Goal: Task Accomplishment & Management: Manage account settings

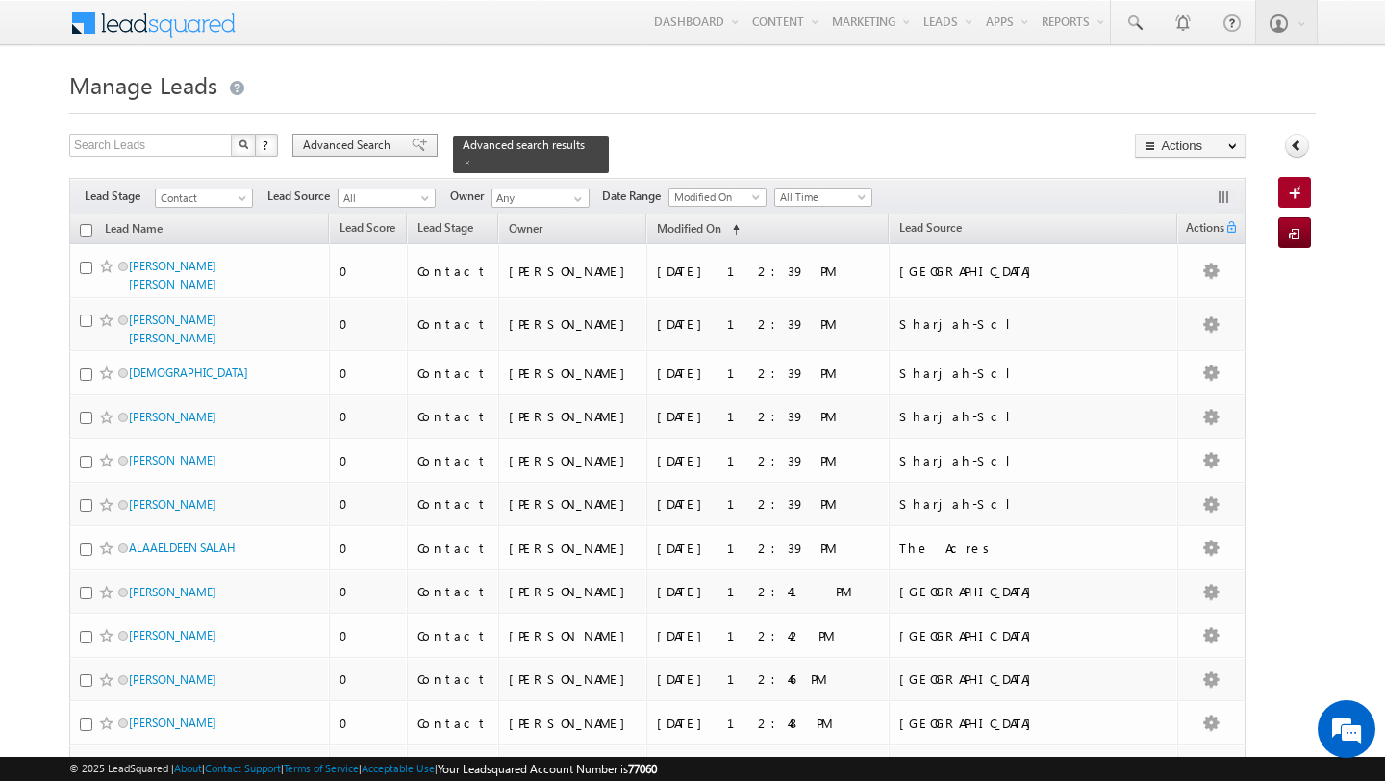
click at [354, 152] on span "Advanced Search" at bounding box center [349, 145] width 93 height 17
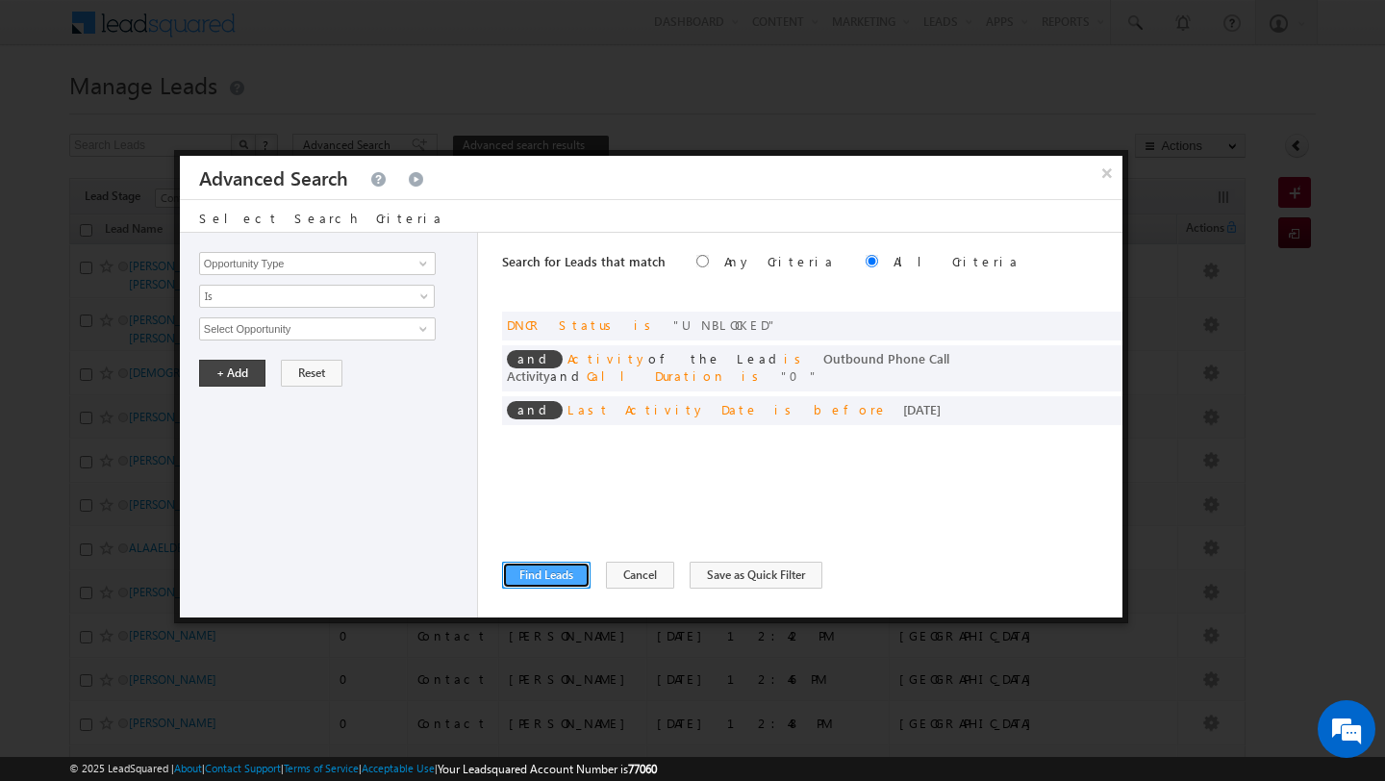
click at [556, 571] on button "Find Leads" at bounding box center [546, 575] width 88 height 27
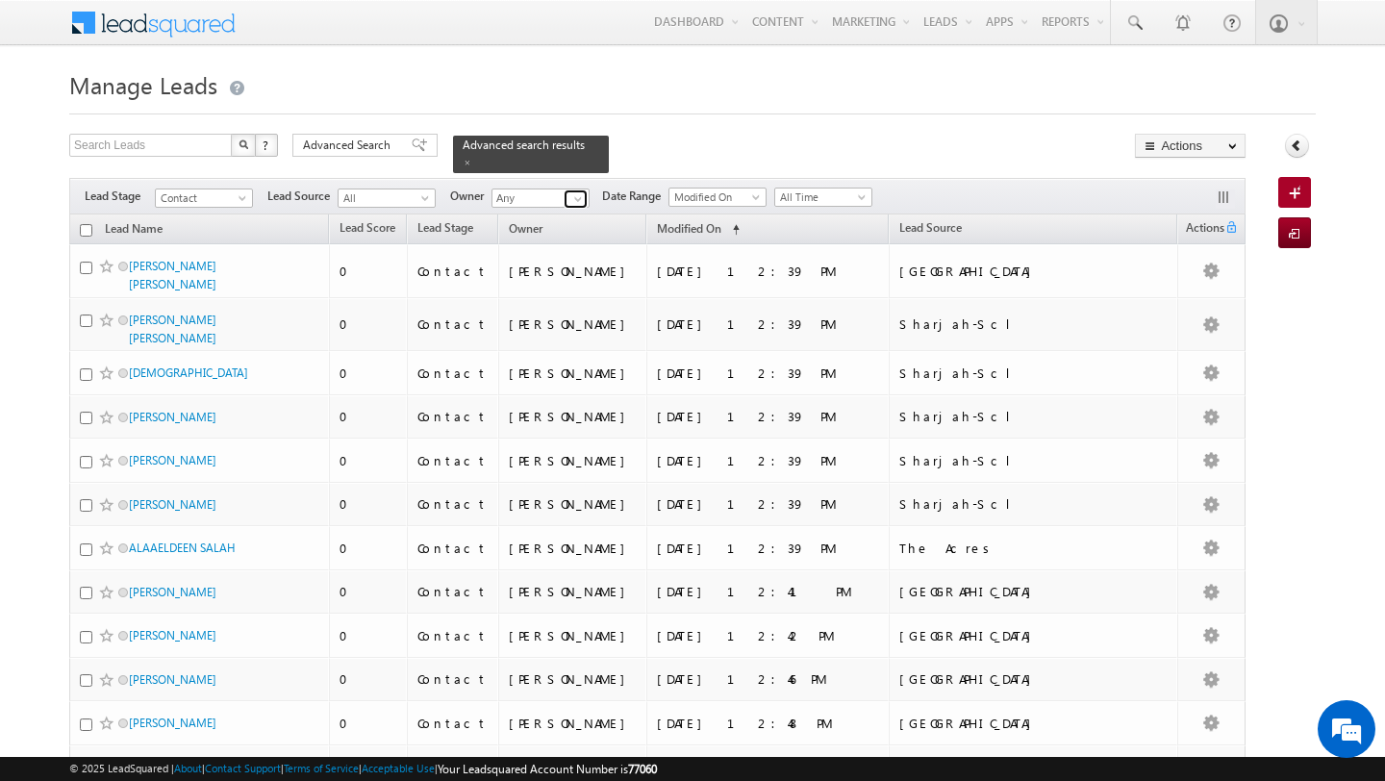
click at [572, 194] on span at bounding box center [577, 198] width 15 height 15
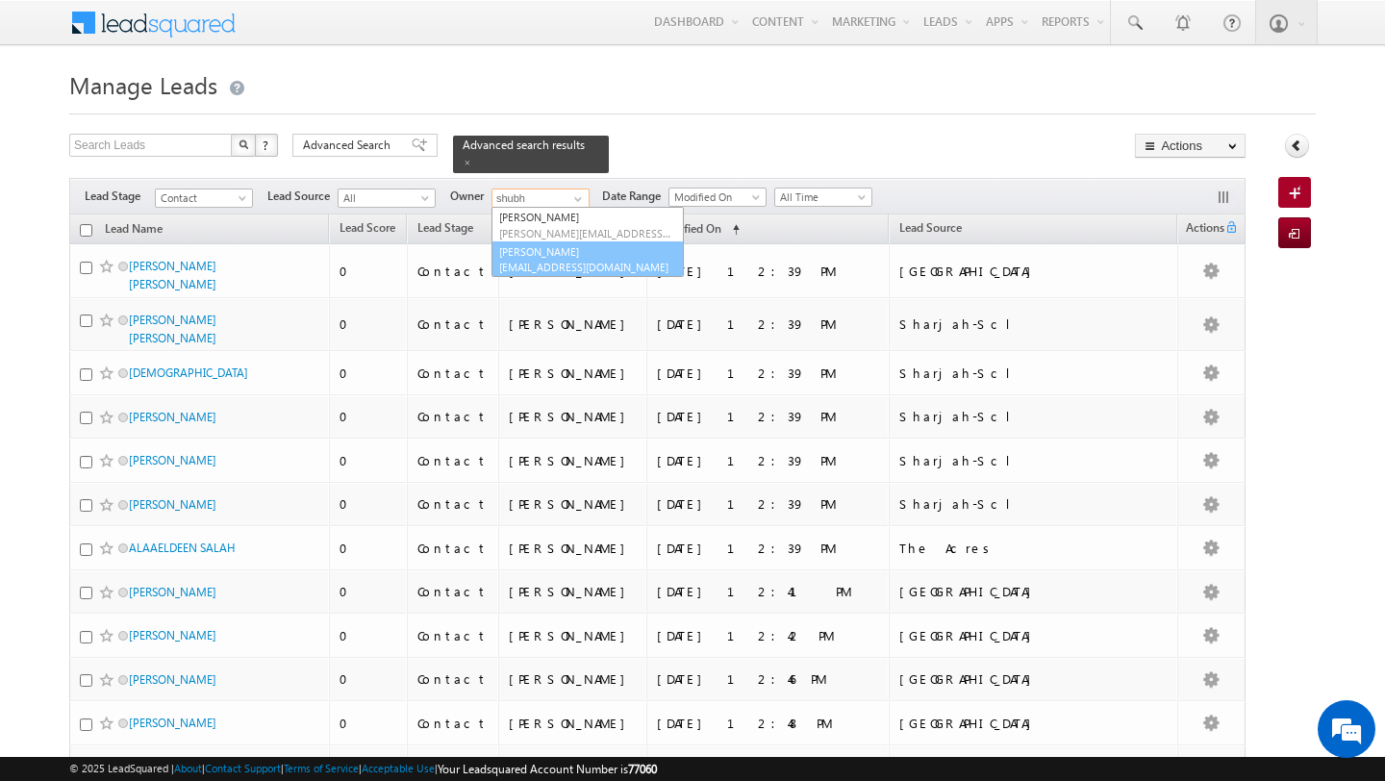
click at [570, 246] on link "Shubham Tripathi shubhamdutta.tripathi@indglobal.ae" at bounding box center [587, 259] width 192 height 37
type input "[PERSON_NAME]"
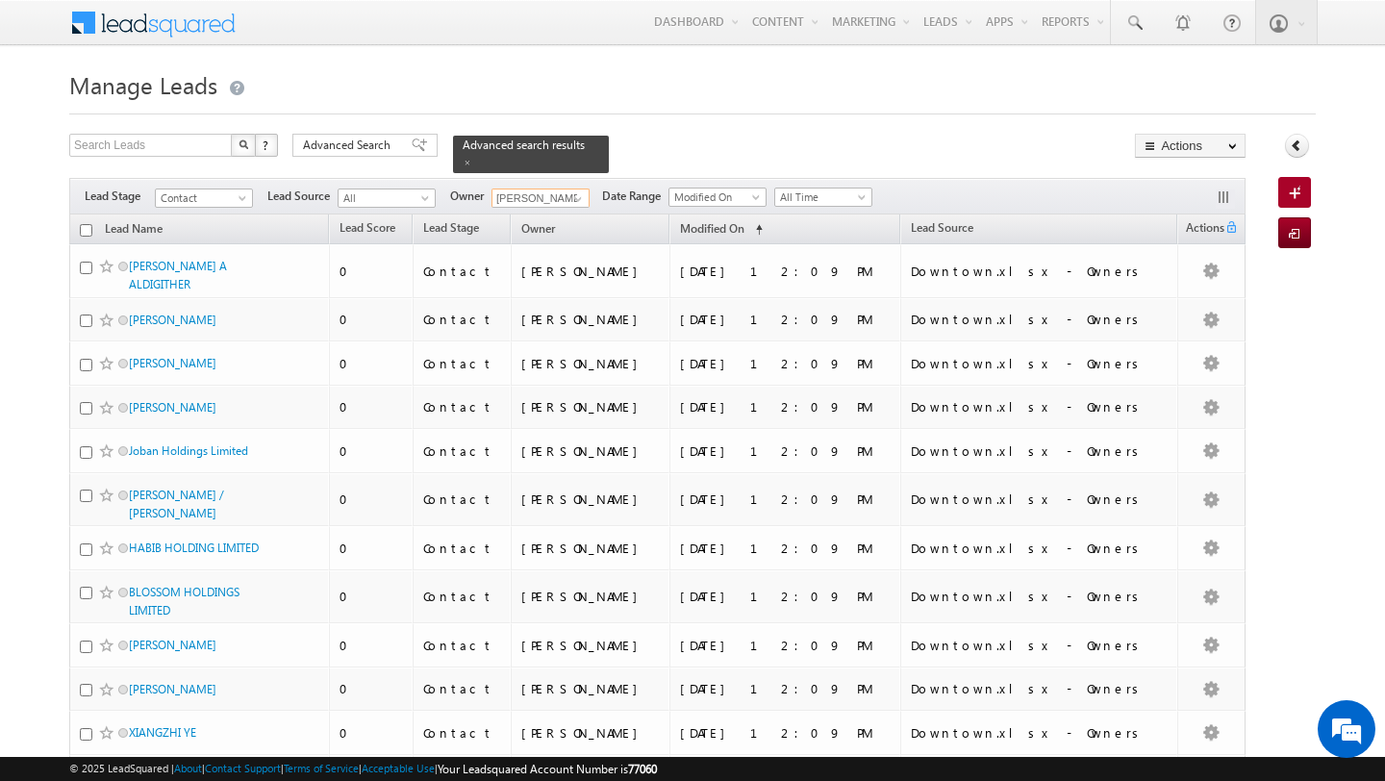
click at [85, 235] on input "checkbox" at bounding box center [86, 230] width 13 height 13
checkbox input "true"
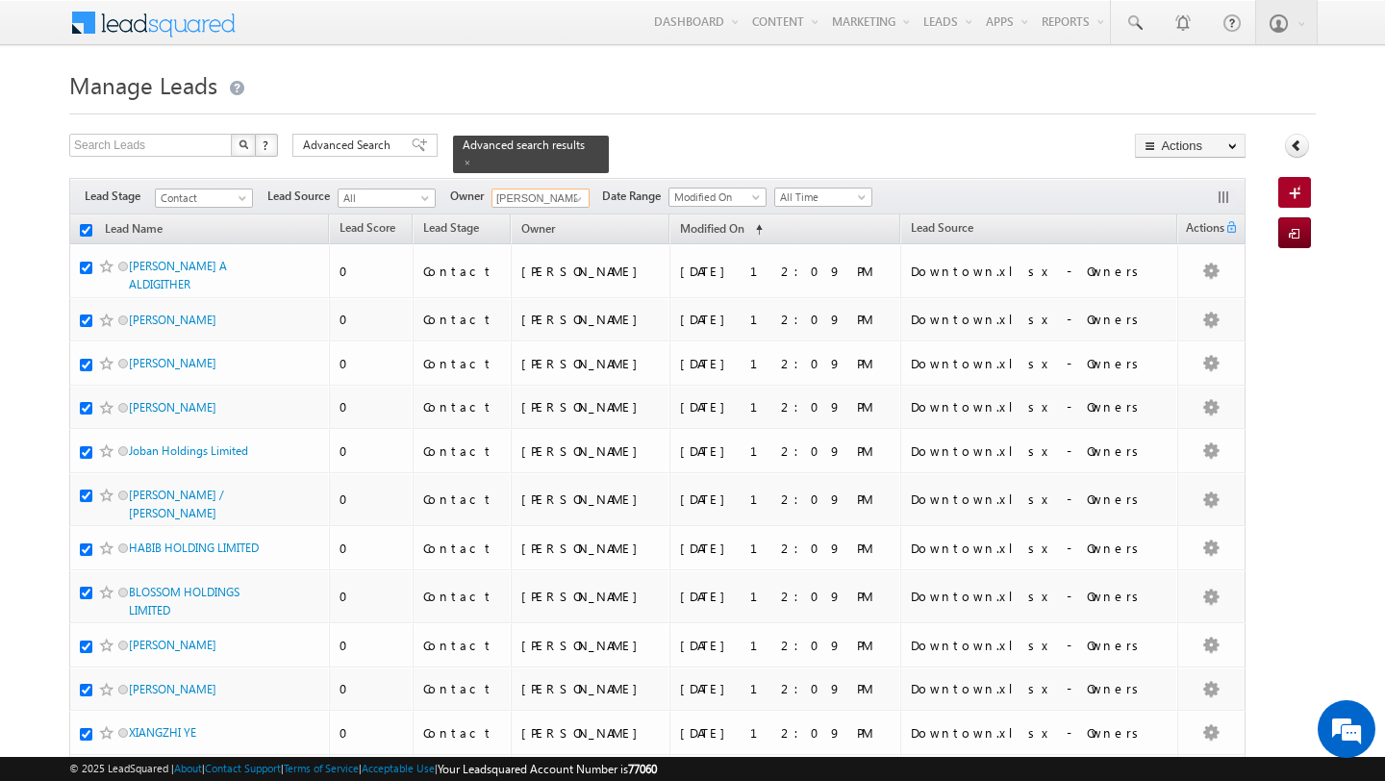
checkbox input "true"
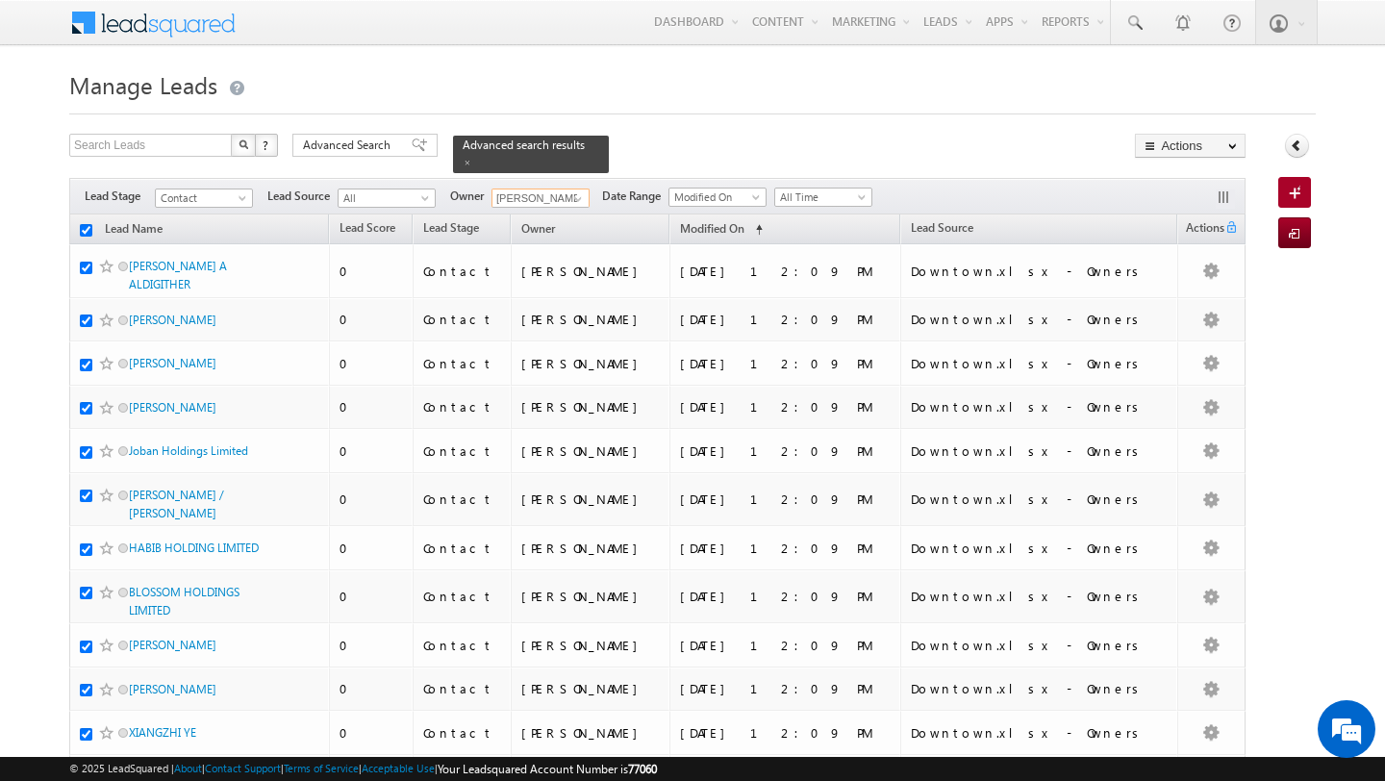
checkbox input "true"
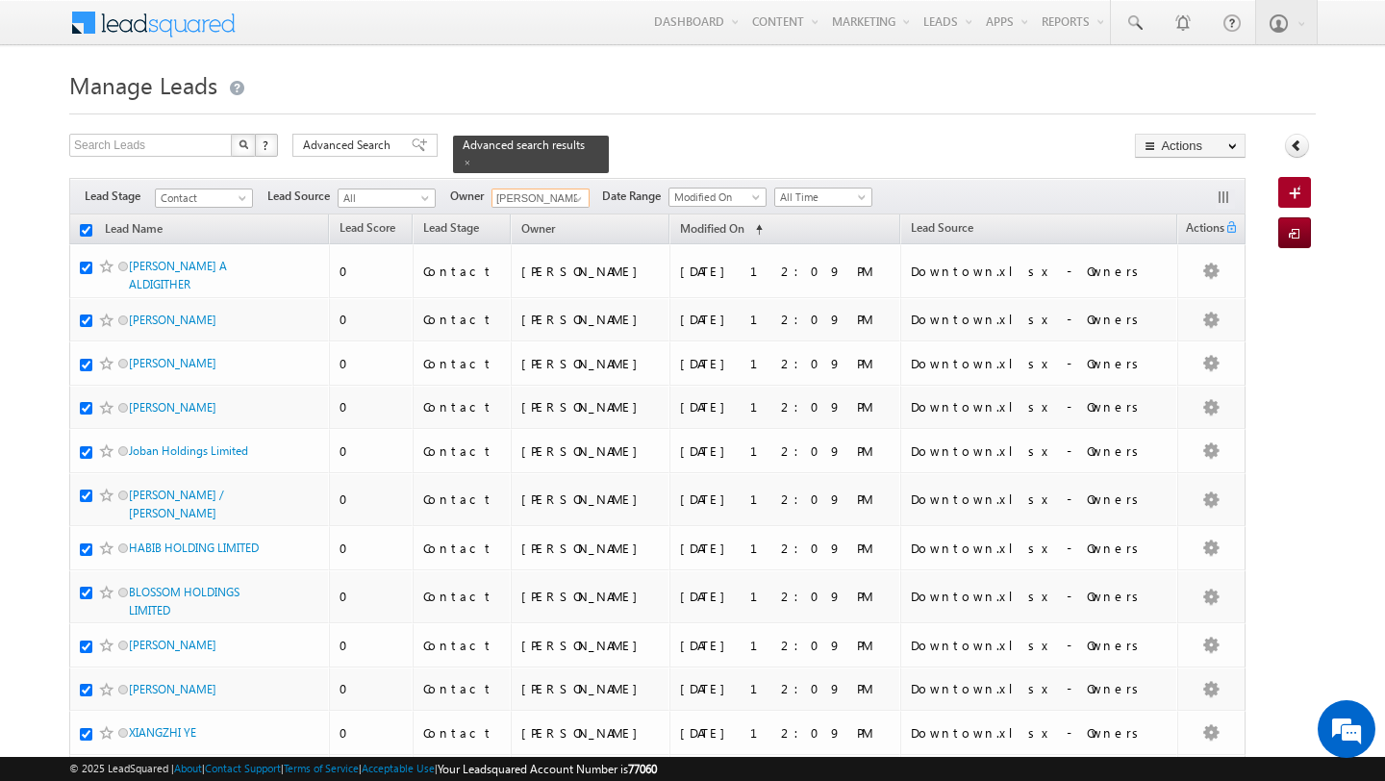
checkbox input "true"
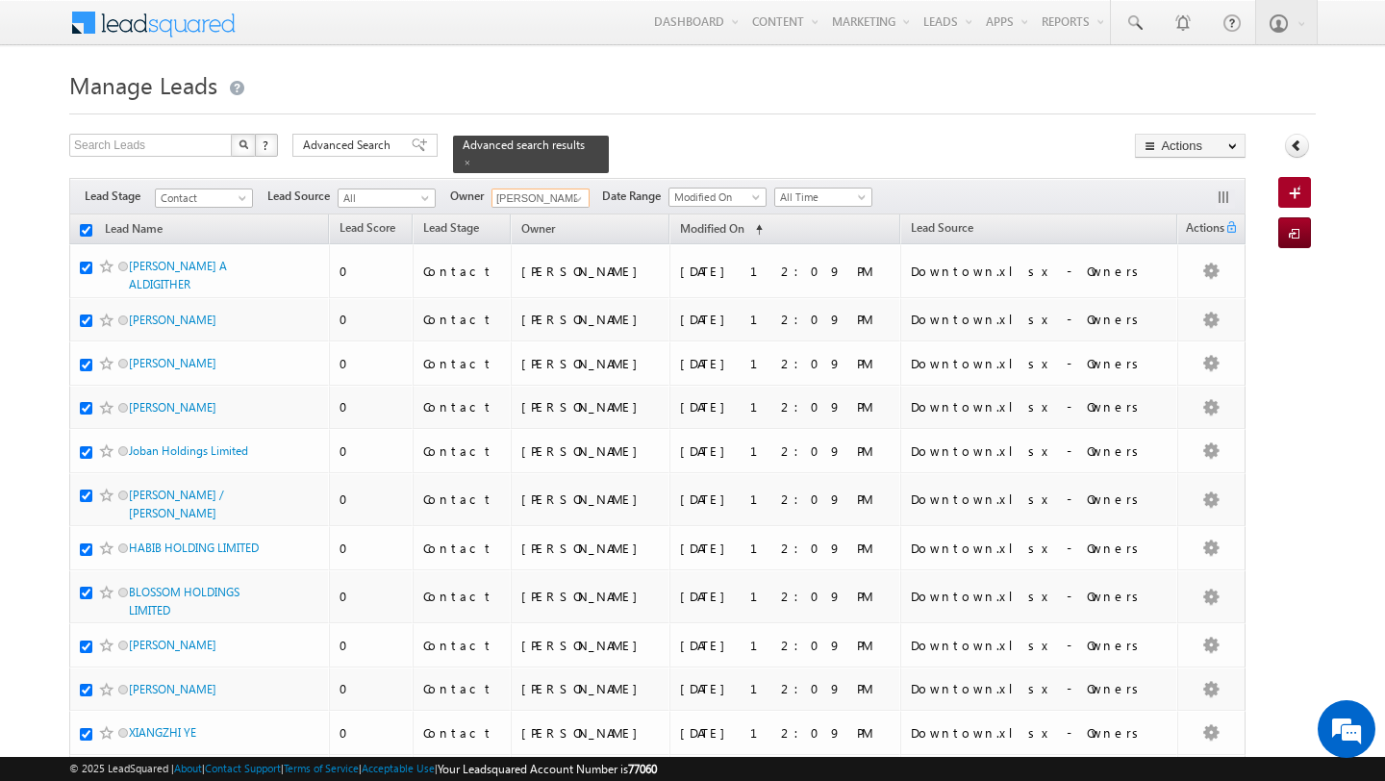
checkbox input "true"
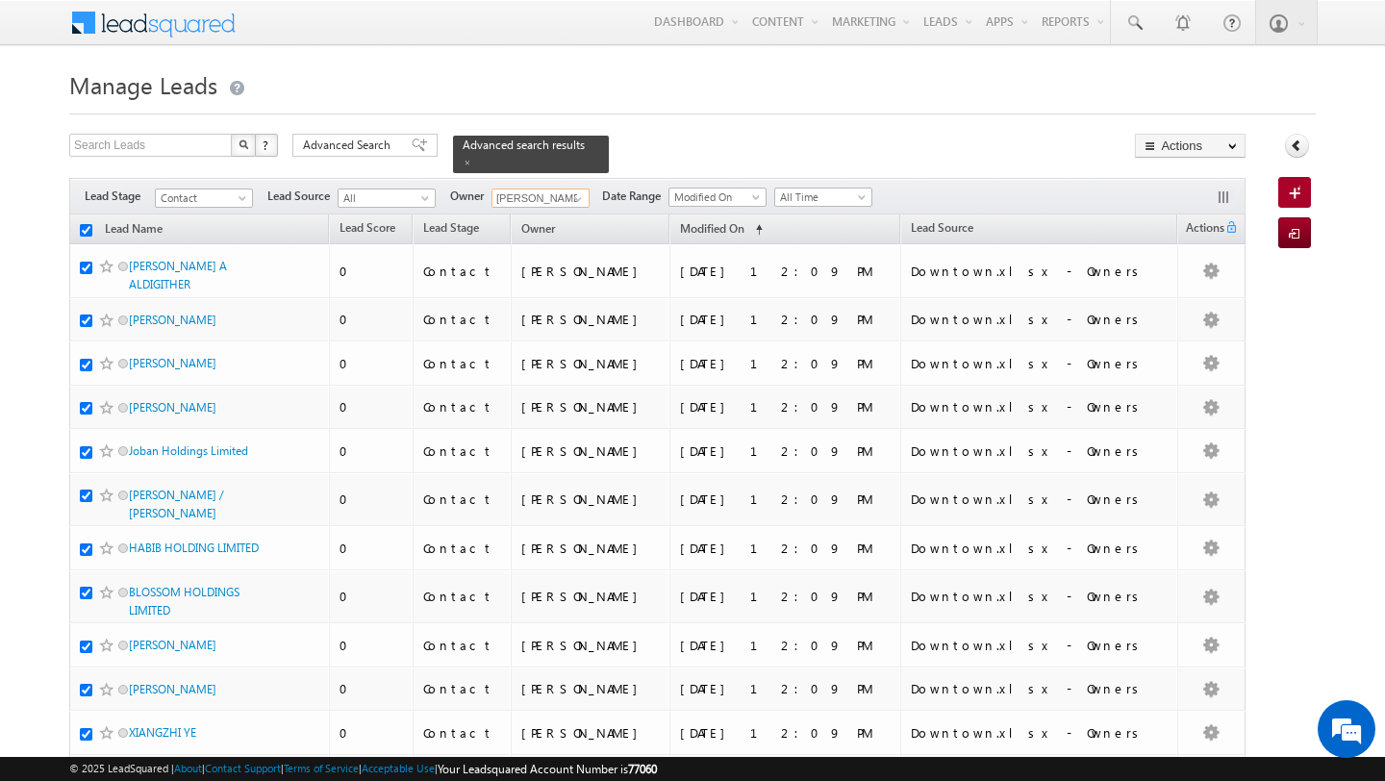
checkbox input "true"
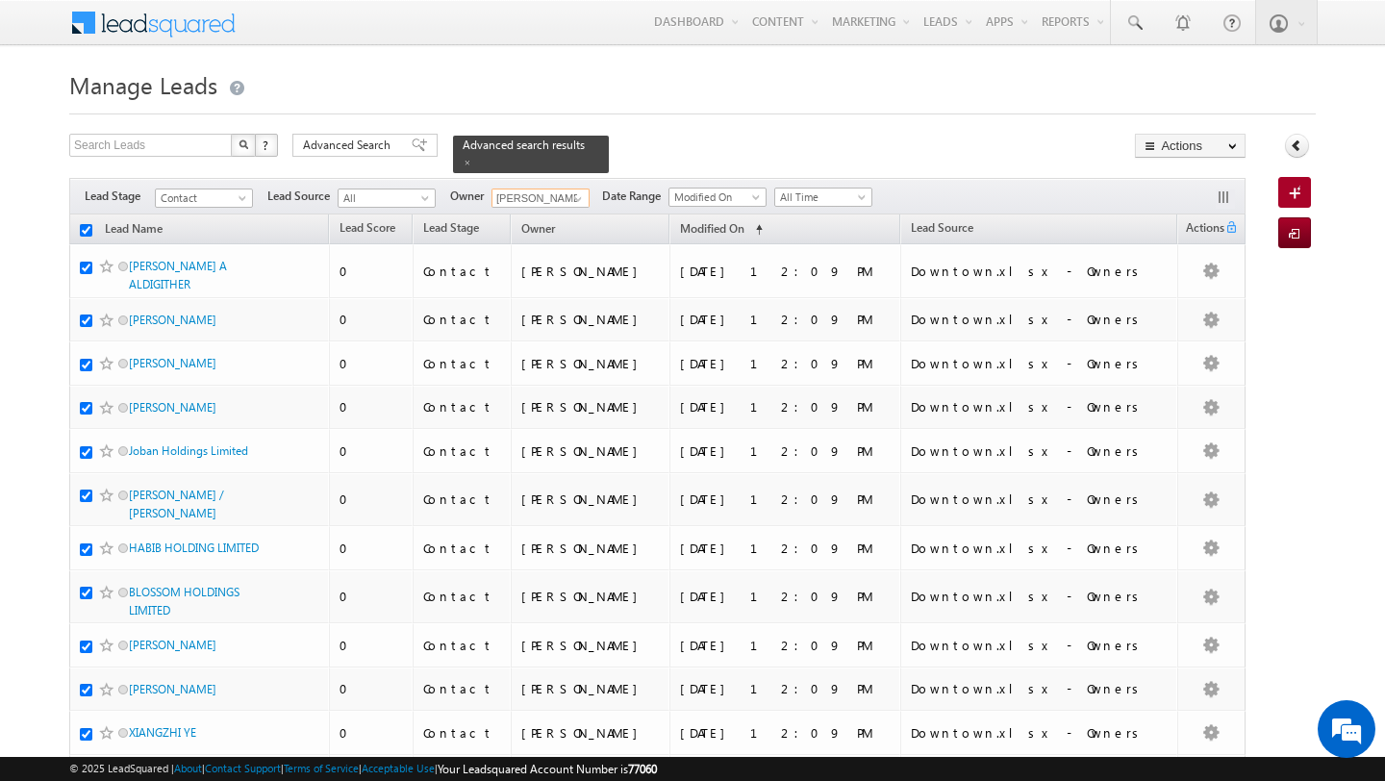
checkbox input "true"
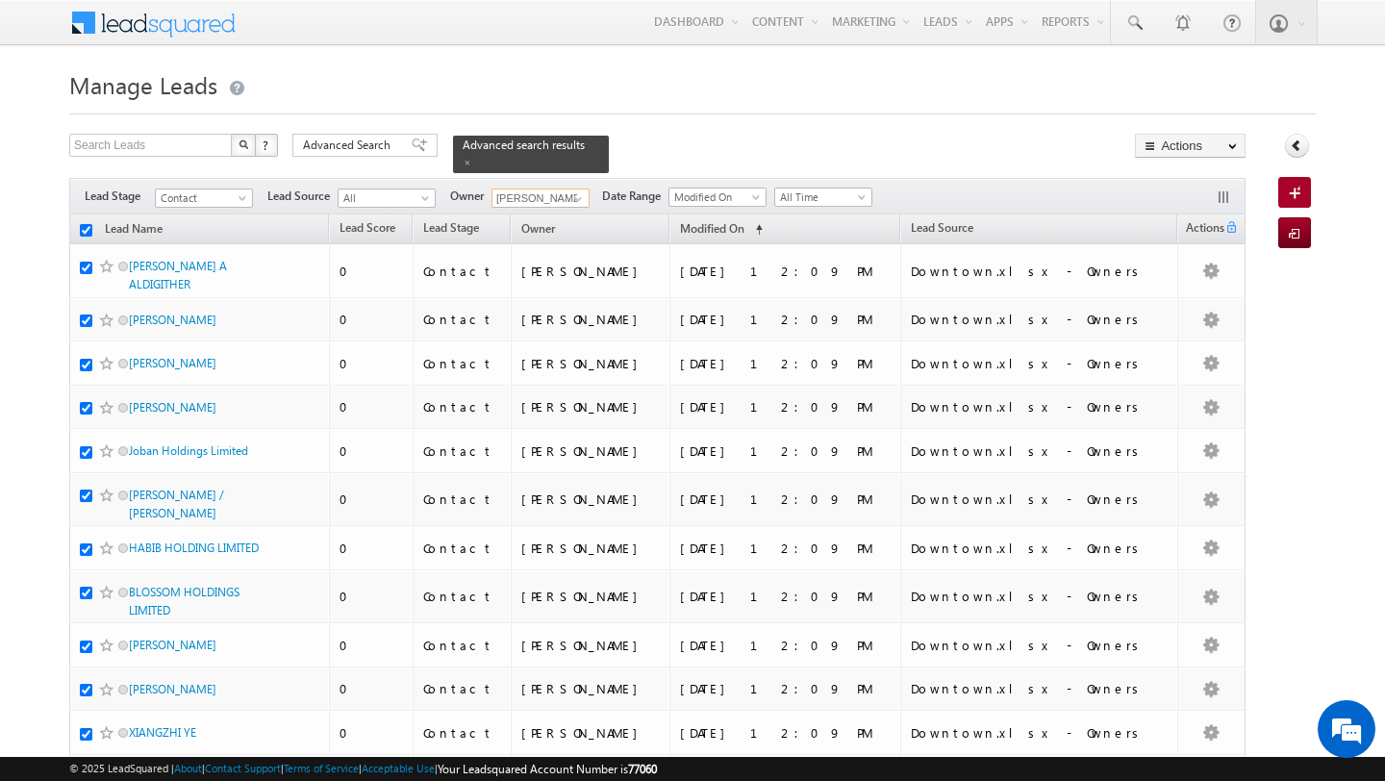
checkbox input "true"
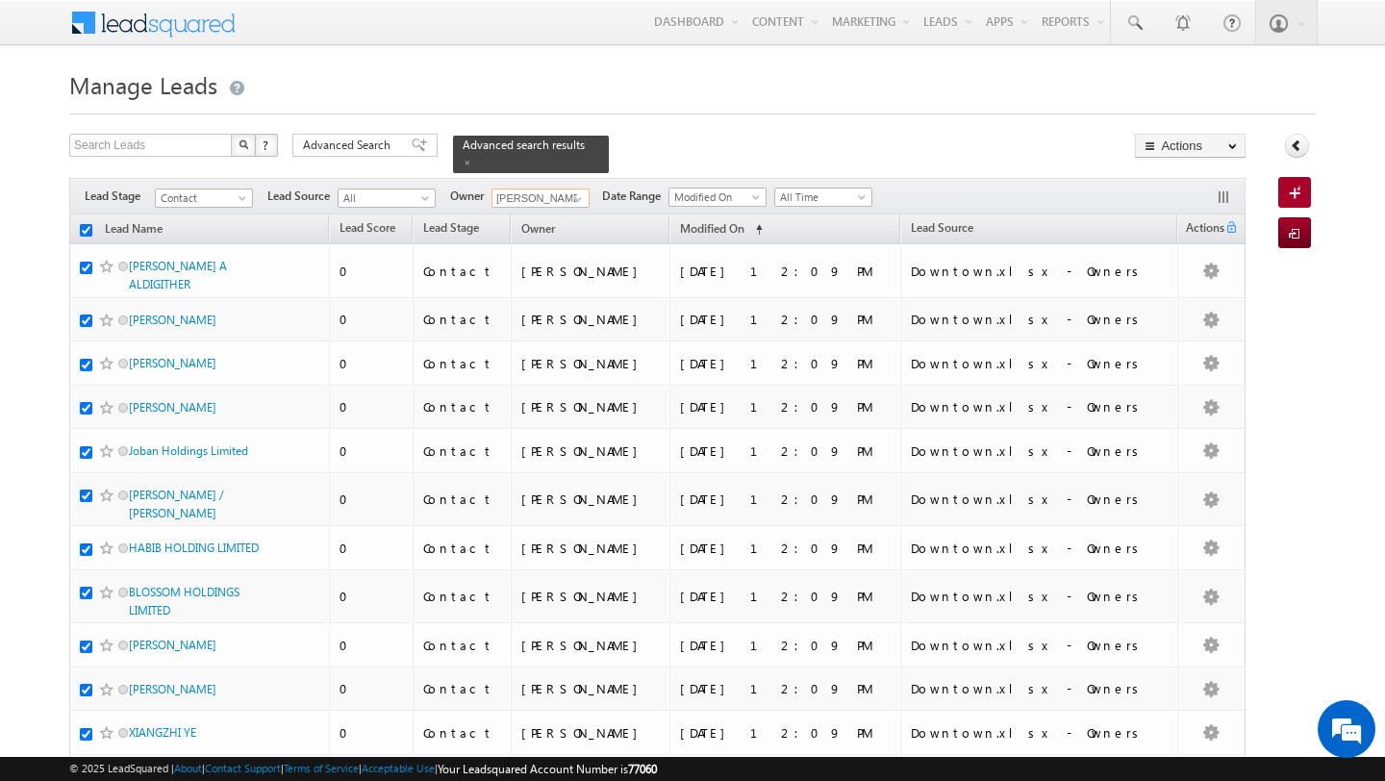
checkbox input "true"
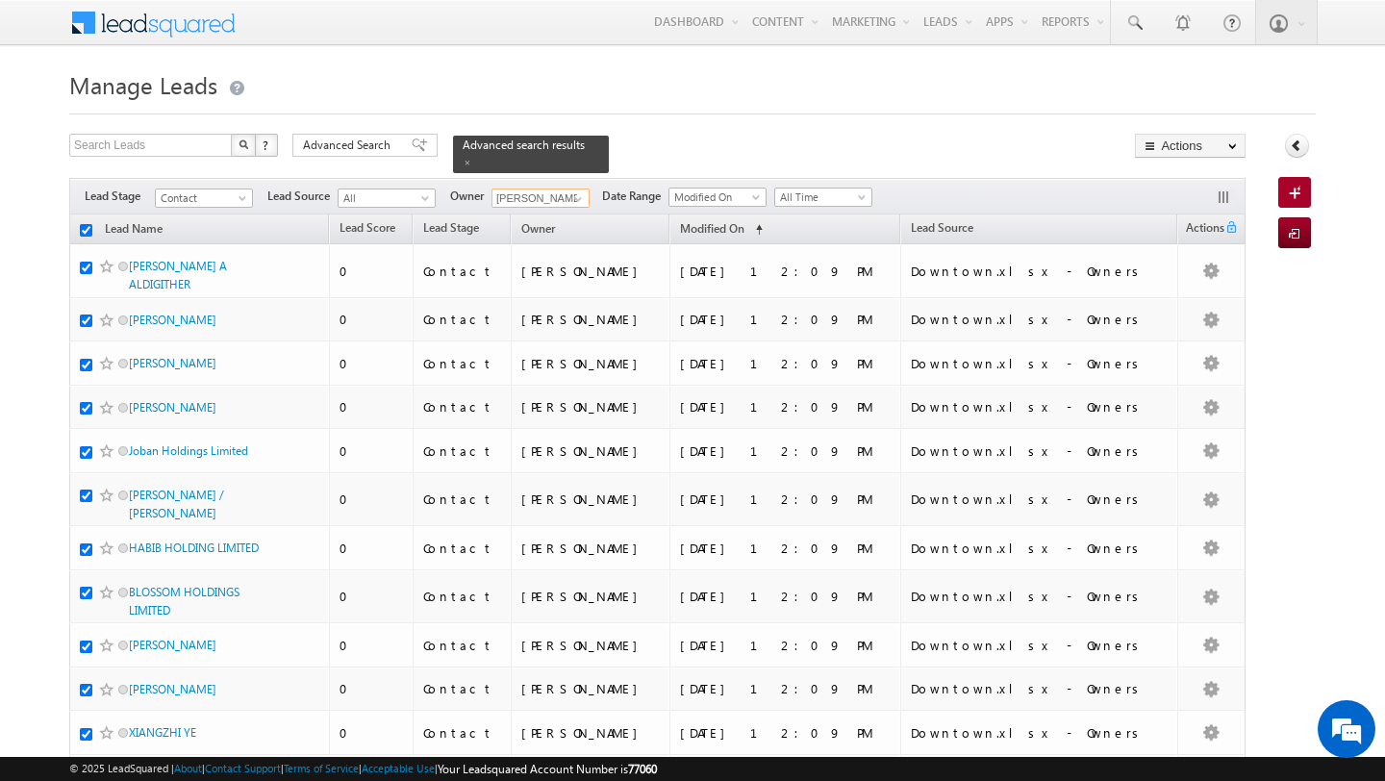
checkbox input "true"
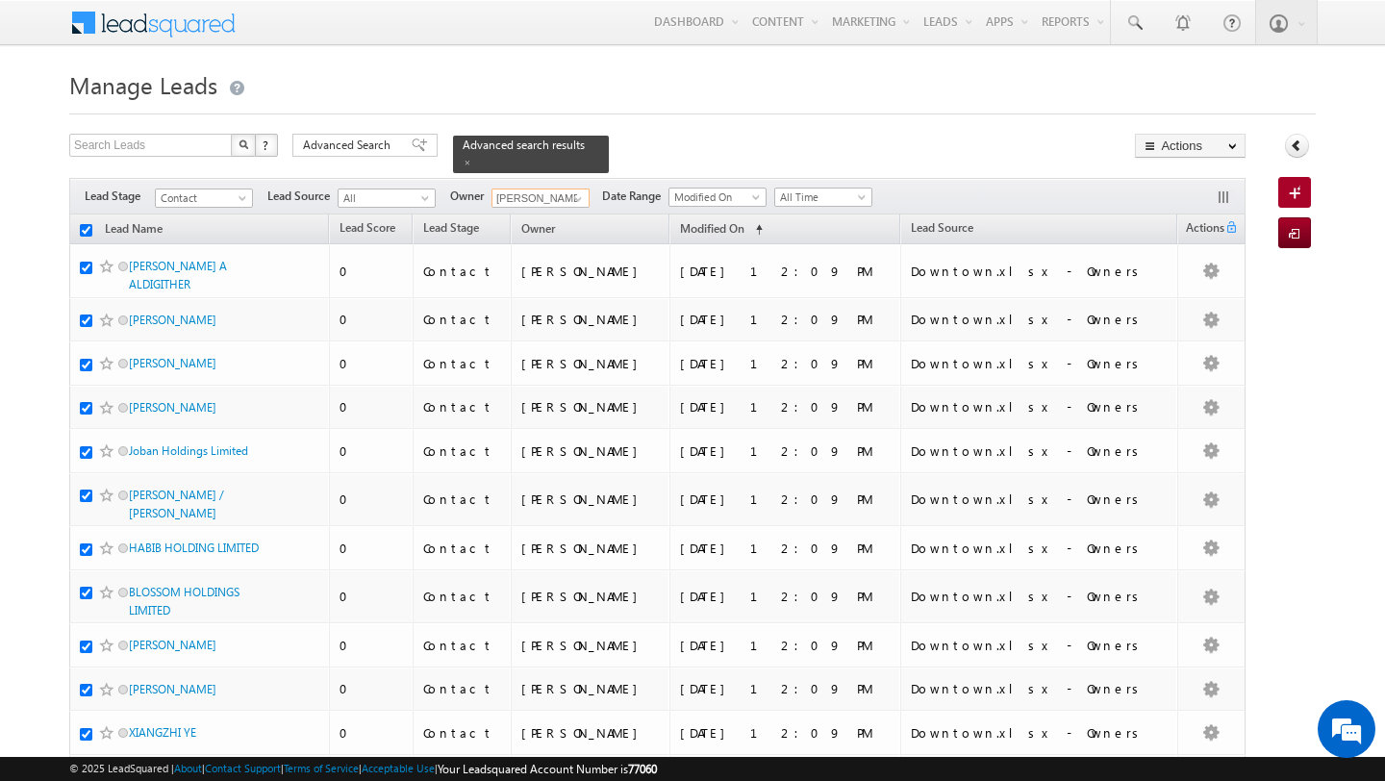
checkbox input "true"
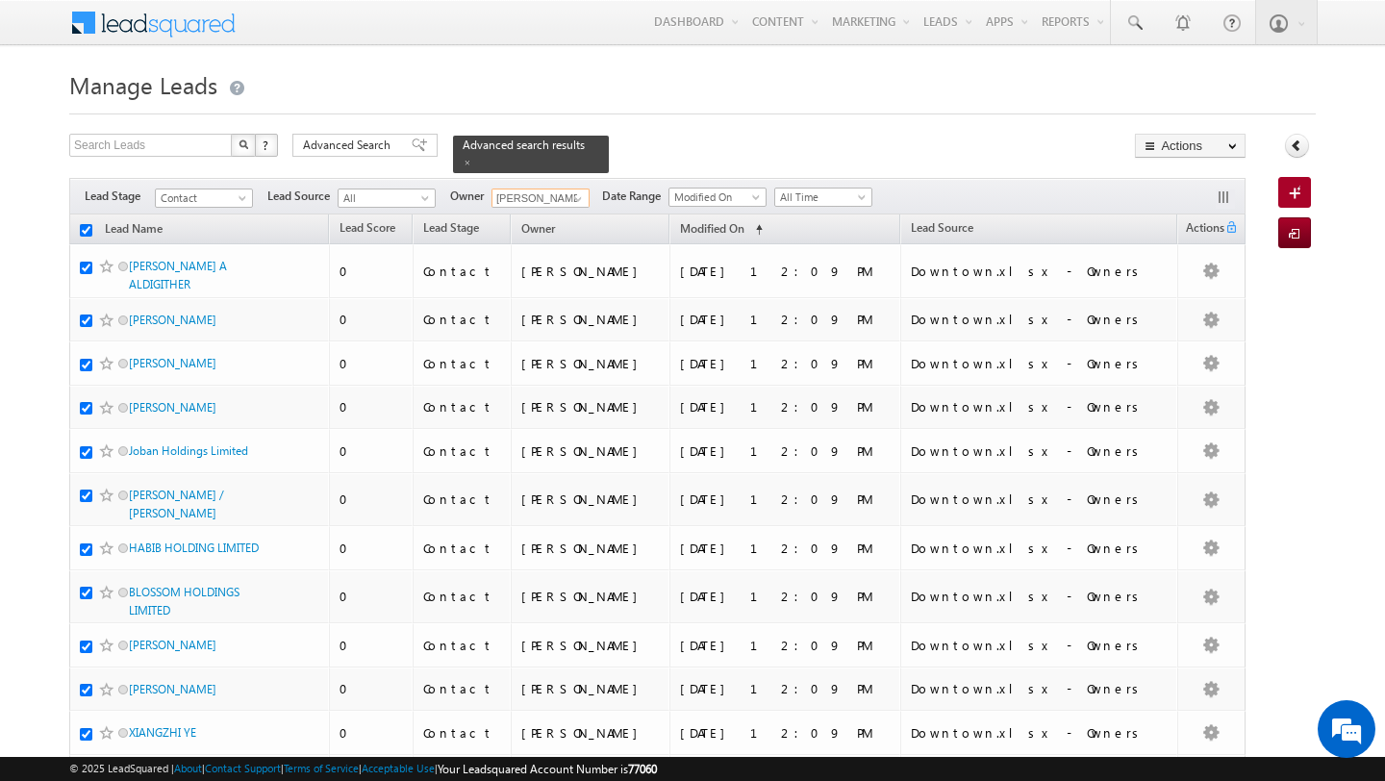
checkbox input "true"
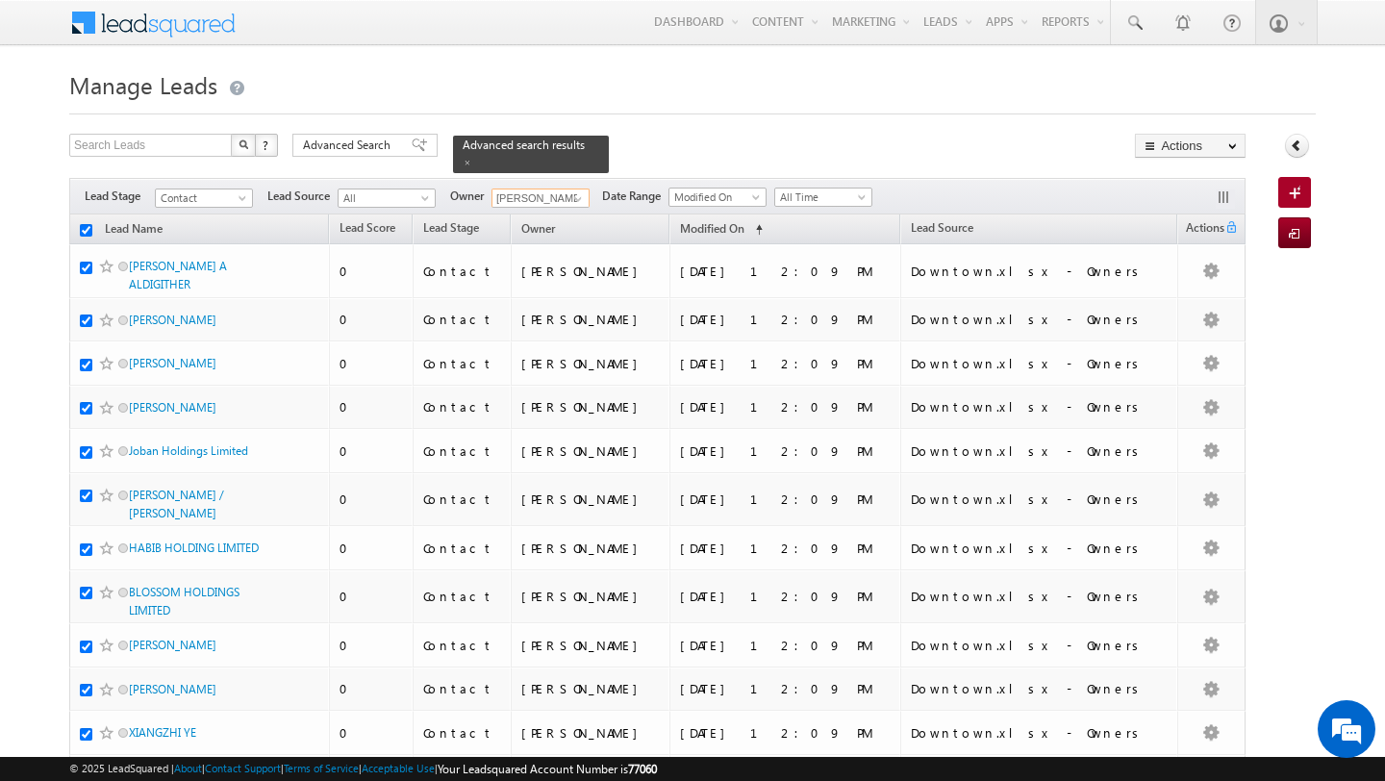
checkbox input "true"
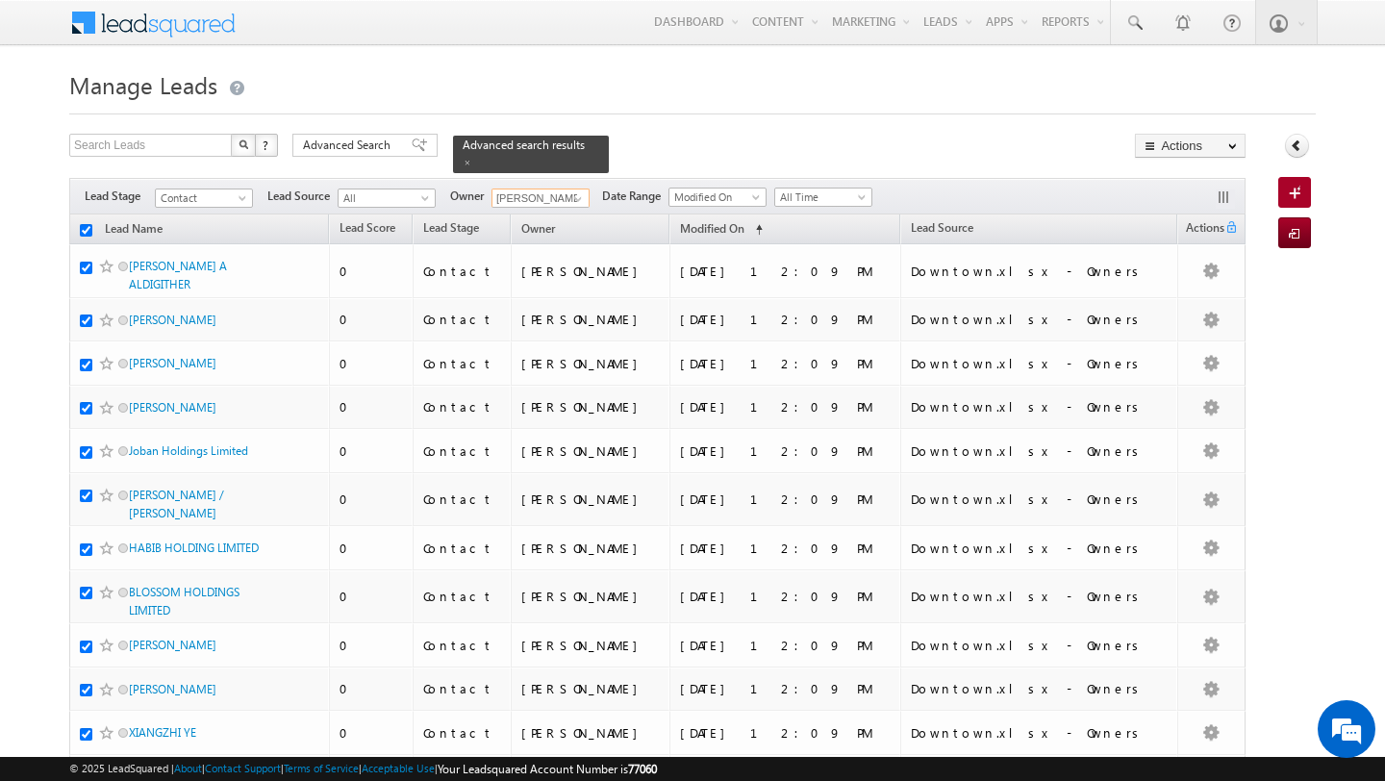
checkbox input "true"
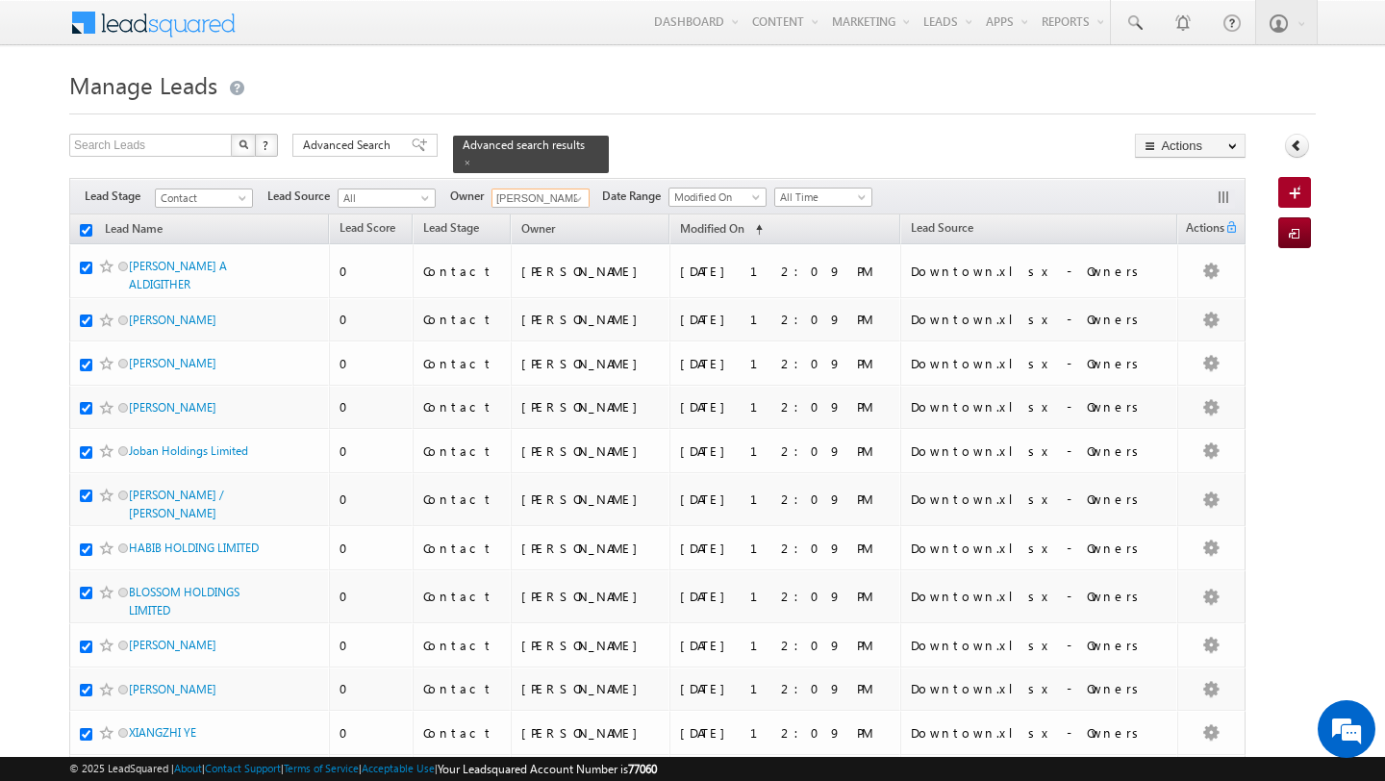
checkbox input "true"
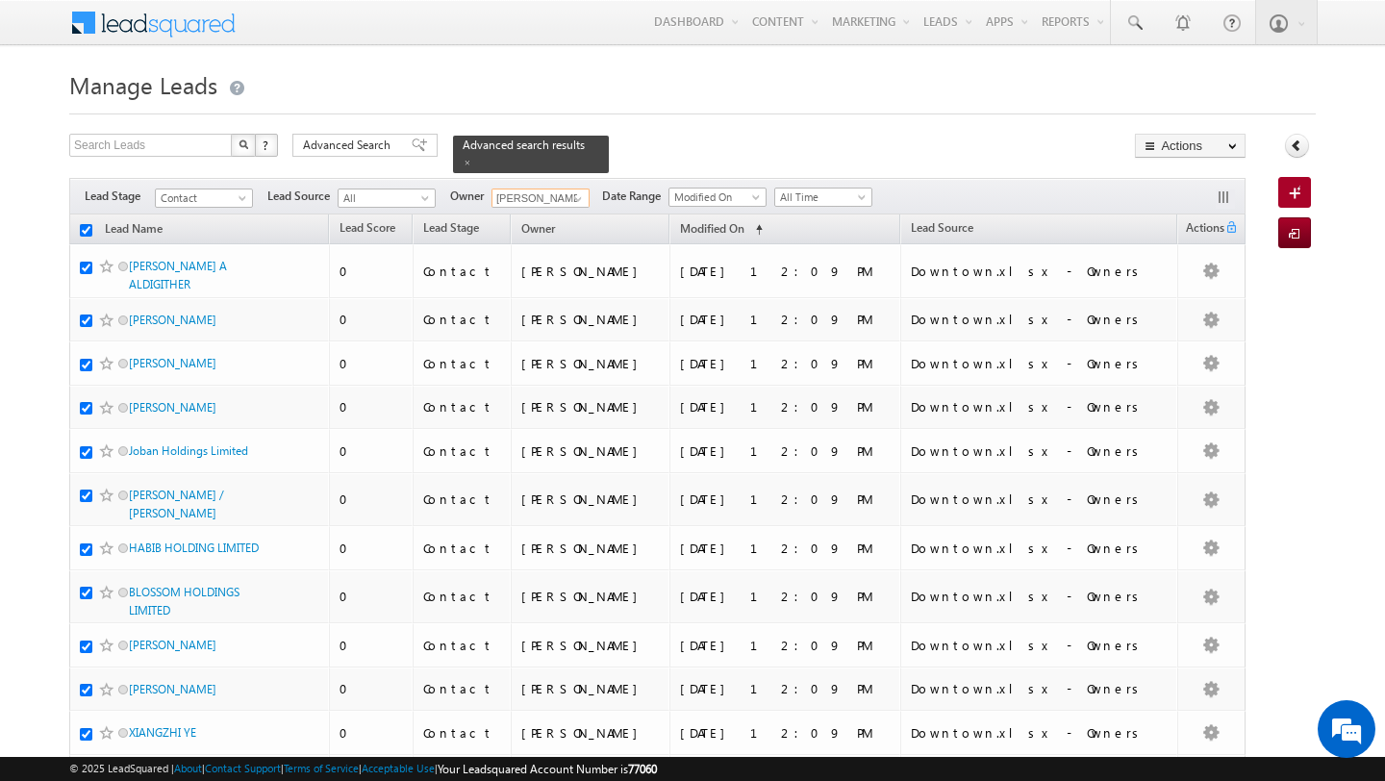
checkbox input "true"
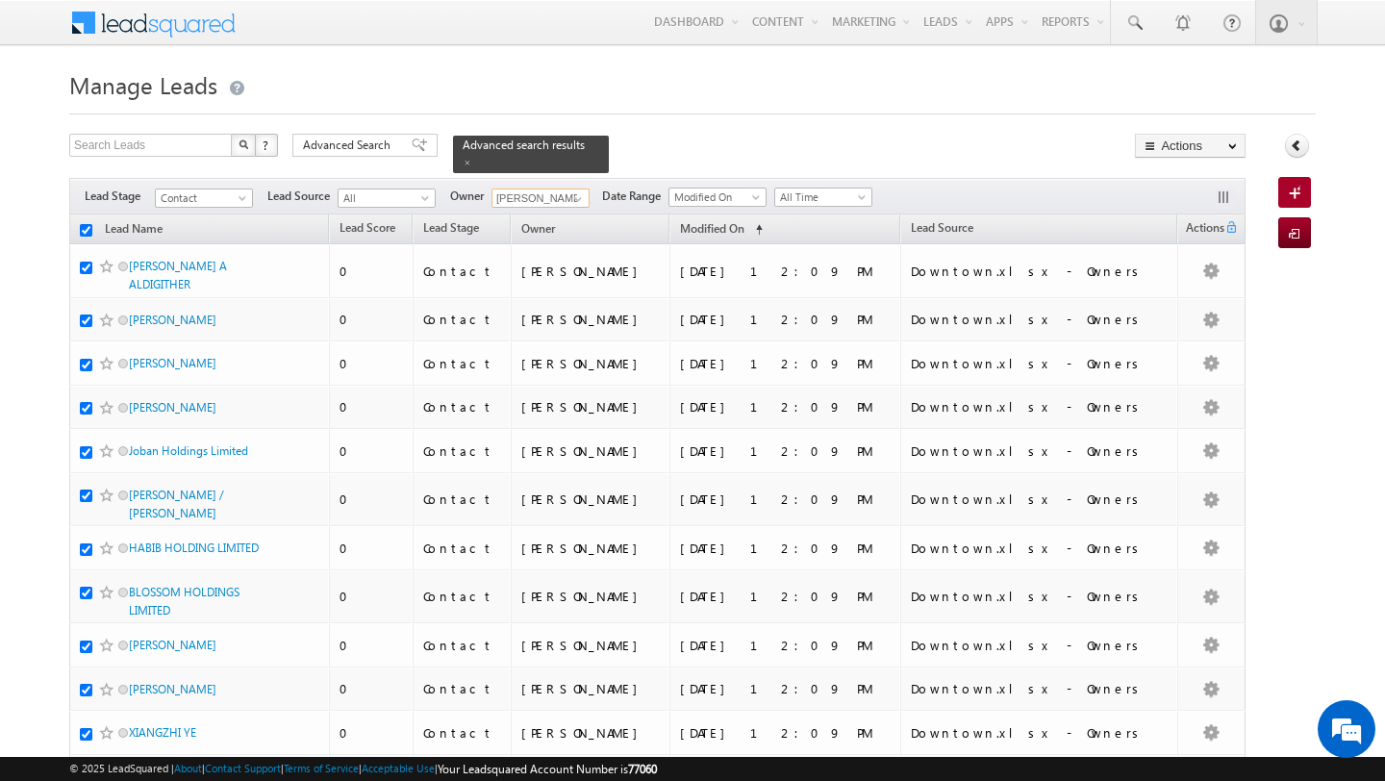
checkbox input "true"
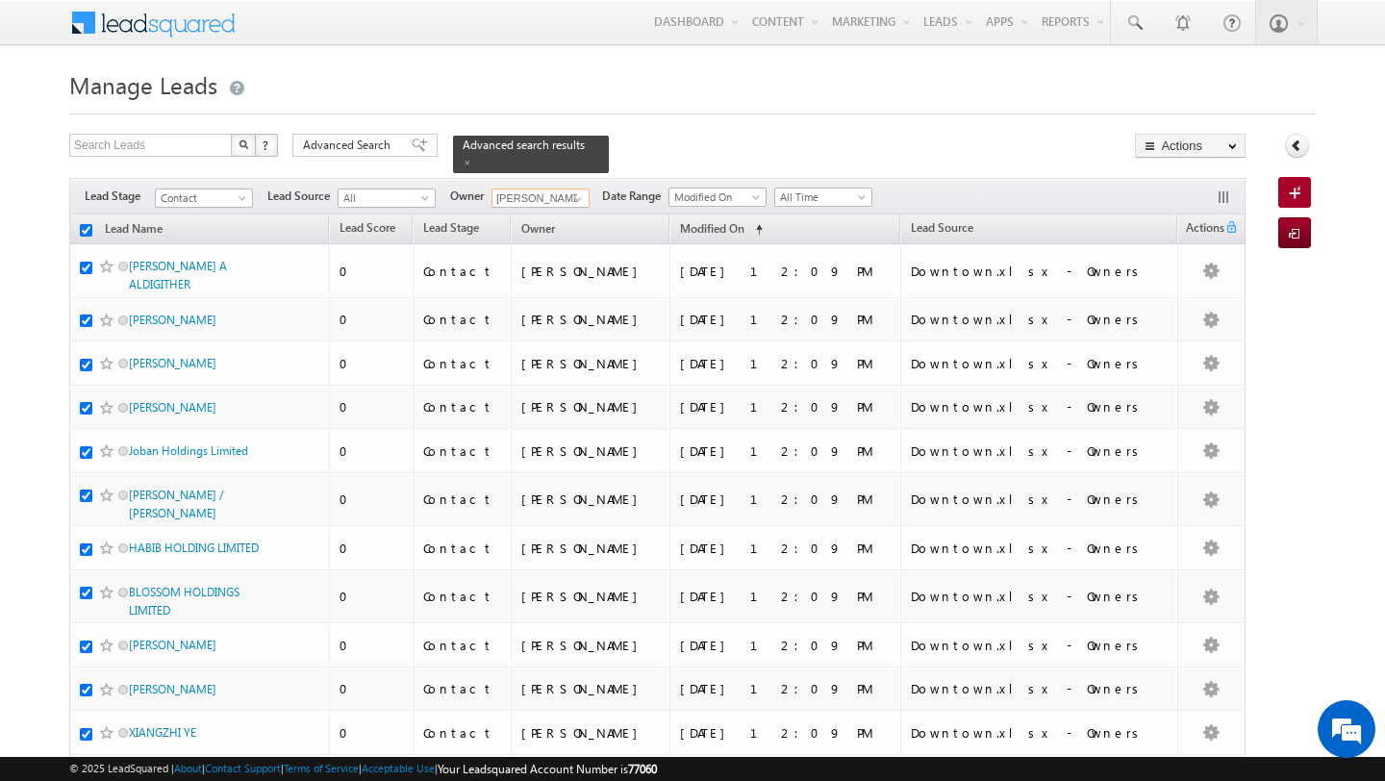
checkbox input "true"
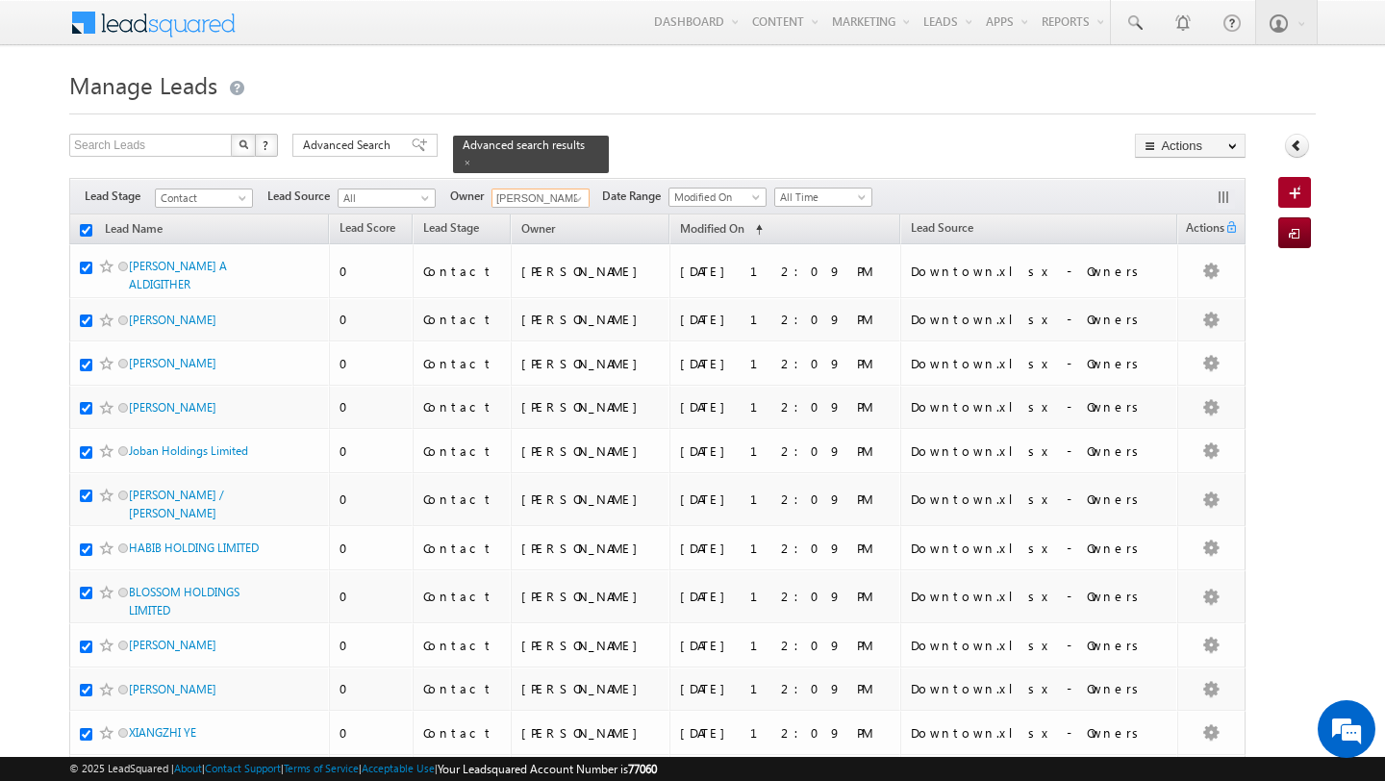
checkbox input "true"
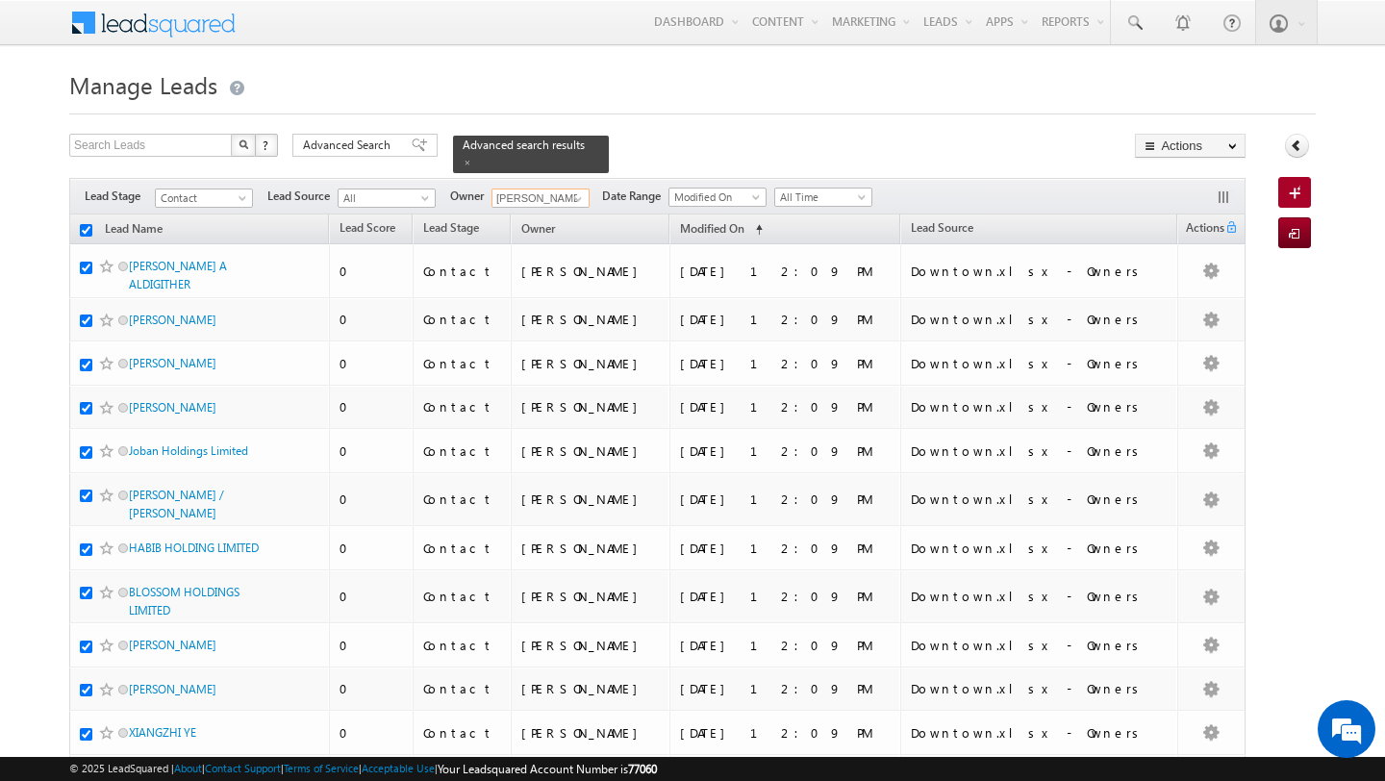
checkbox input "true"
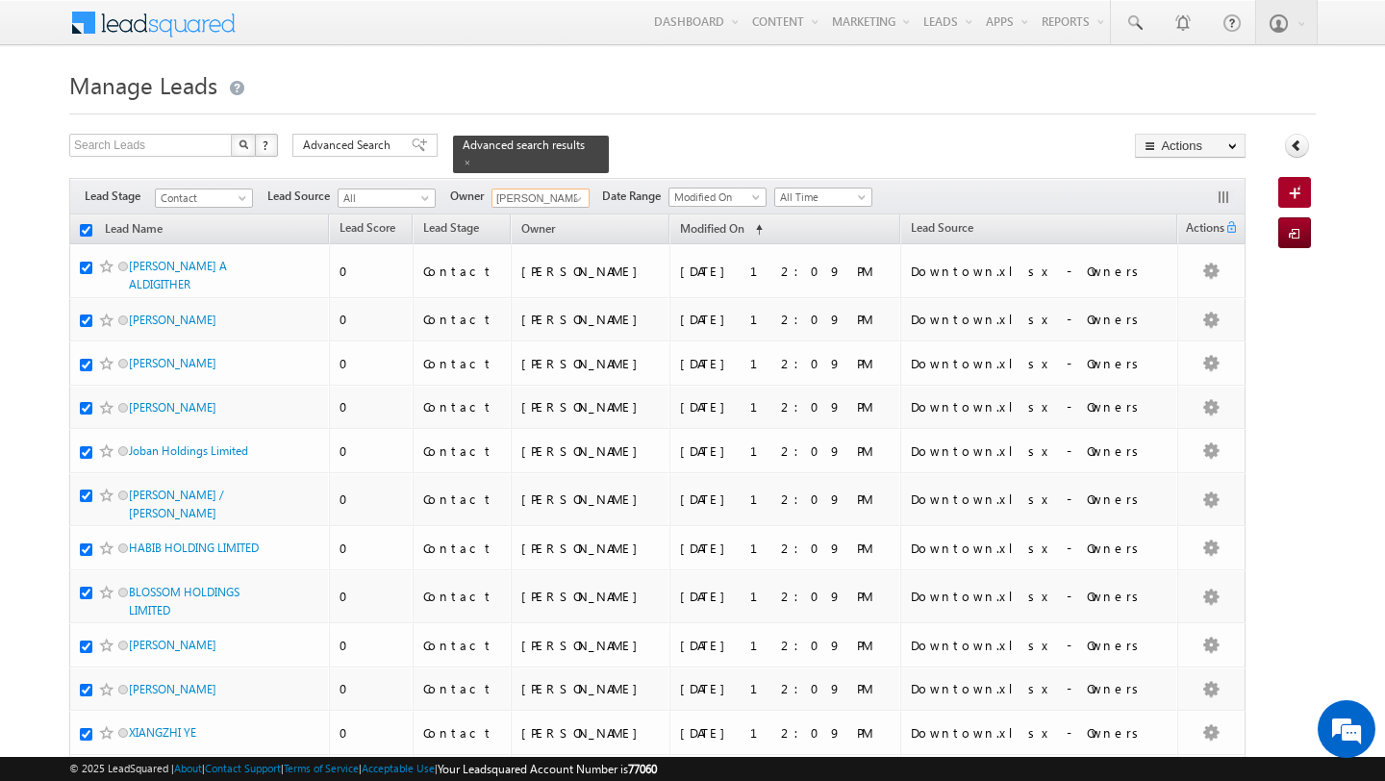
checkbox input "true"
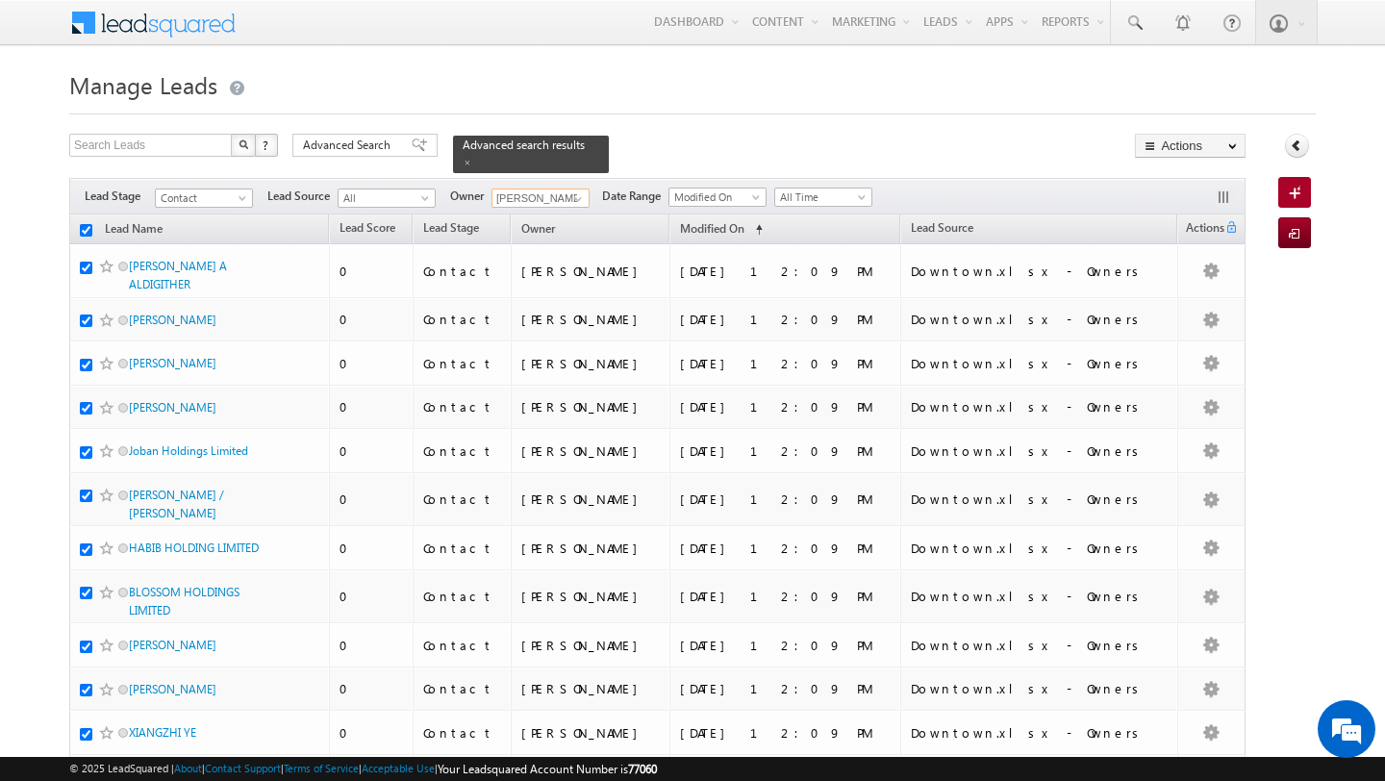
checkbox input "true"
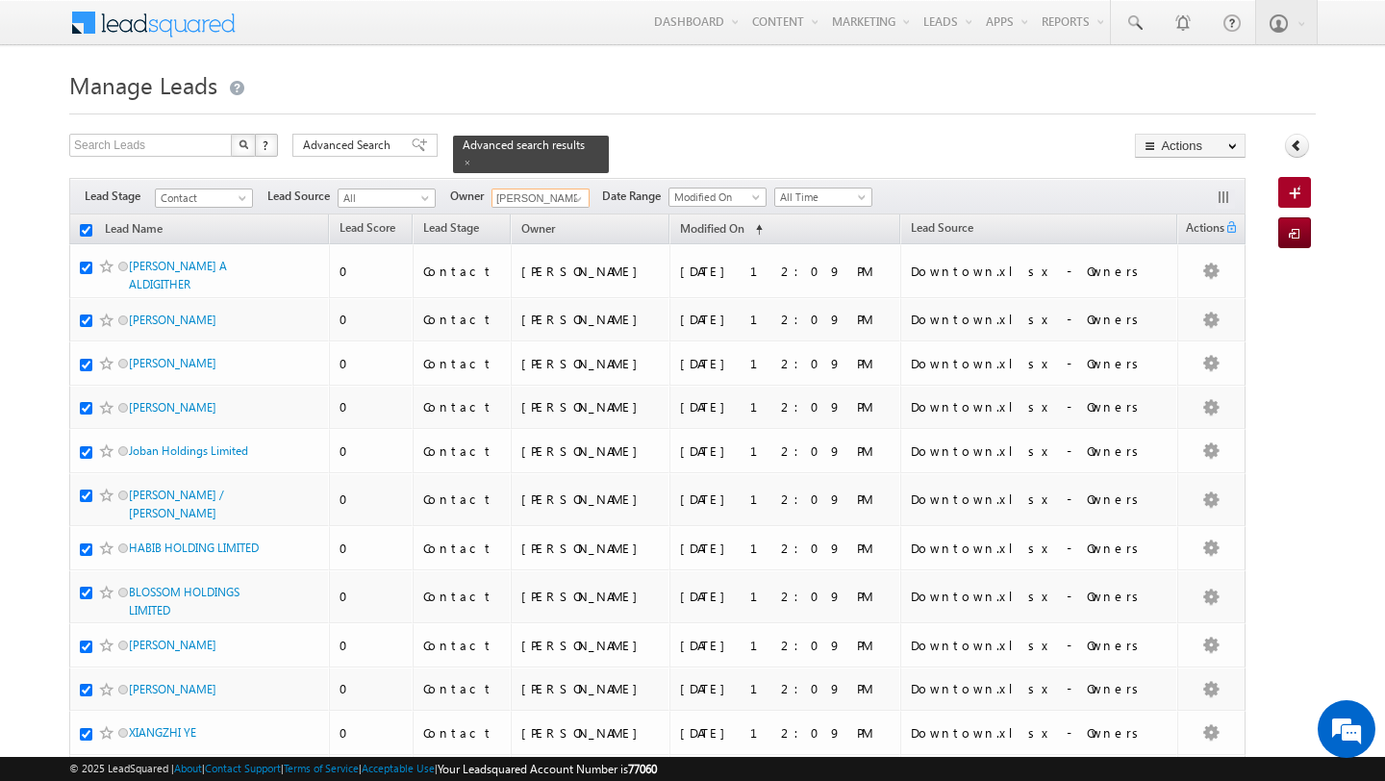
checkbox input "true"
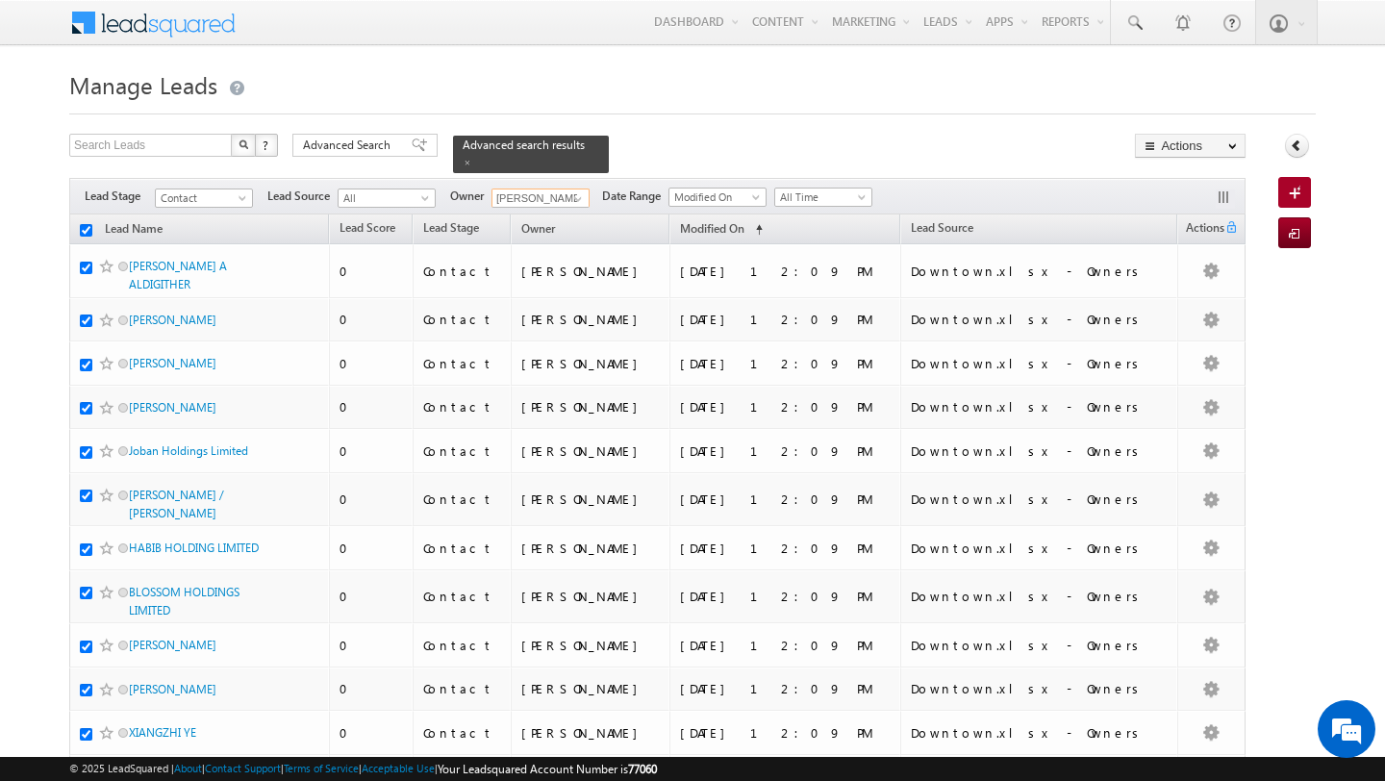
checkbox input "true"
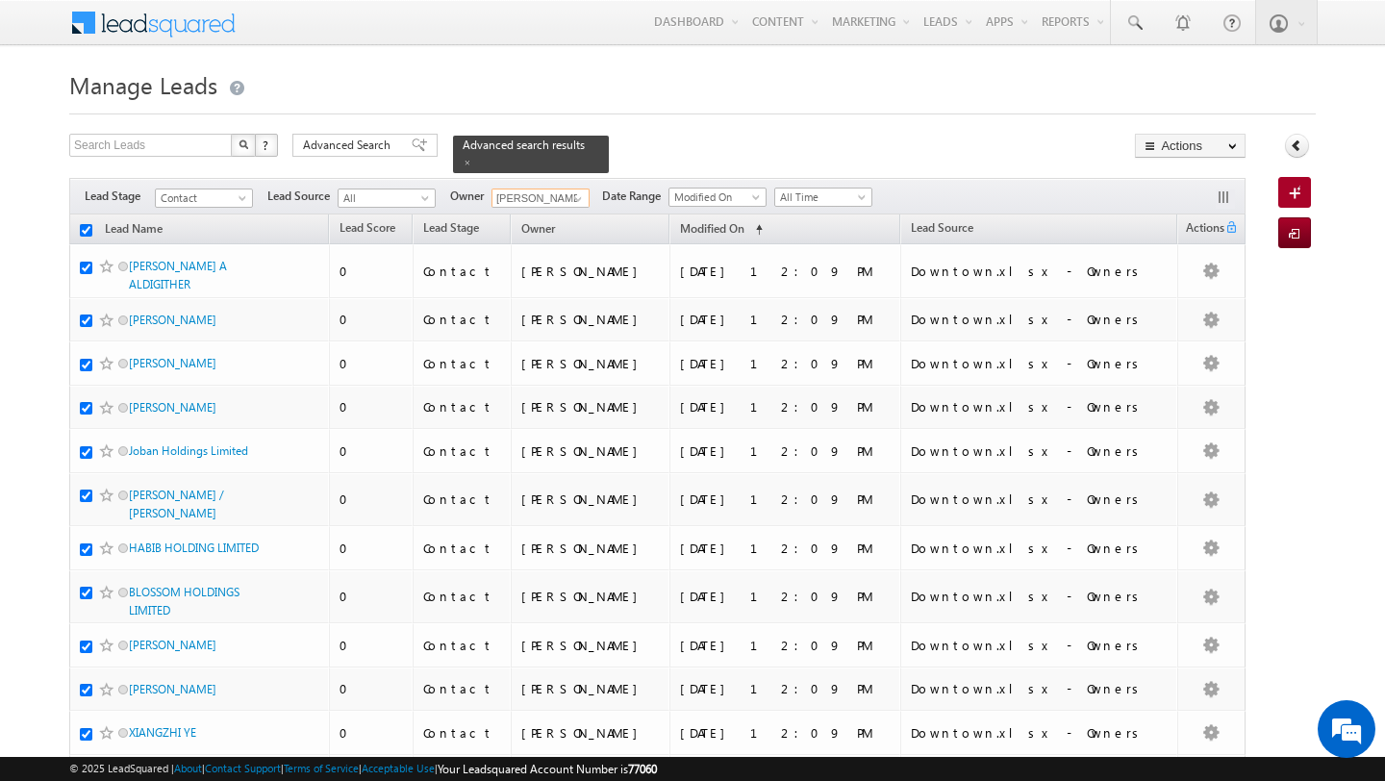
checkbox input "true"
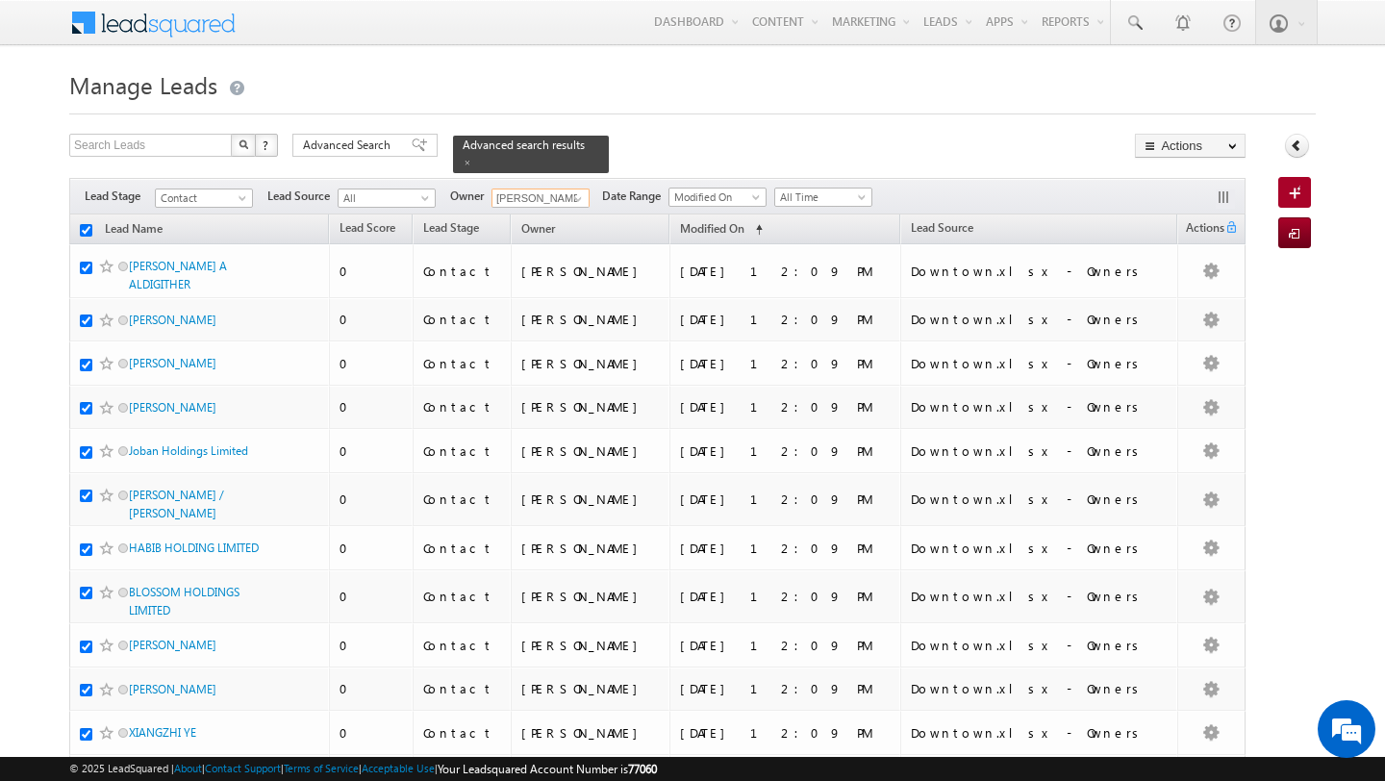
checkbox input "true"
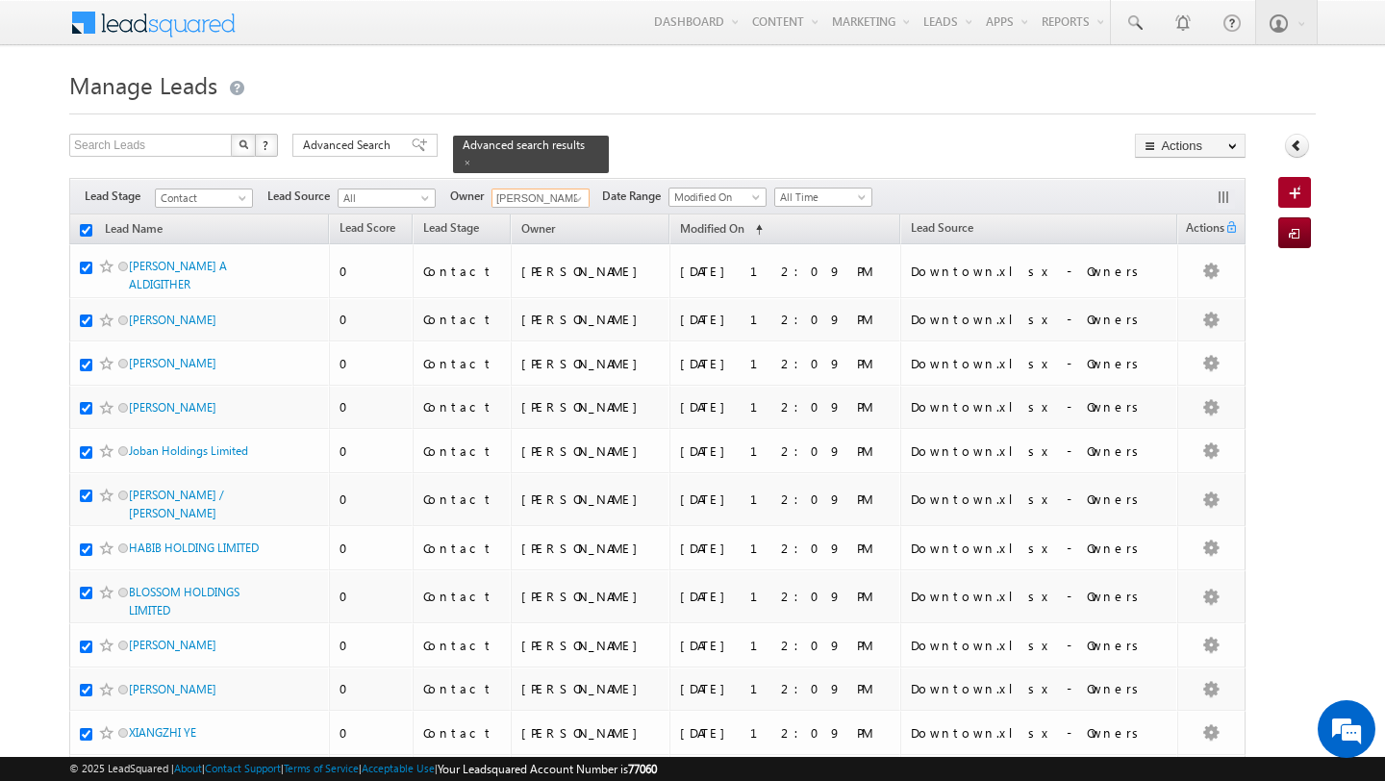
checkbox input "true"
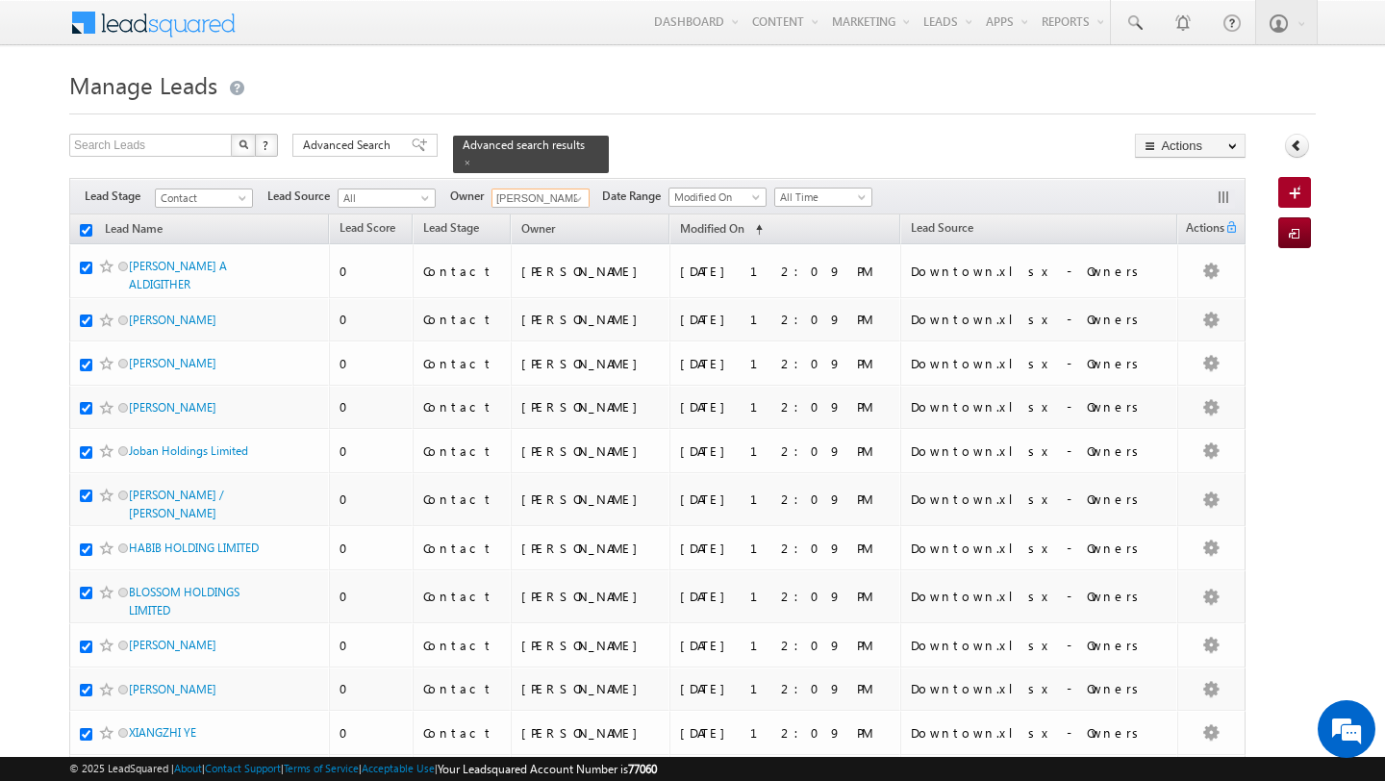
checkbox input "true"
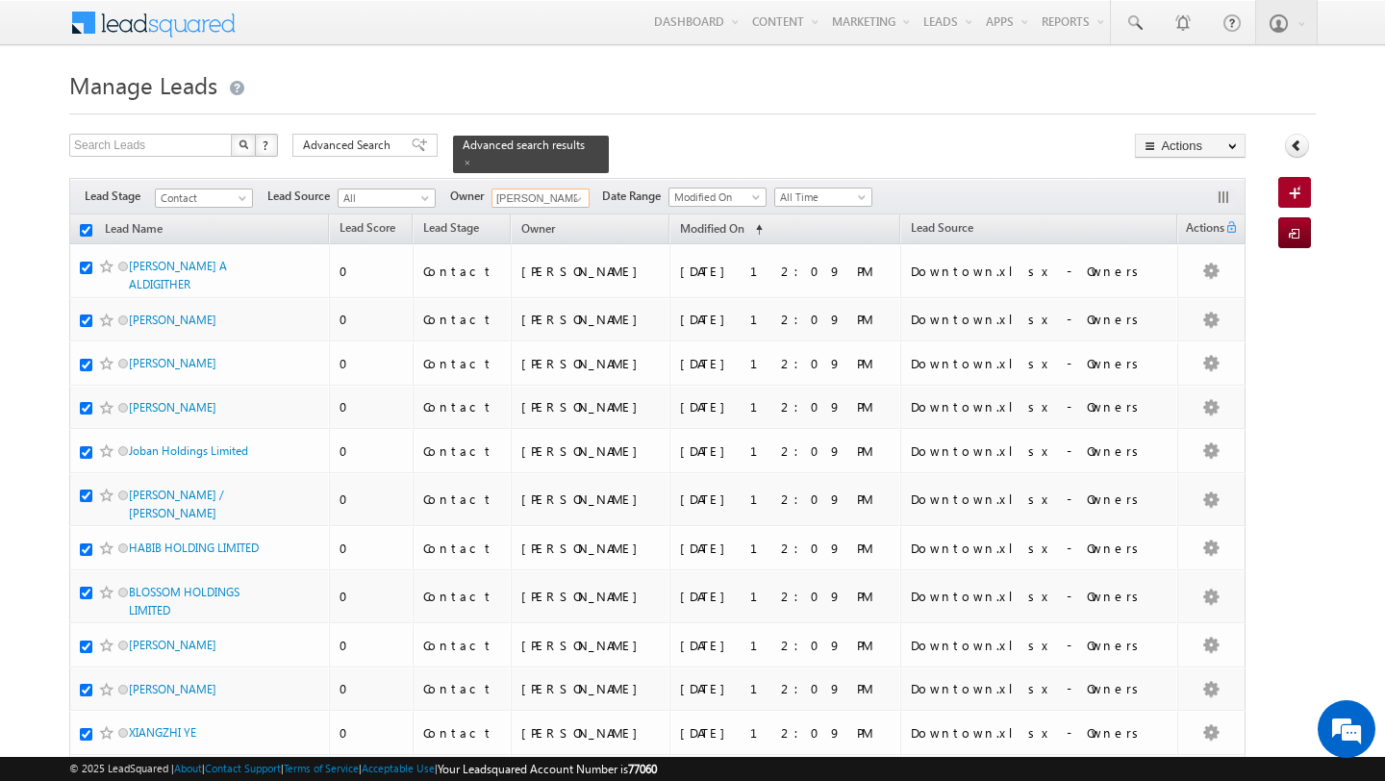
checkbox input "true"
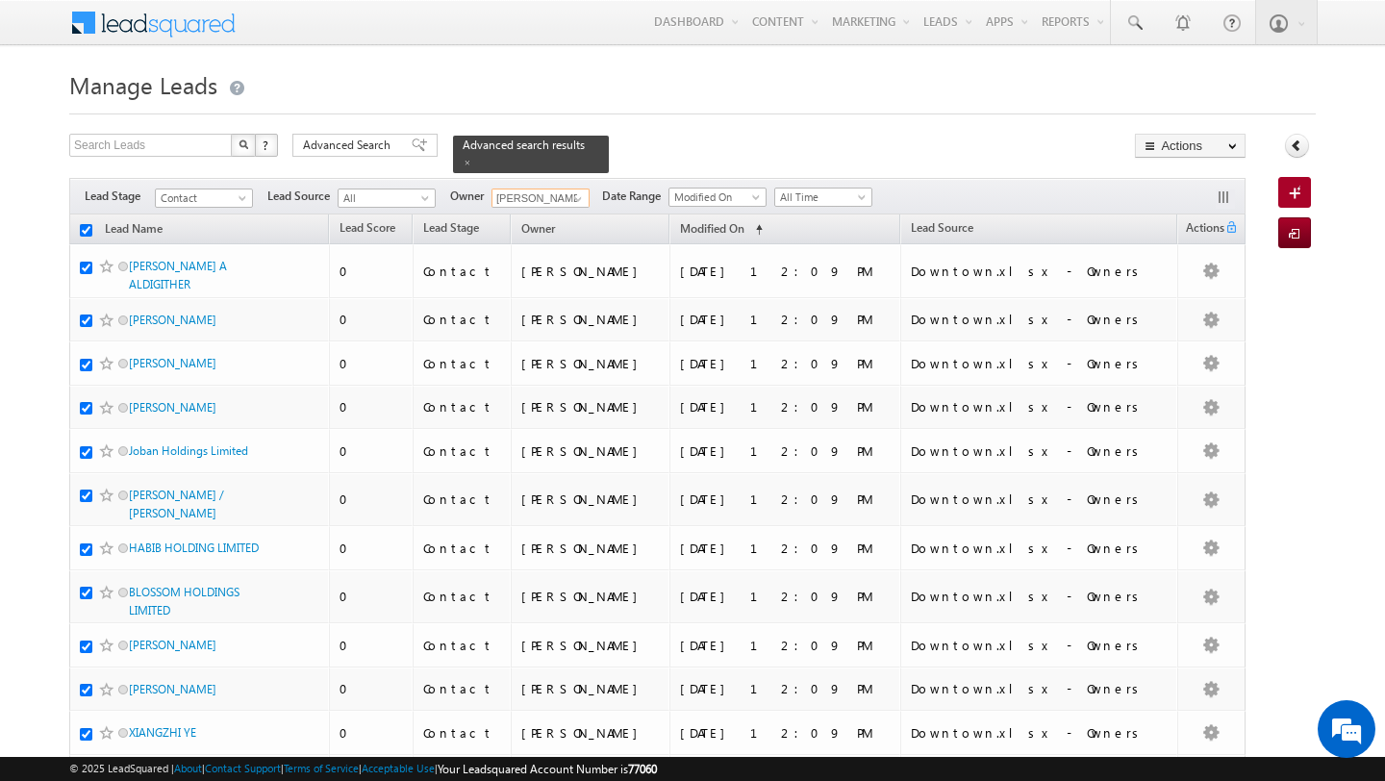
checkbox input "true"
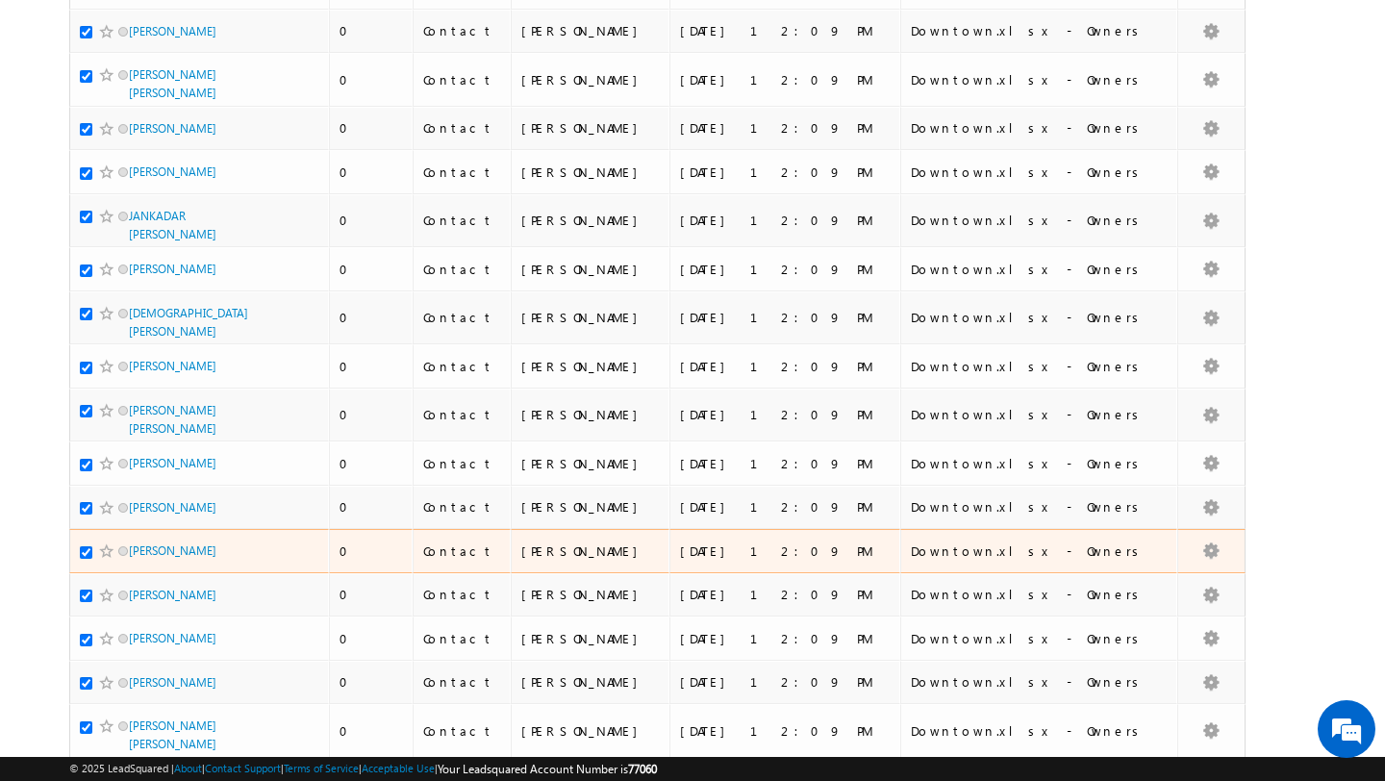
scroll to position [6423, 0]
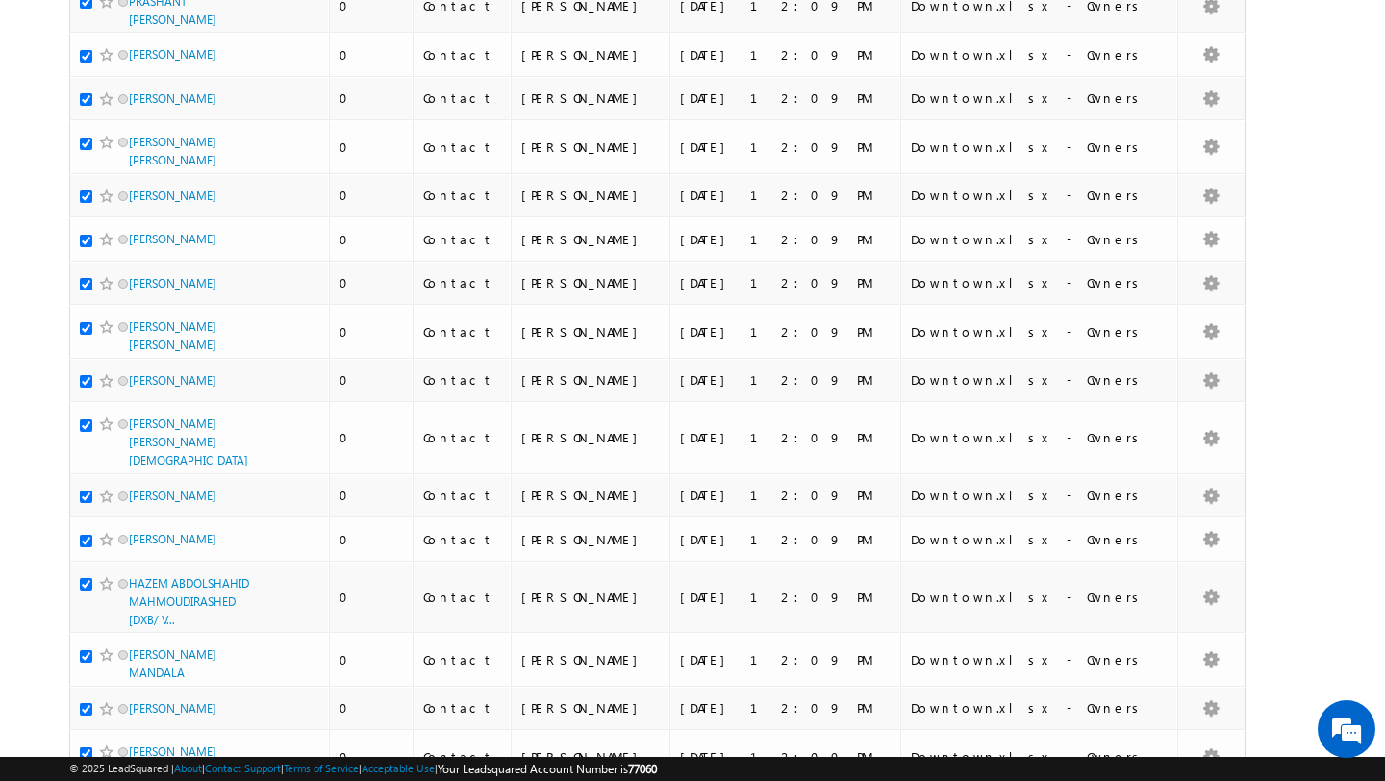
type input "[PERSON_NAME]"
click at [137, 739] on li "100" at bounding box center [136, 746] width 46 height 19
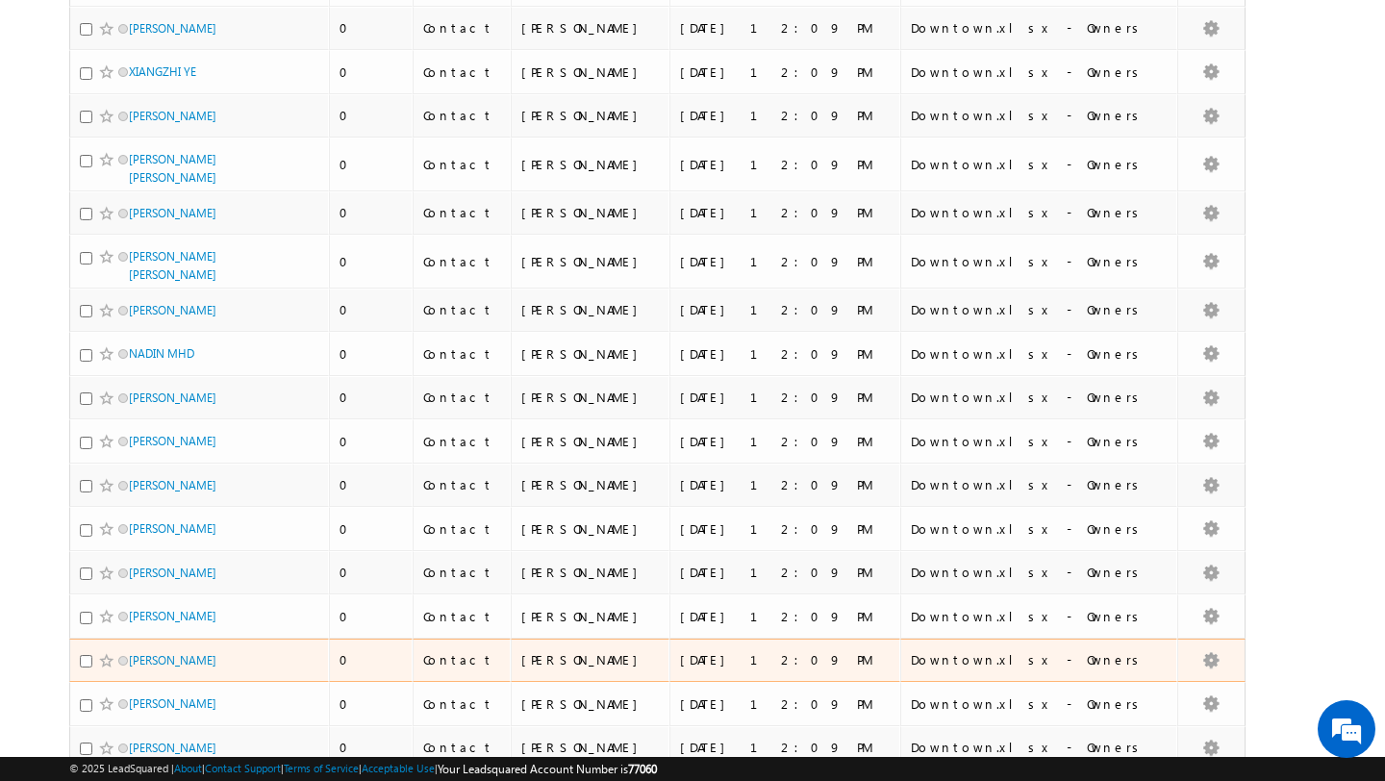
scroll to position [0, 0]
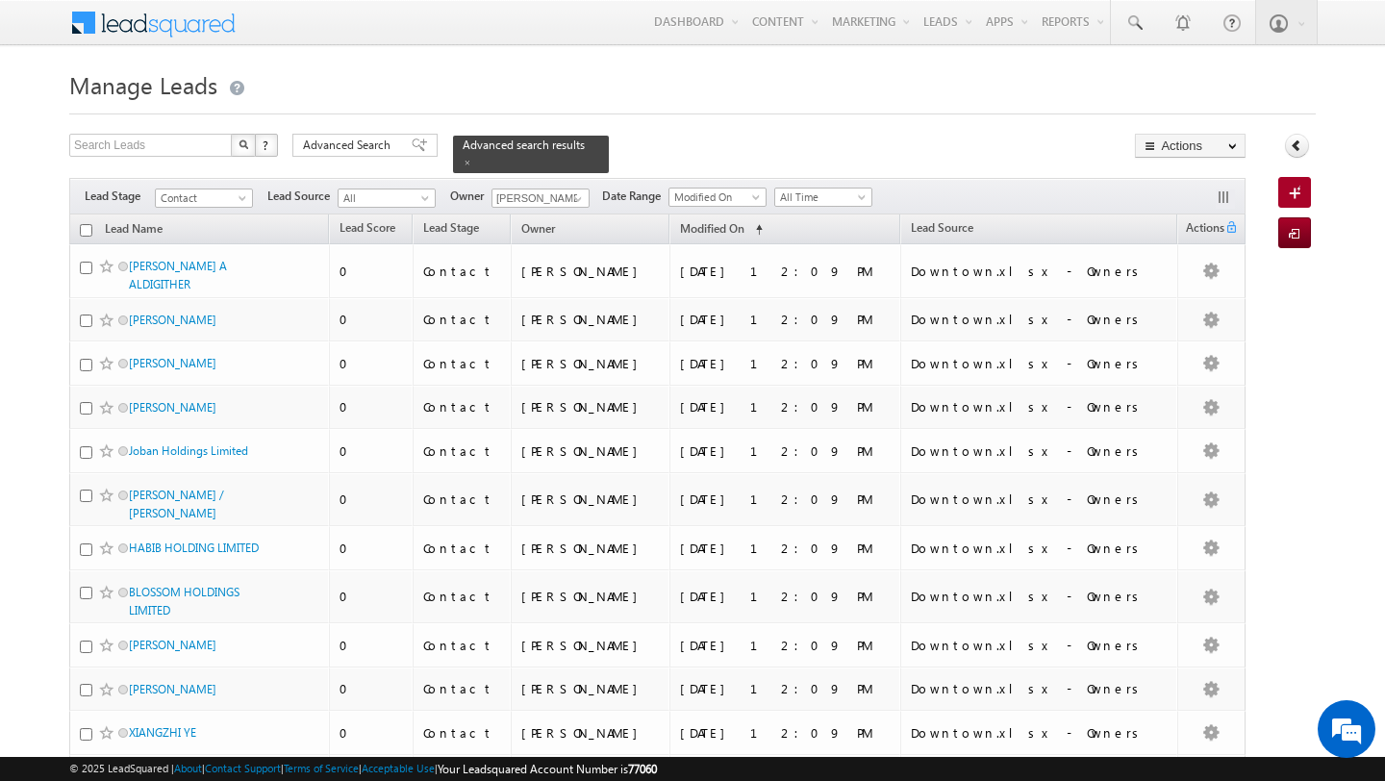
click at [88, 232] on input "checkbox" at bounding box center [86, 230] width 13 height 13
checkbox input "true"
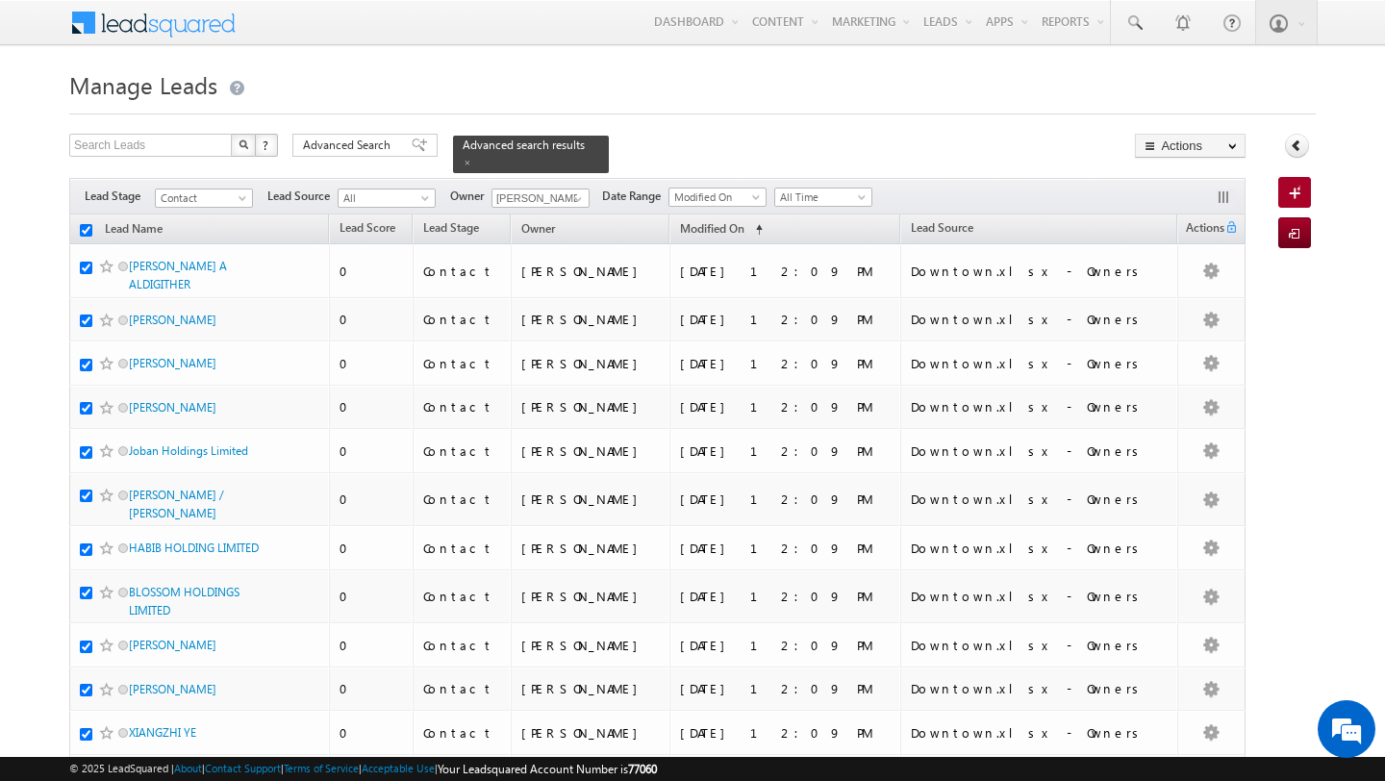
checkbox input "true"
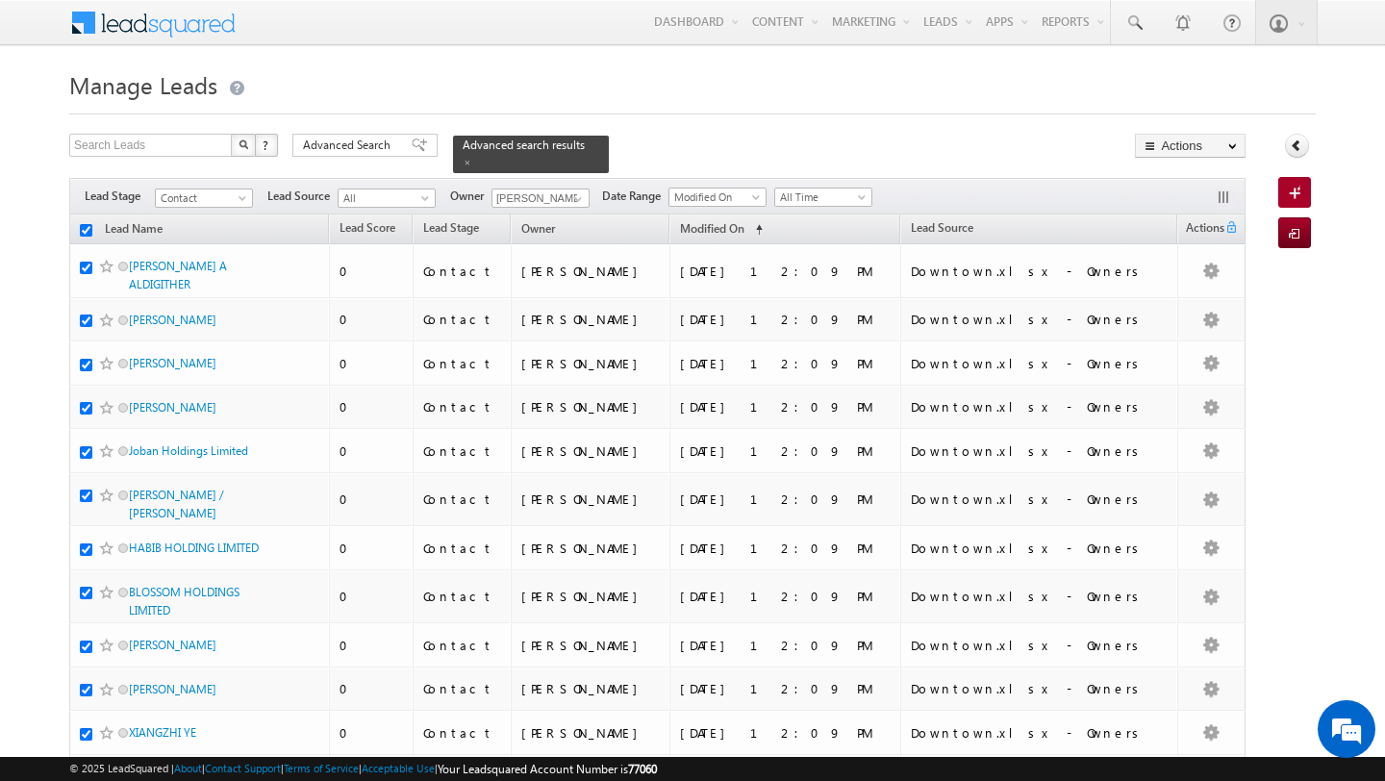
checkbox input "true"
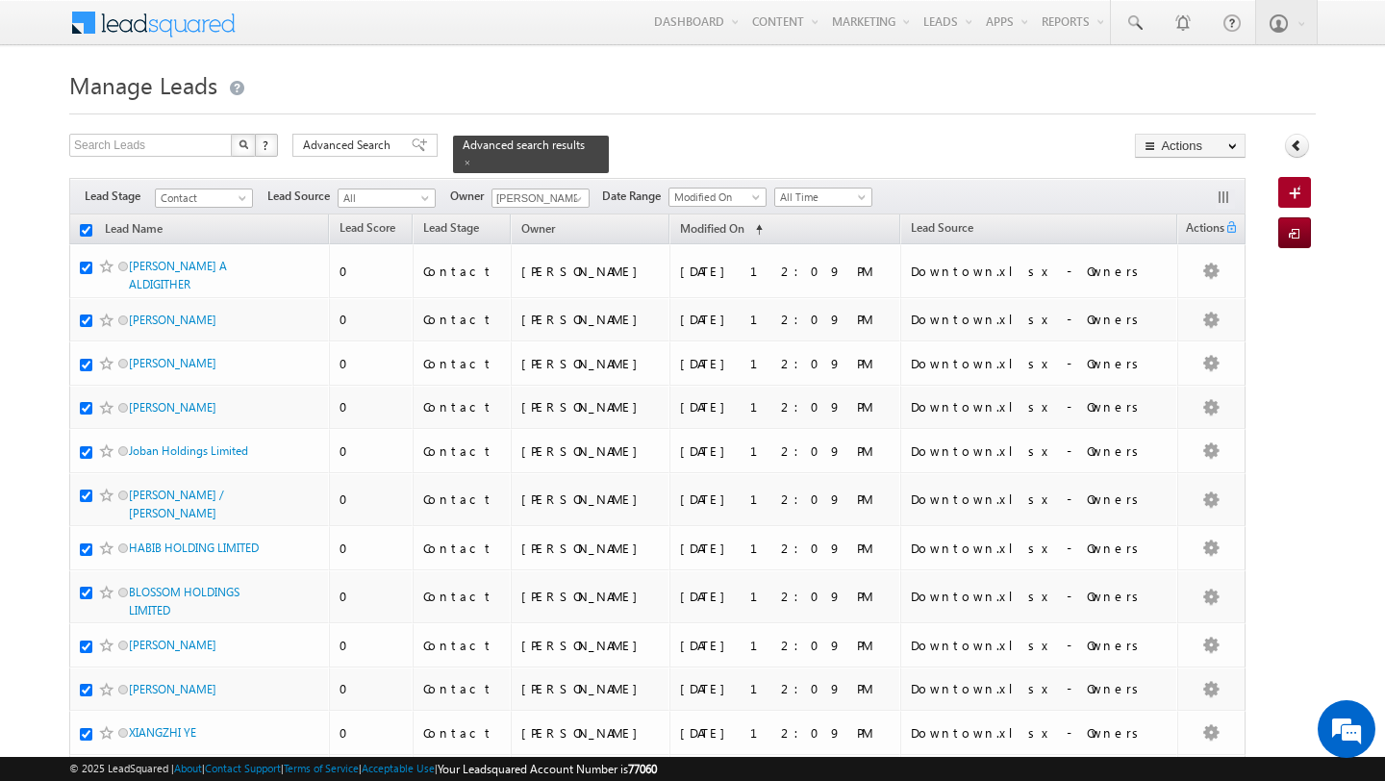
checkbox input "true"
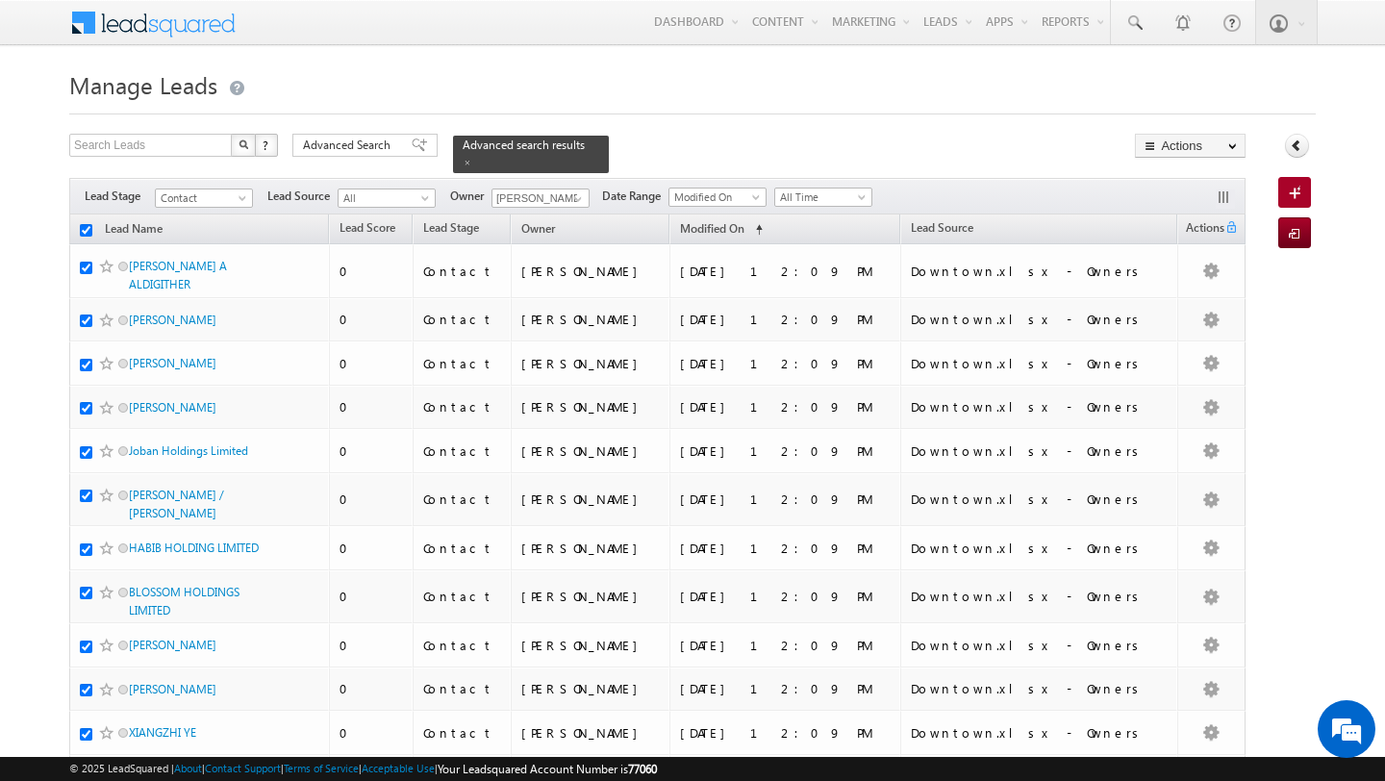
checkbox input "true"
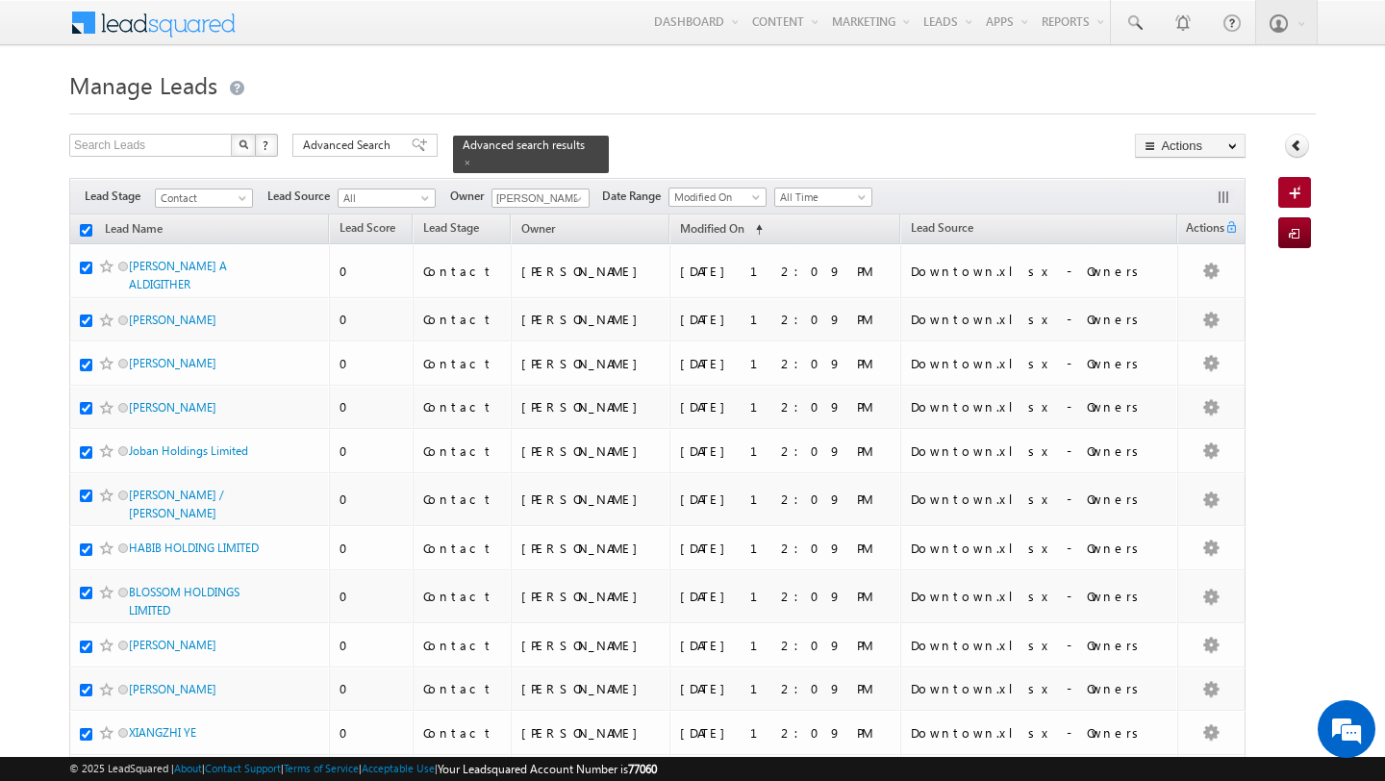
checkbox input "true"
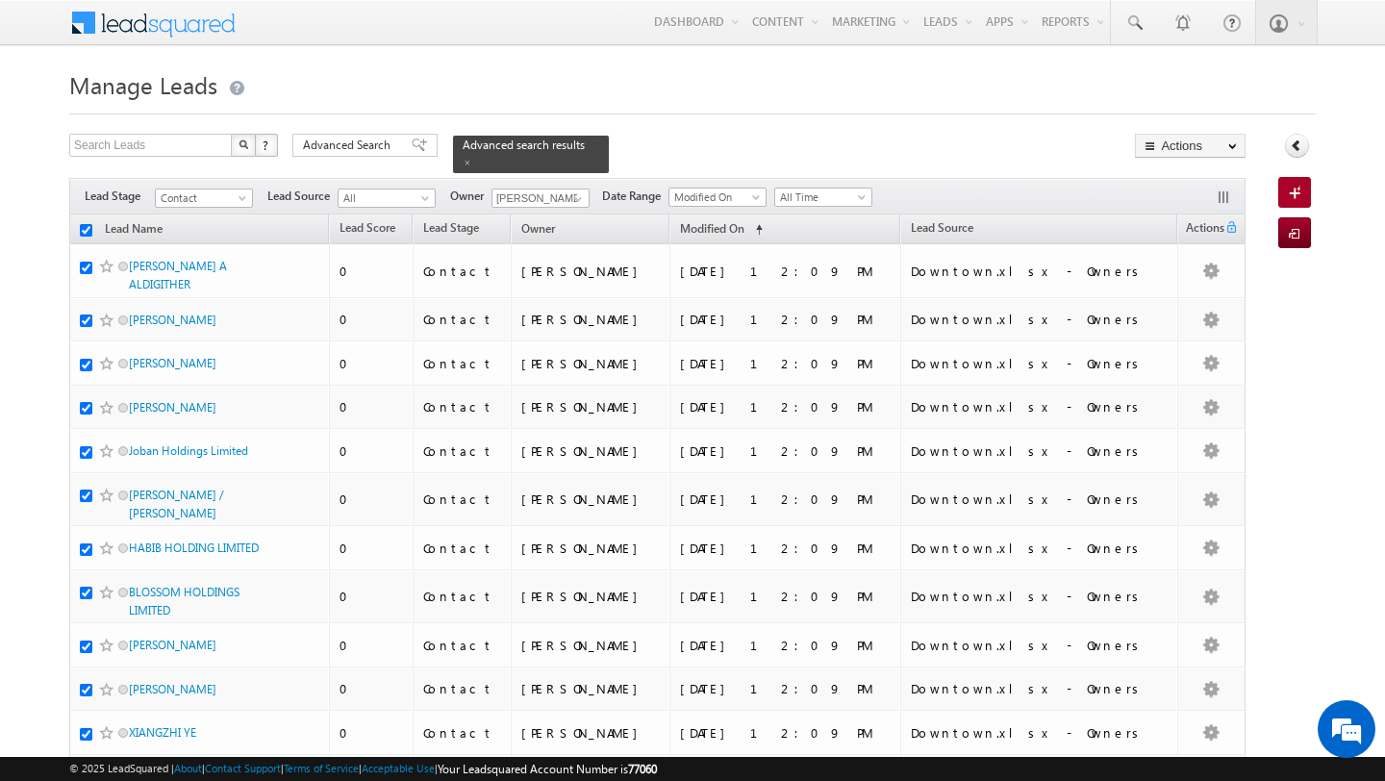
checkbox input "true"
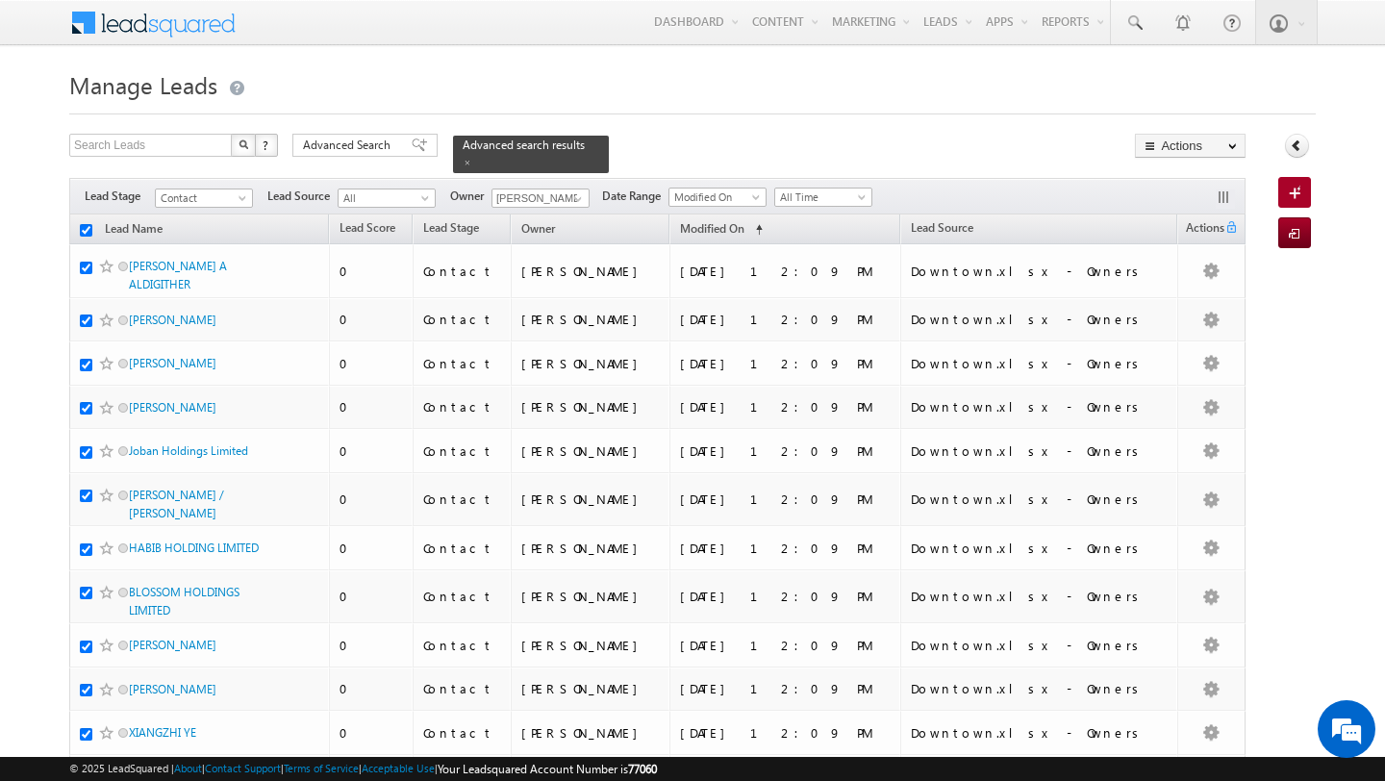
checkbox input "true"
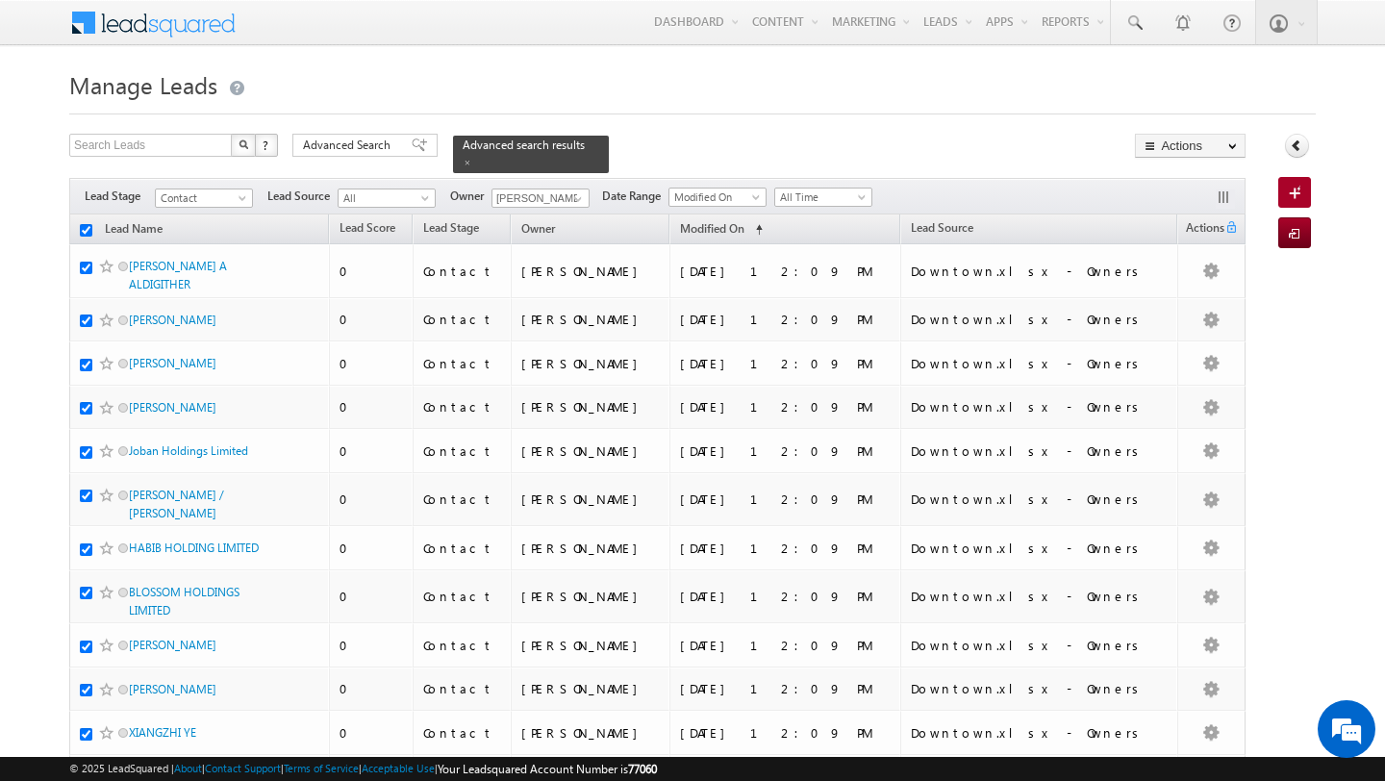
checkbox input "true"
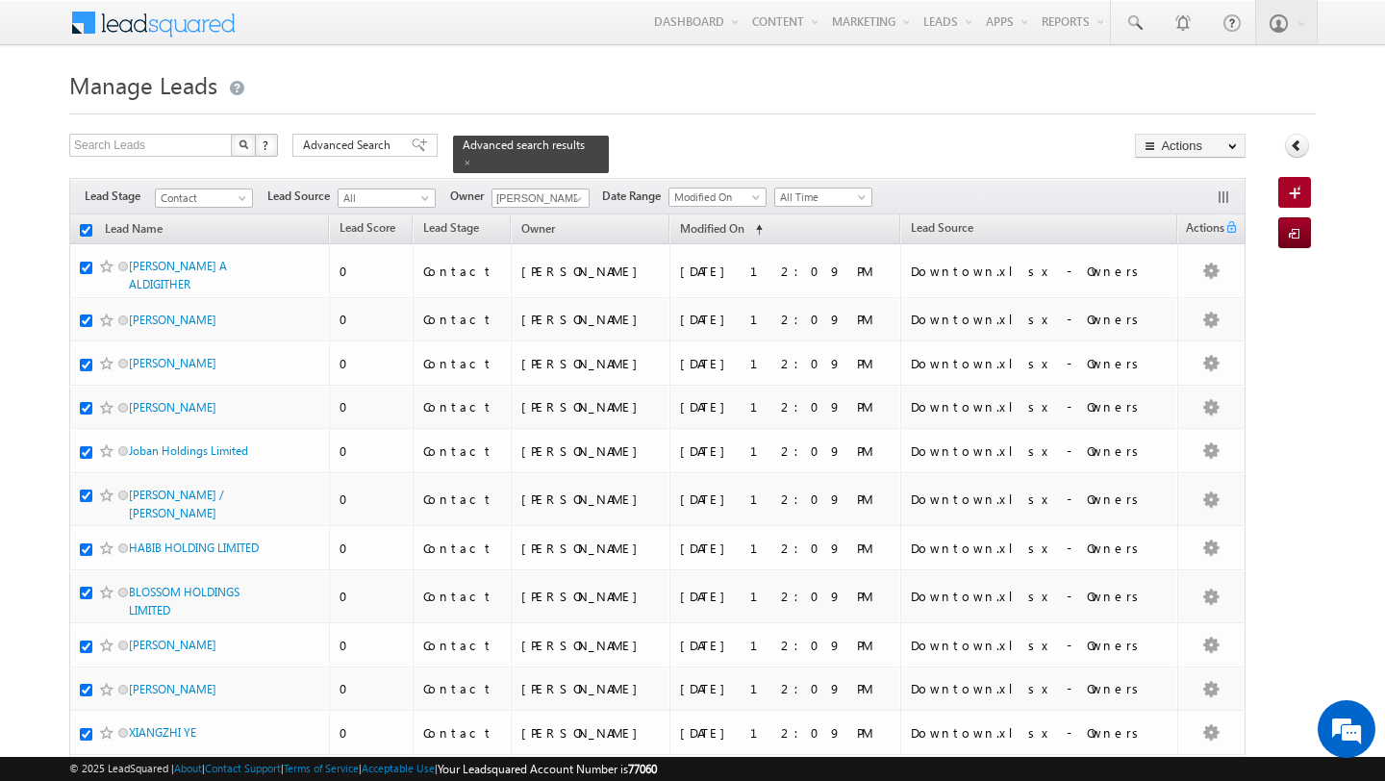
checkbox input "true"
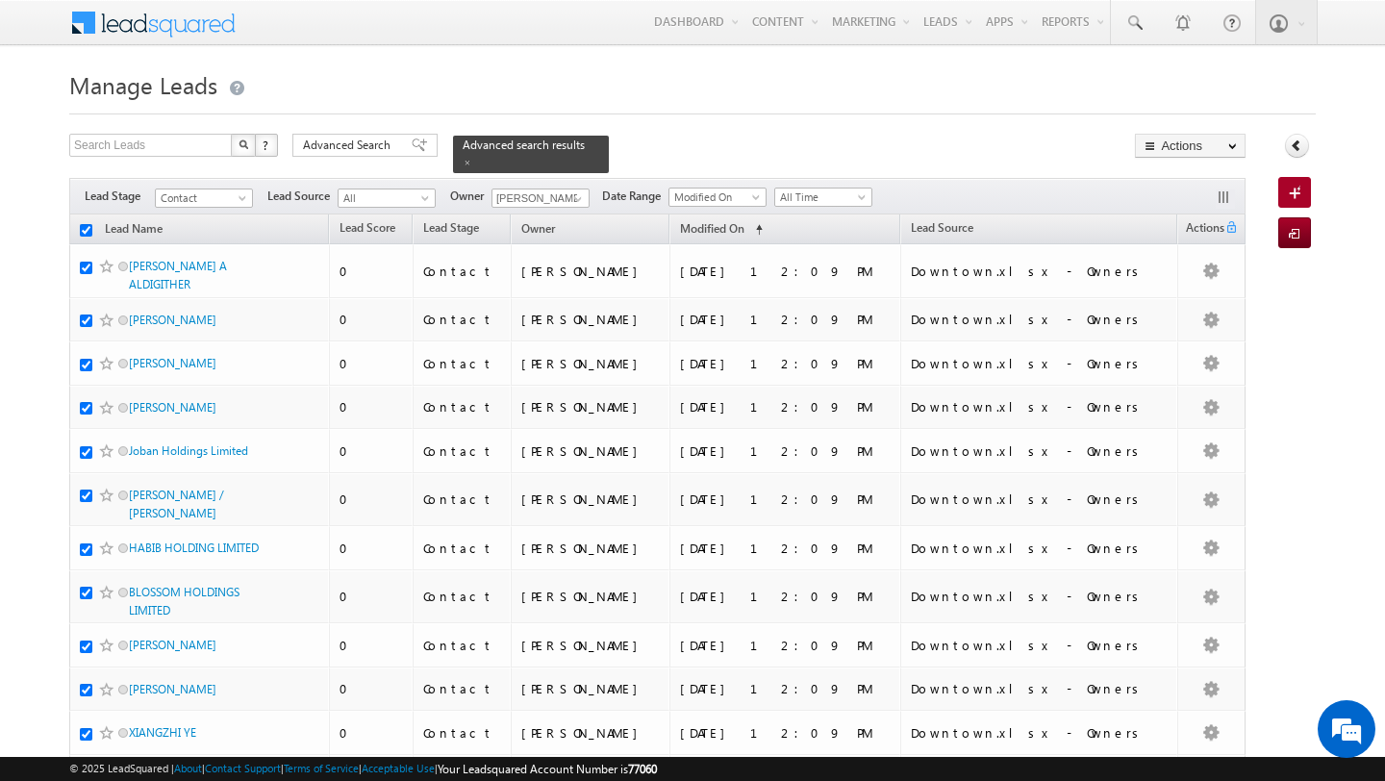
checkbox input "true"
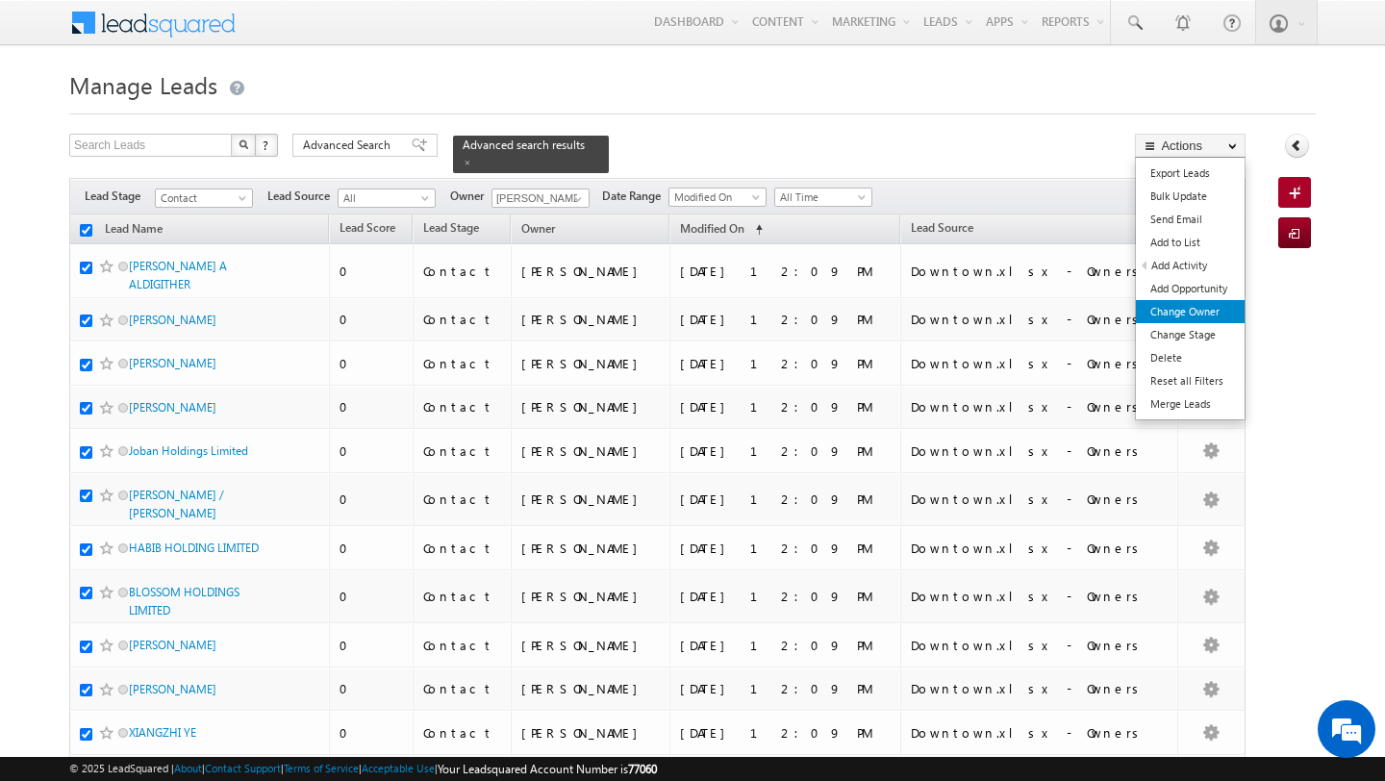
click at [1204, 310] on link "Change Owner" at bounding box center [1190, 311] width 109 height 23
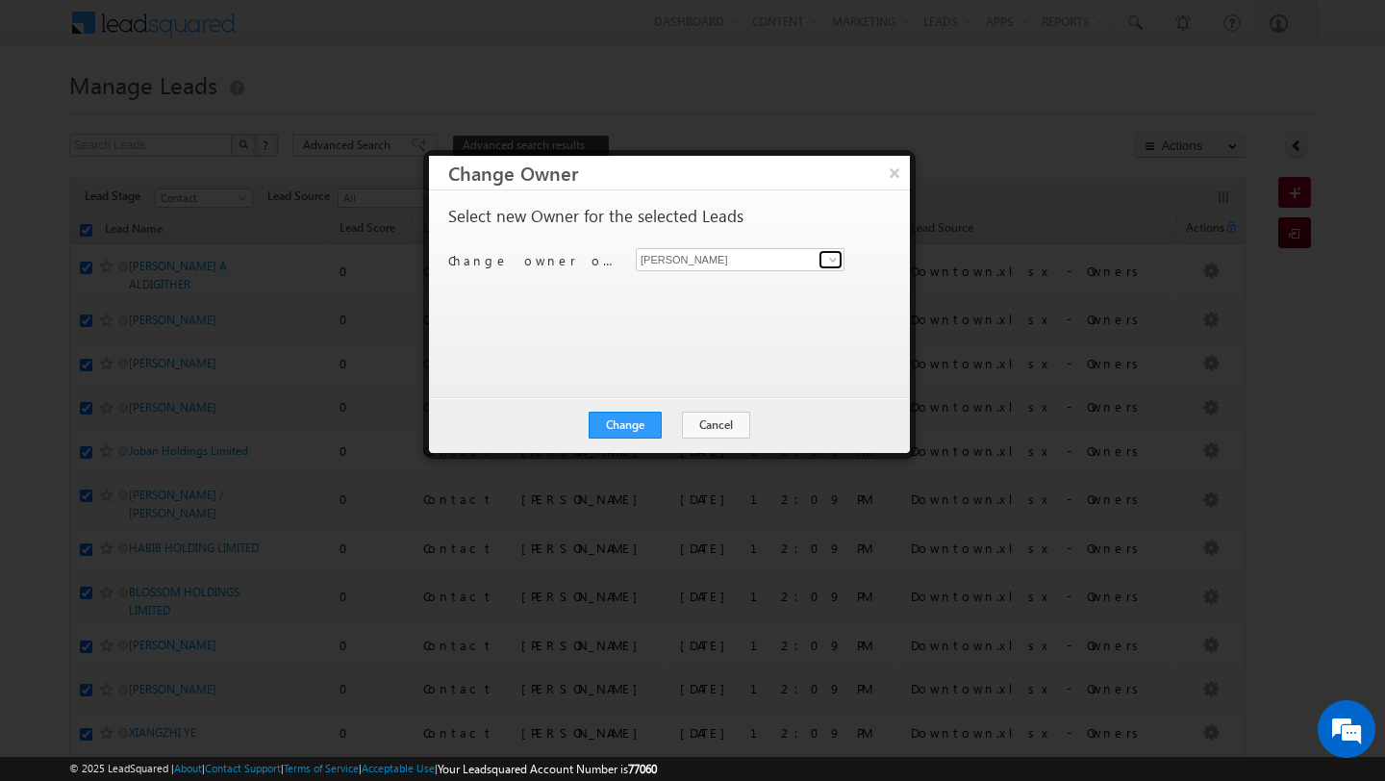
click at [823, 264] on link at bounding box center [830, 259] width 24 height 19
click at [782, 291] on span "[EMAIL_ADDRESS][PERSON_NAME][DOMAIN_NAME]" at bounding box center [729, 297] width 173 height 14
click at [602, 416] on button "Change" at bounding box center [625, 425] width 73 height 27
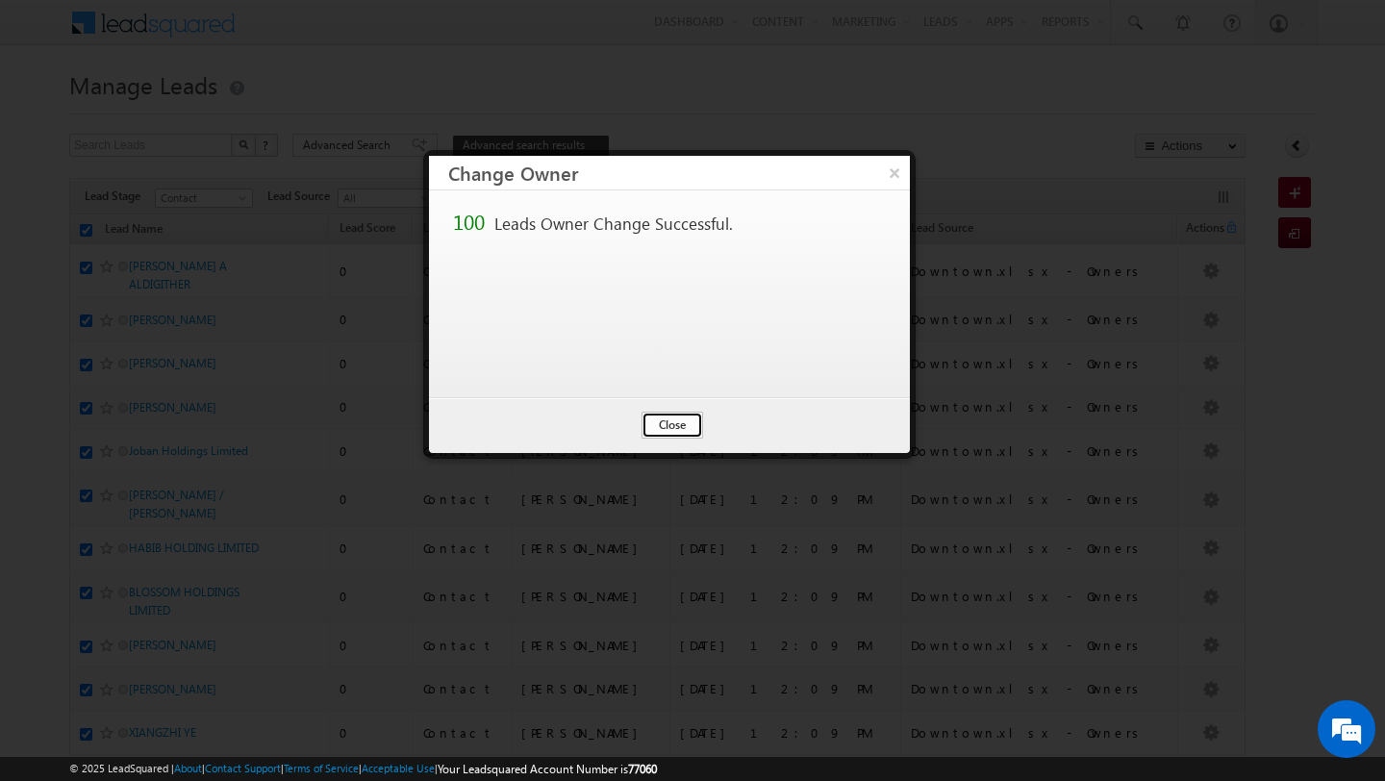
click at [669, 428] on button "Close" at bounding box center [672, 425] width 62 height 27
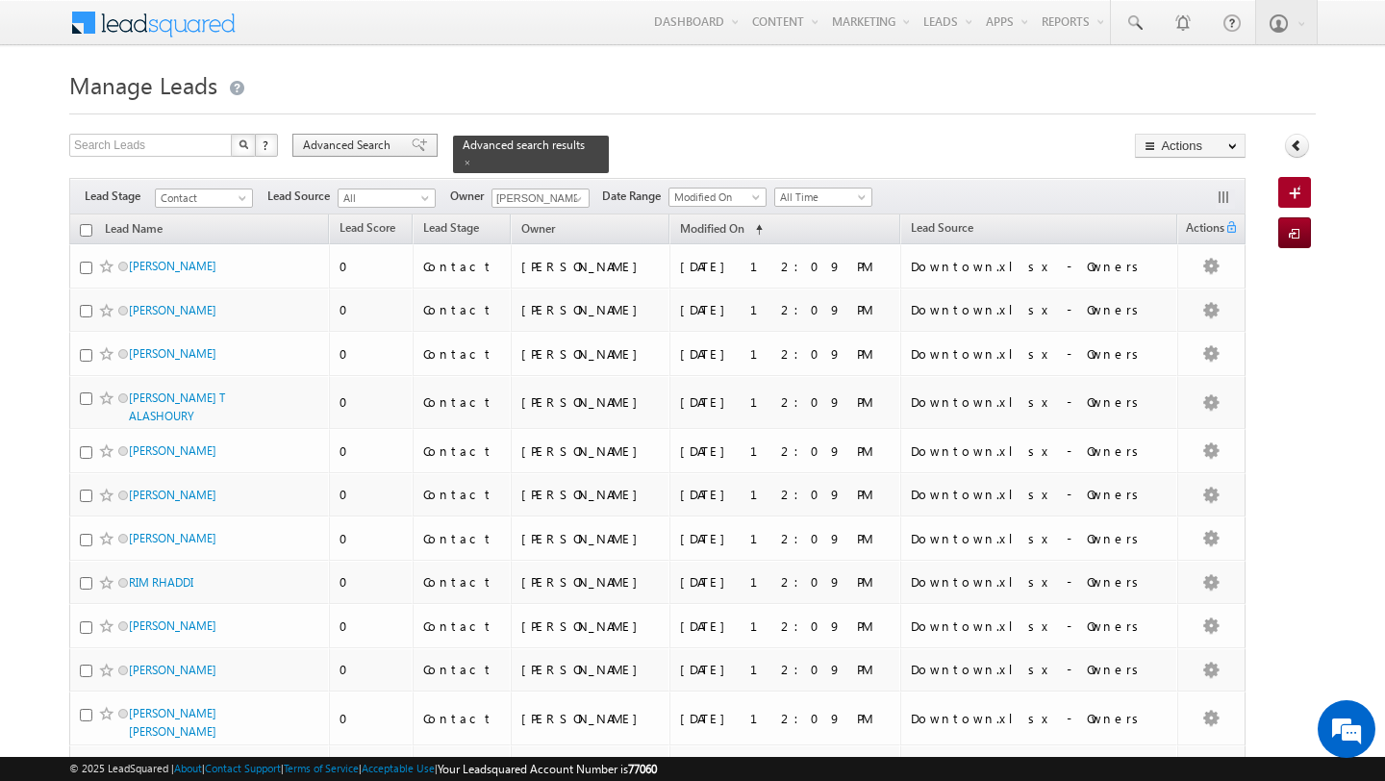
click at [395, 146] on span "Advanced Search" at bounding box center [349, 145] width 93 height 17
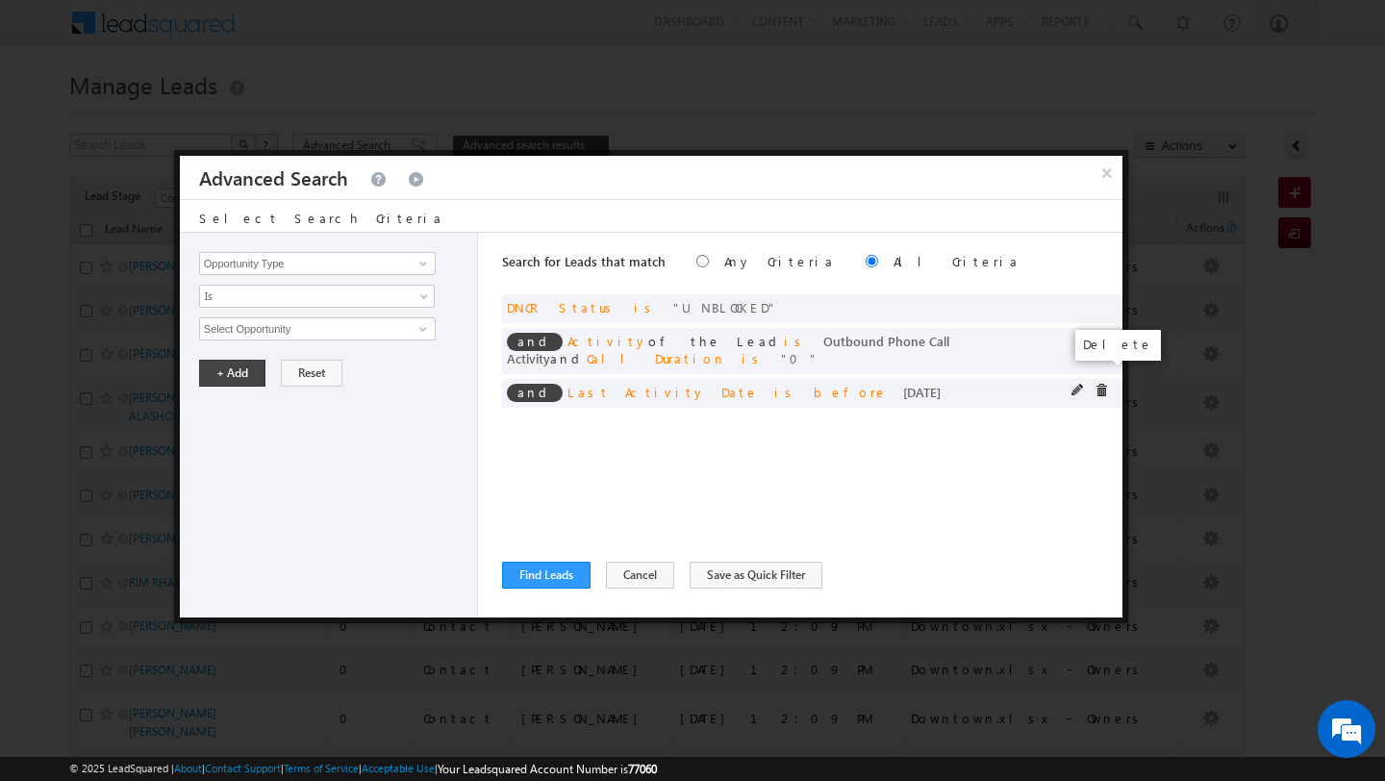
click at [1097, 384] on span at bounding box center [1100, 390] width 13 height 13
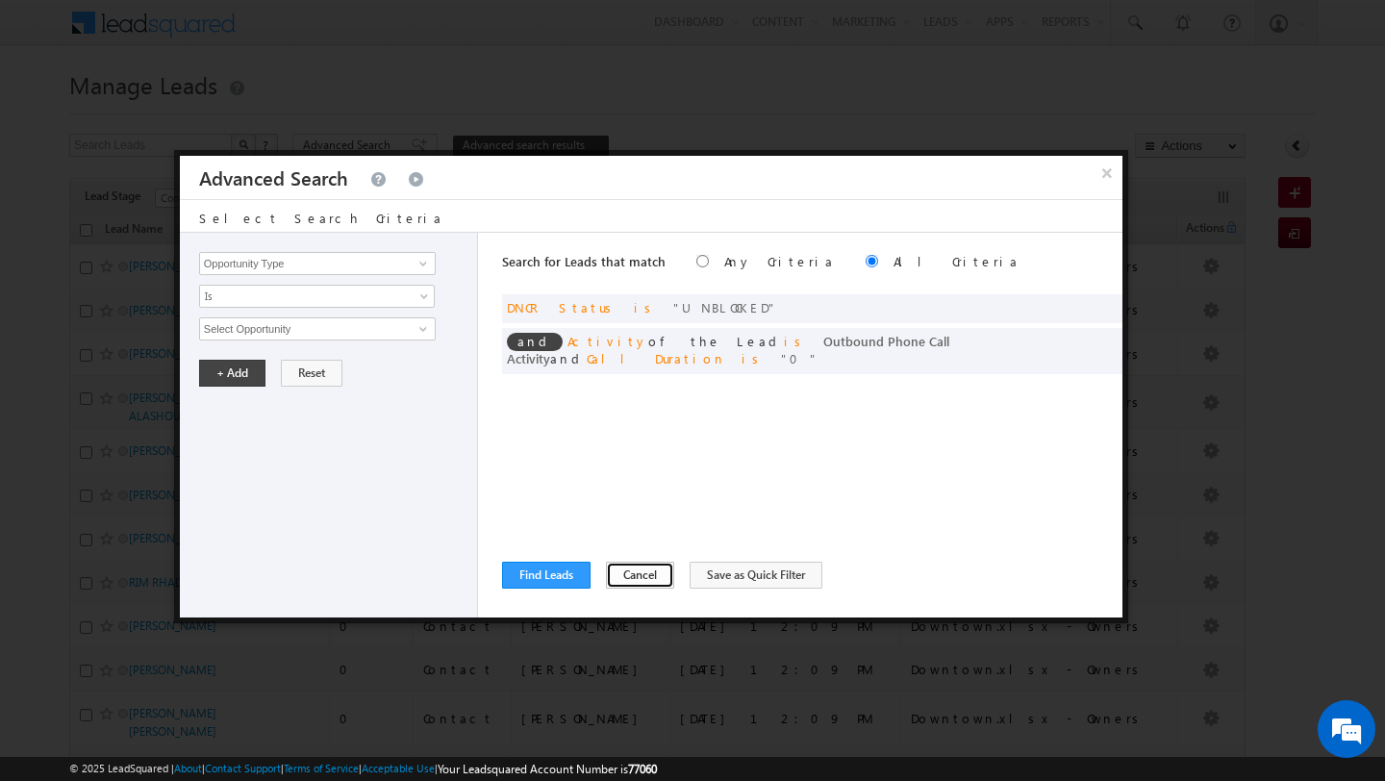
click at [623, 573] on button "Cancel" at bounding box center [640, 575] width 68 height 27
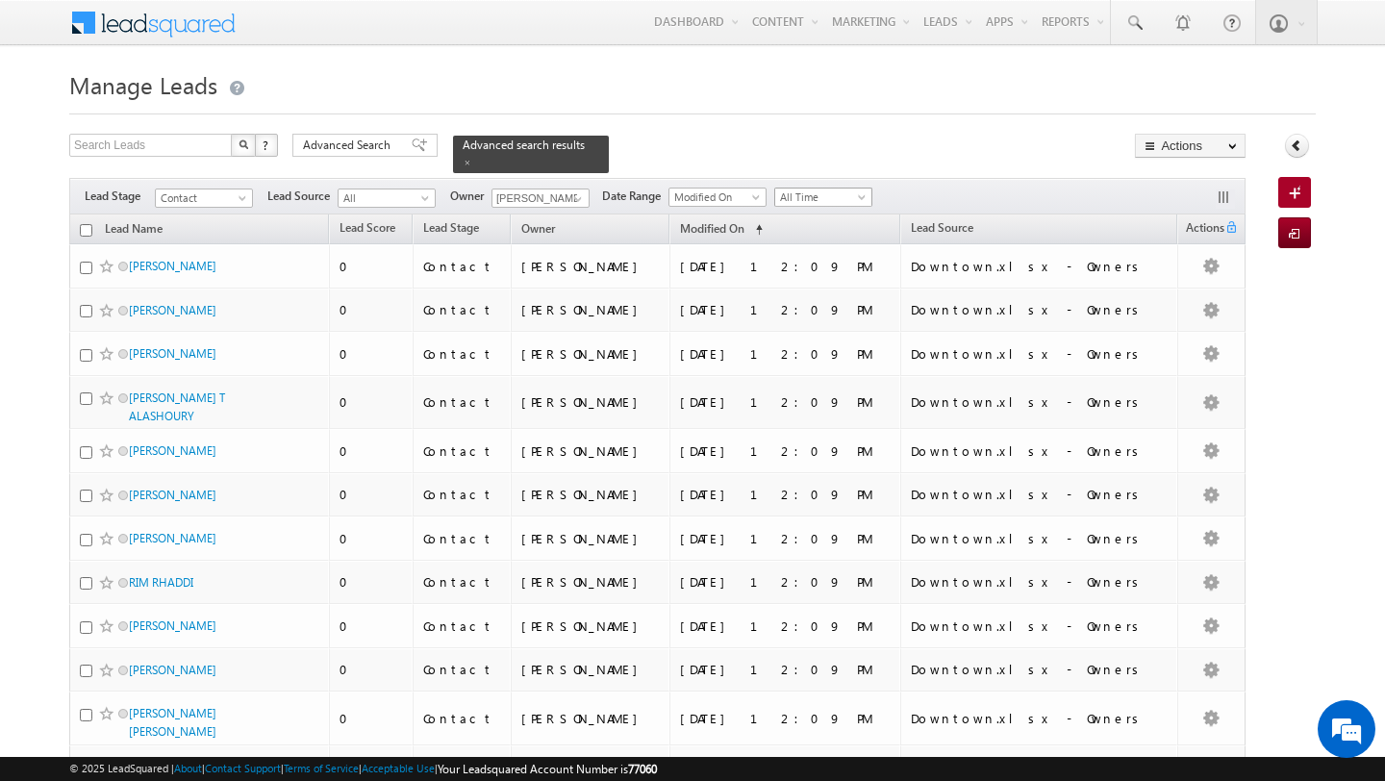
click at [809, 203] on span "All Time" at bounding box center [820, 197] width 91 height 17
click at [805, 274] on link "[DATE]" at bounding box center [816, 278] width 97 height 17
click at [362, 138] on span "Advanced Search" at bounding box center [349, 145] width 93 height 17
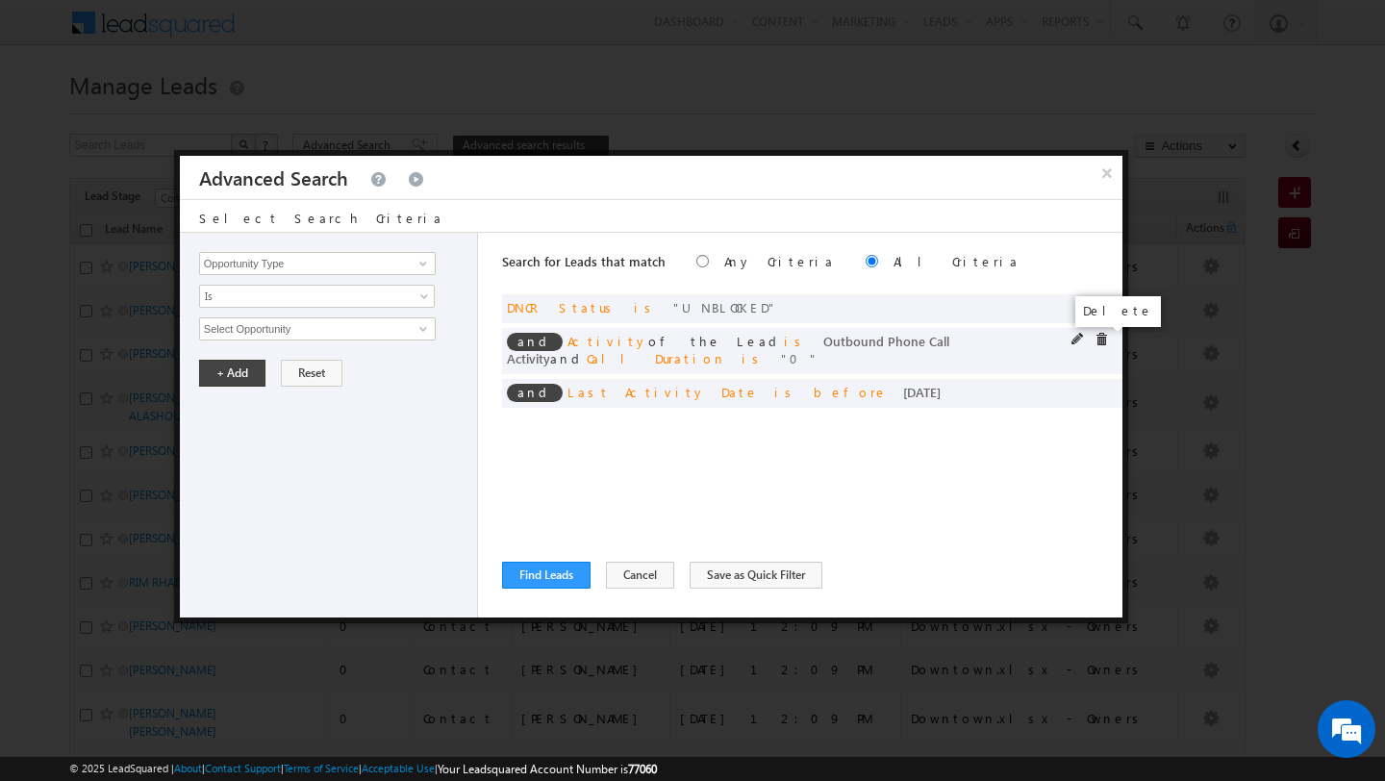
click at [1100, 336] on span at bounding box center [1100, 339] width 13 height 13
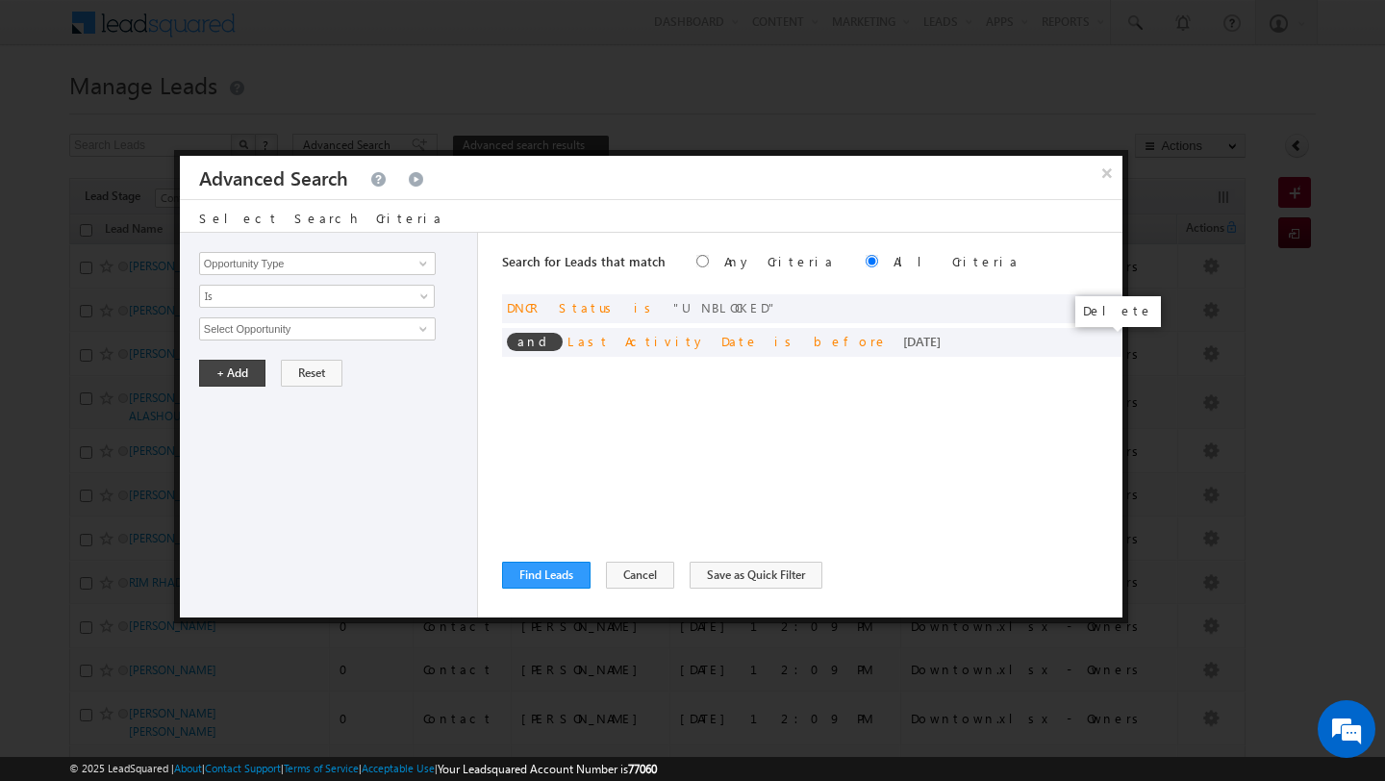
click at [0, 0] on span at bounding box center [0, 0] width 0 height 0
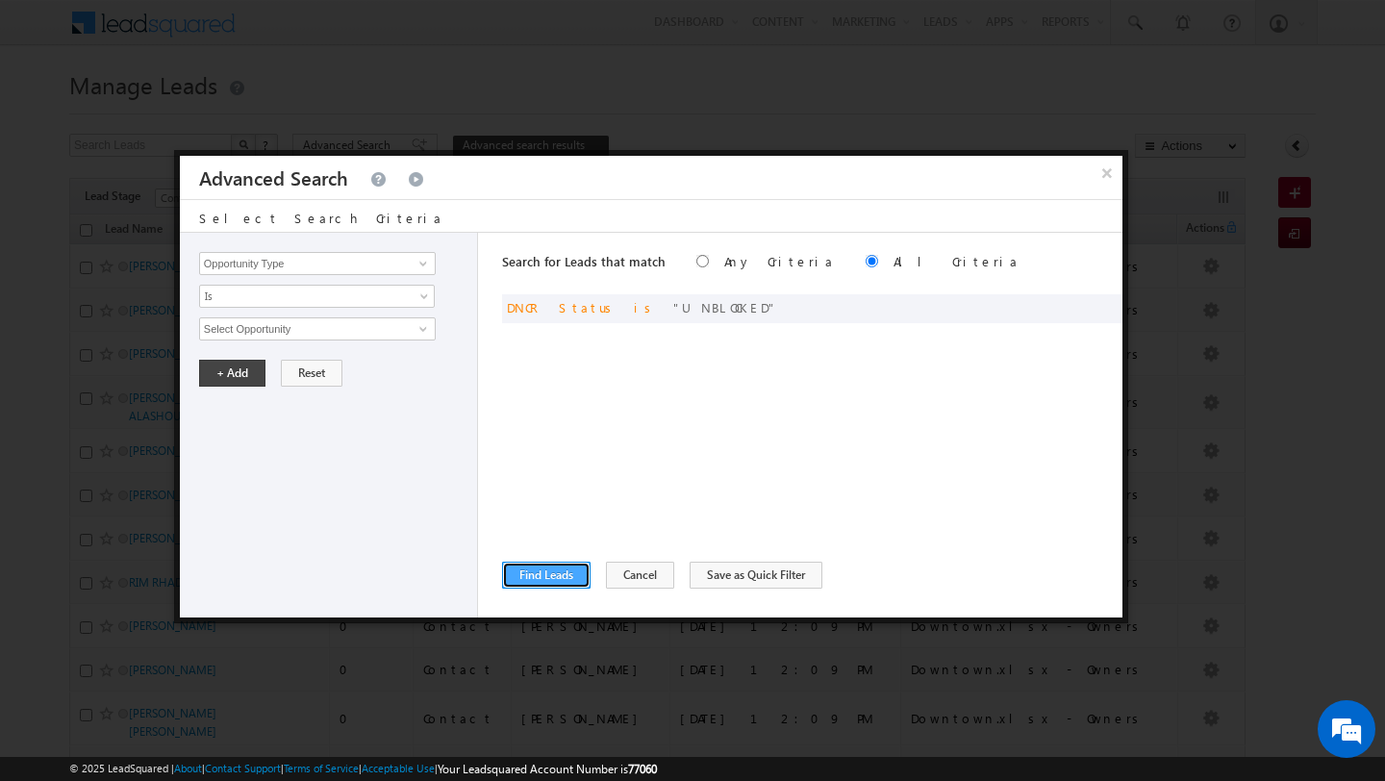
click at [549, 570] on button "Find Leads" at bounding box center [546, 575] width 88 height 27
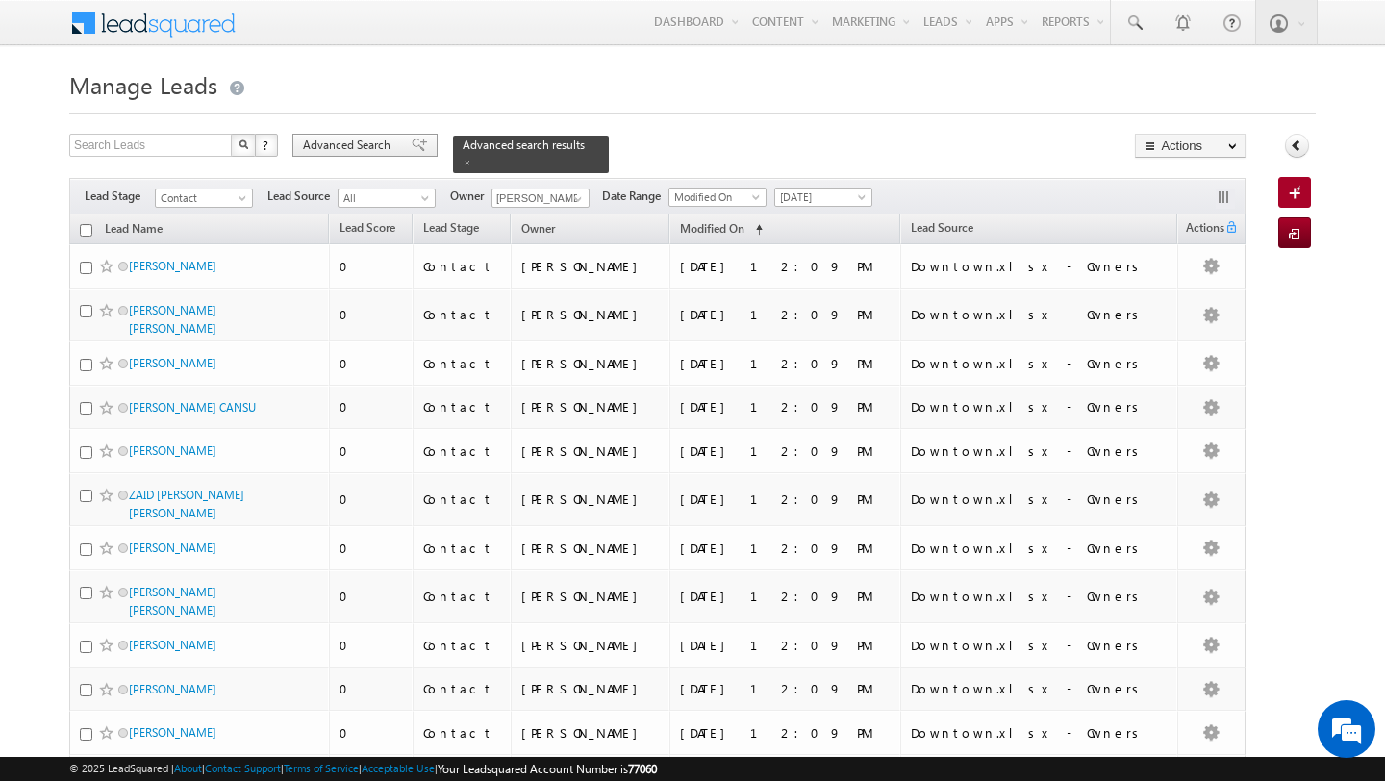
click at [349, 145] on span "Advanced Search" at bounding box center [349, 145] width 93 height 17
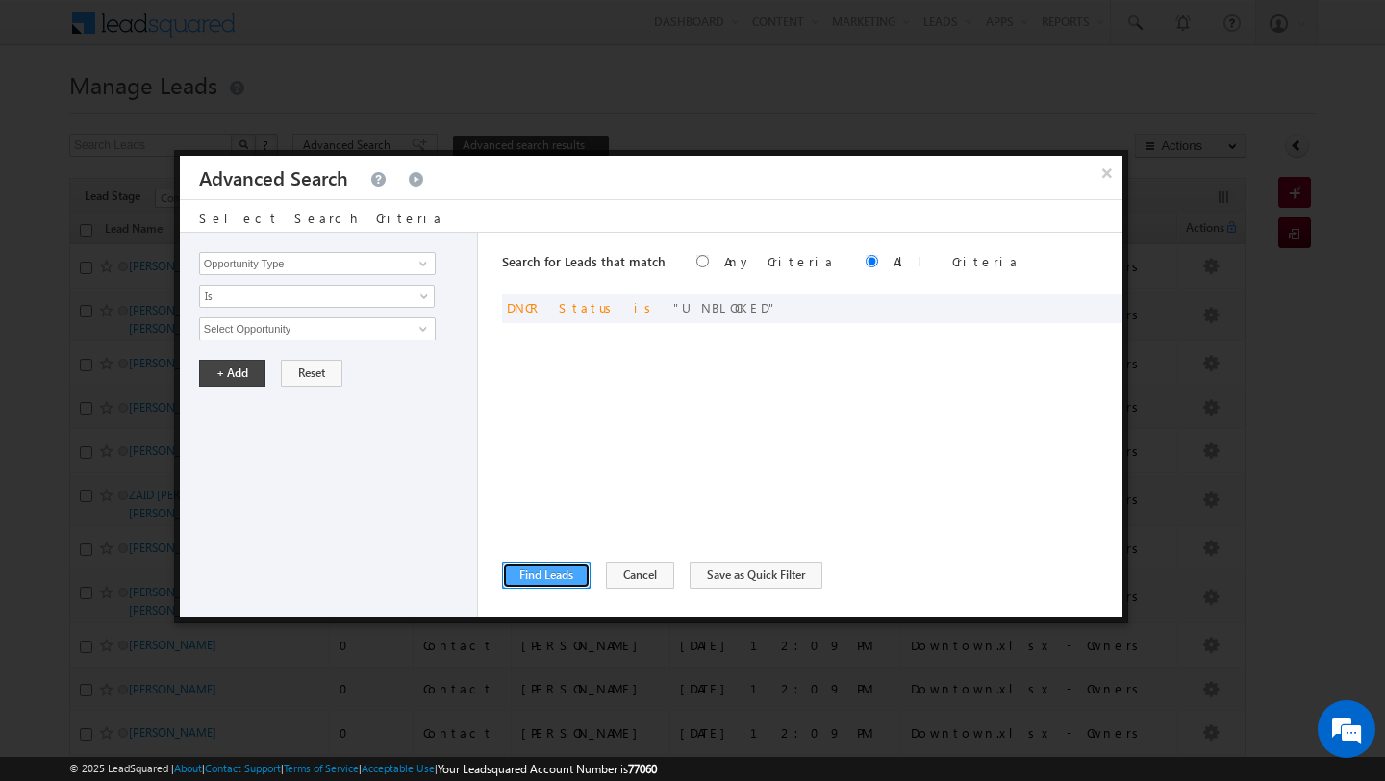
click at [545, 572] on button "Find Leads" at bounding box center [546, 575] width 88 height 27
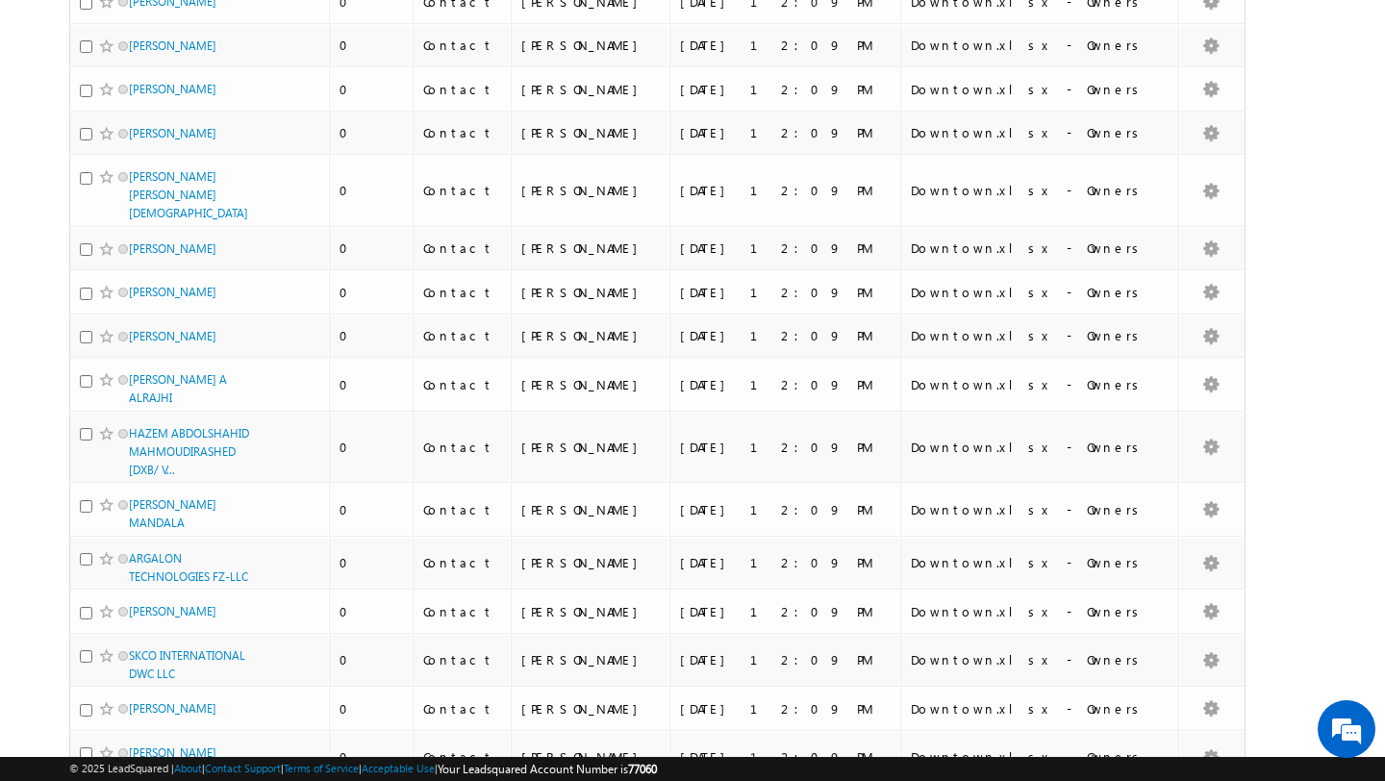
scroll to position [4246, 0]
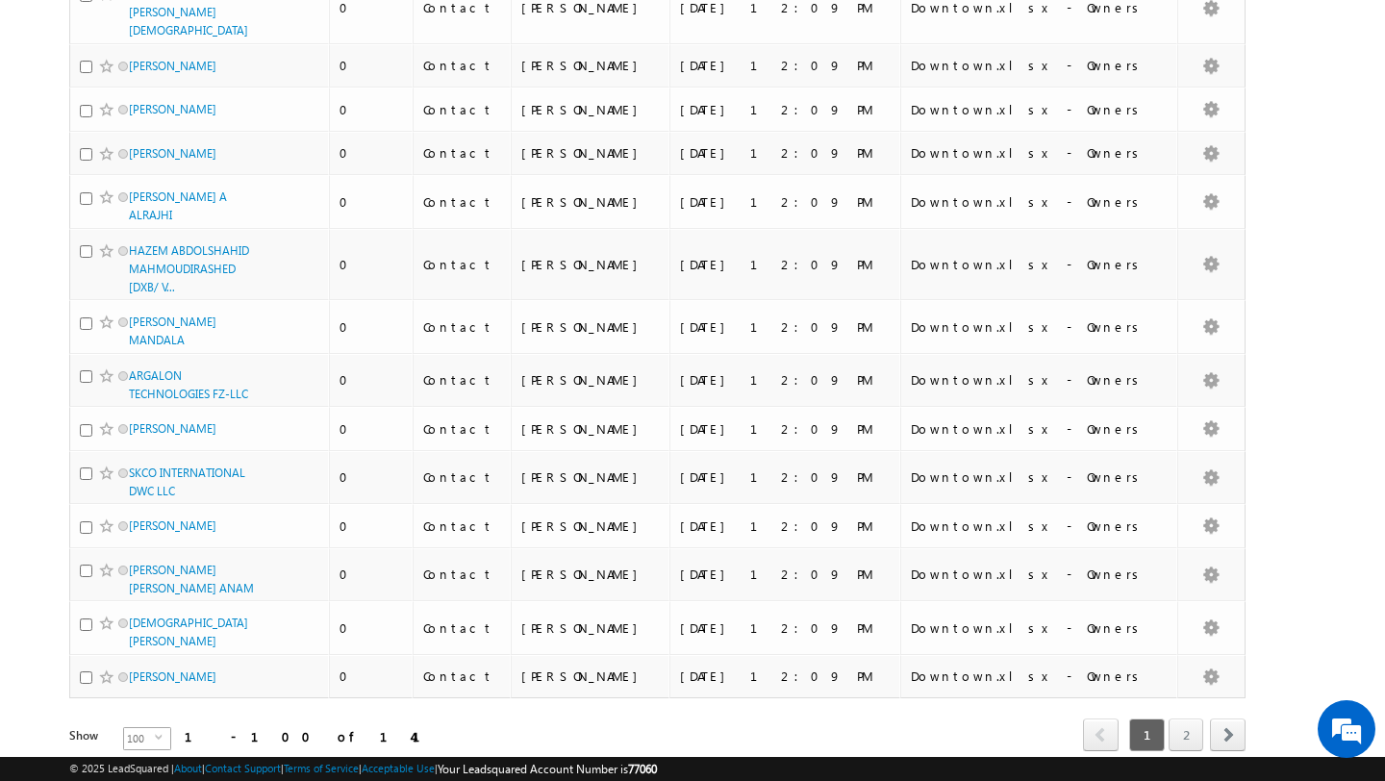
click at [131, 728] on span "100" at bounding box center [139, 738] width 31 height 21
click at [132, 725] on li "50" at bounding box center [136, 726] width 46 height 19
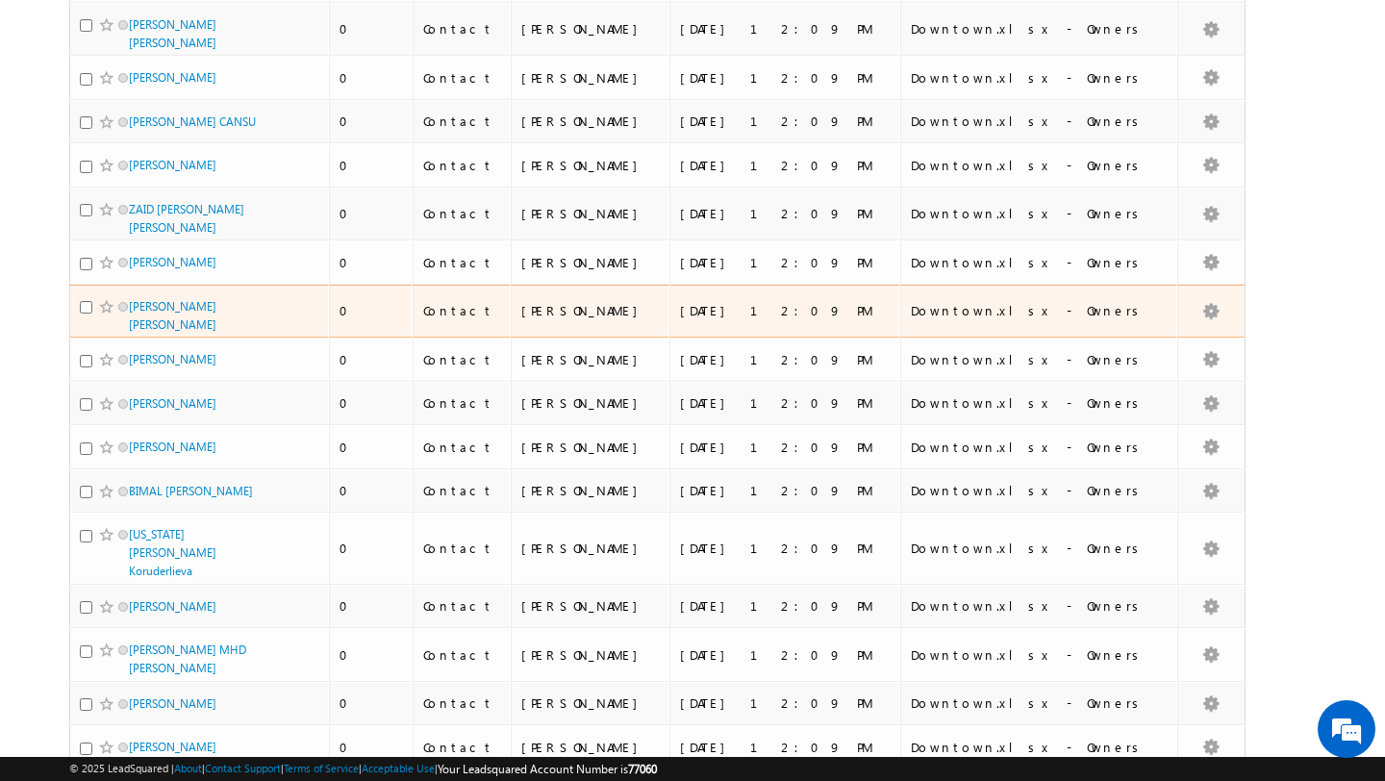
scroll to position [0, 0]
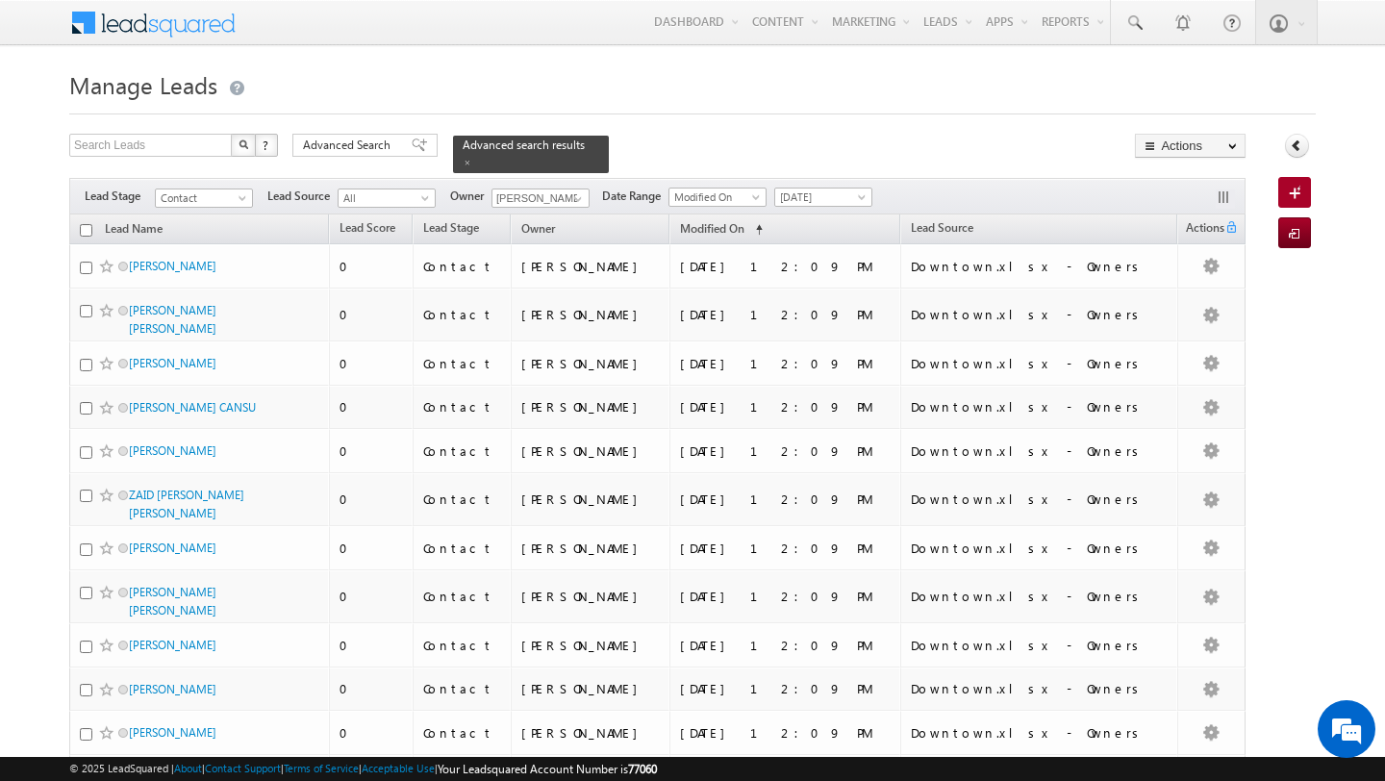
click at [85, 229] on input "checkbox" at bounding box center [86, 230] width 13 height 13
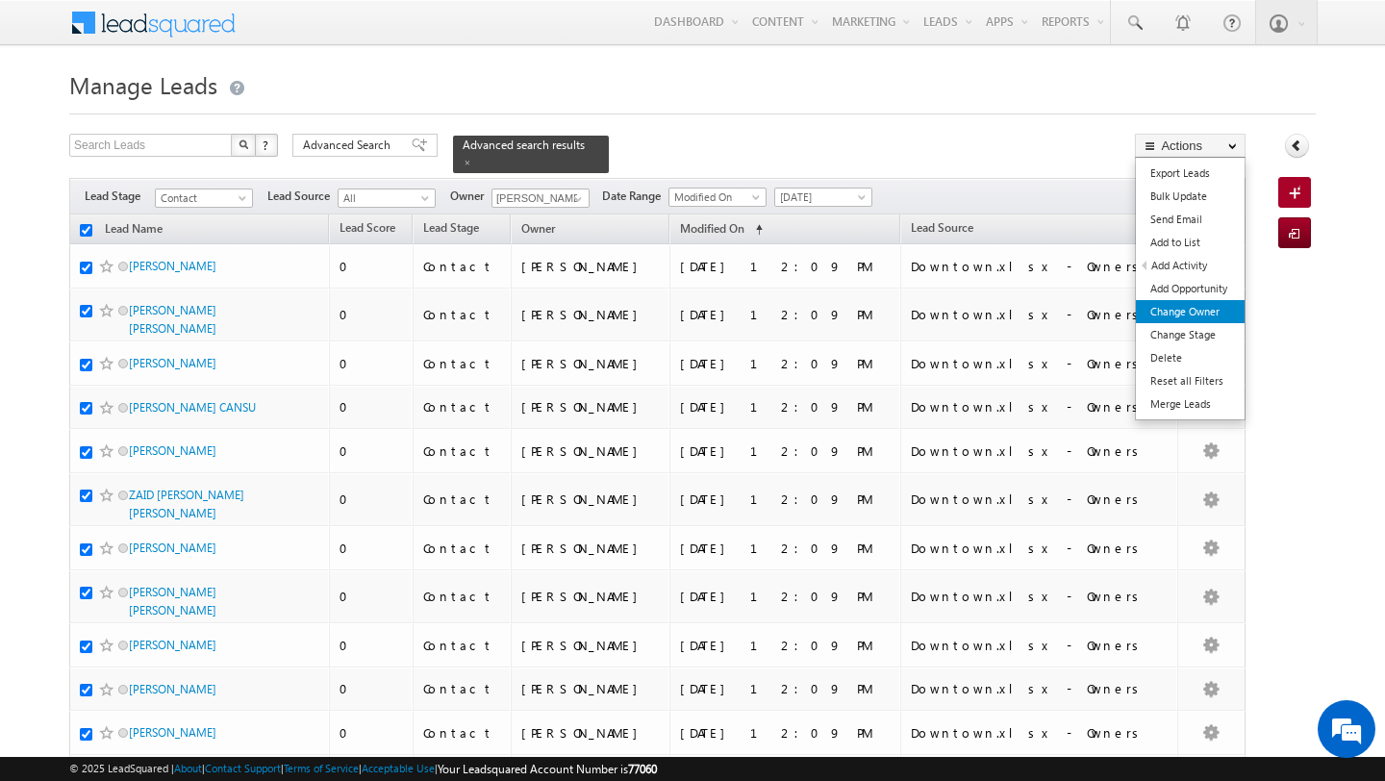
click at [1208, 303] on link "Change Owner" at bounding box center [1190, 311] width 109 height 23
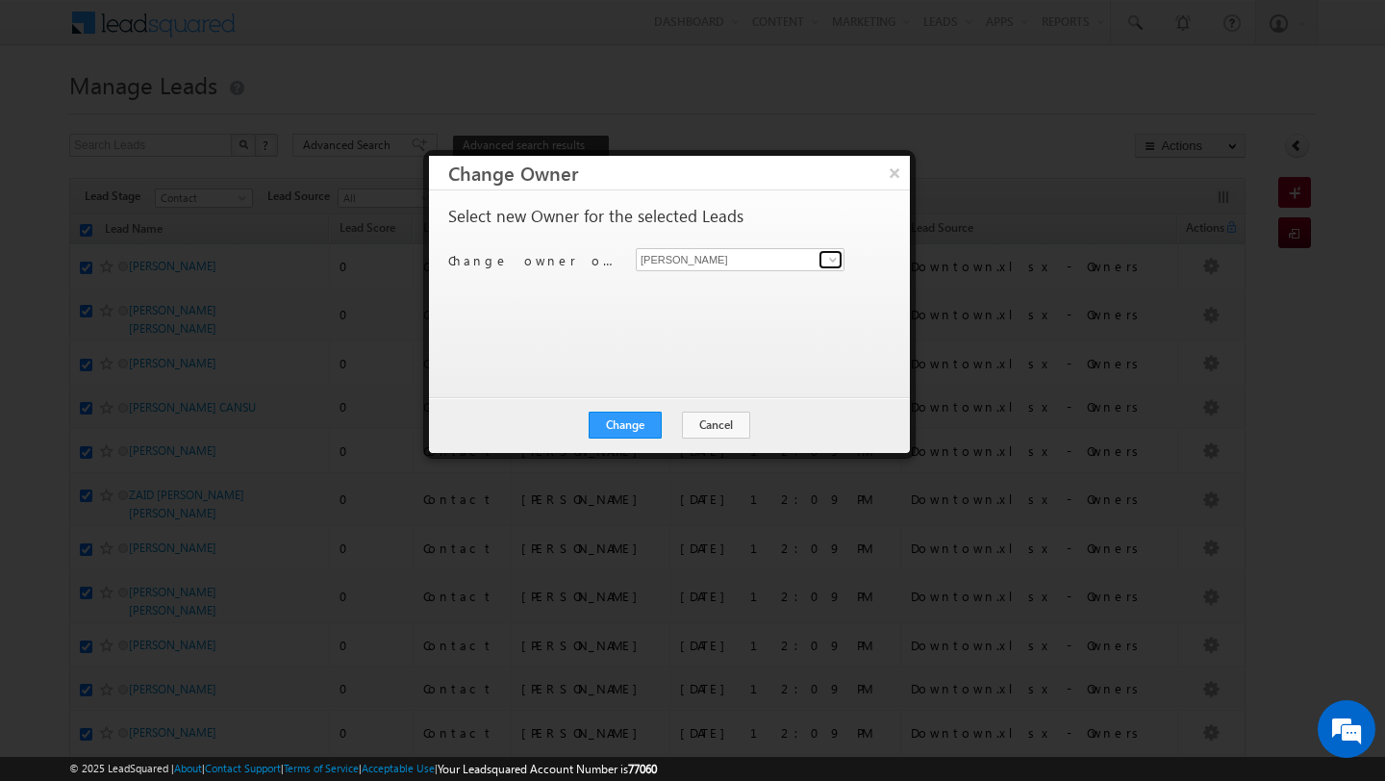
click at [824, 264] on link at bounding box center [830, 259] width 24 height 19
click at [747, 302] on span "[EMAIL_ADDRESS][PERSON_NAME][DOMAIN_NAME]" at bounding box center [729, 297] width 173 height 14
click at [633, 435] on button "Change" at bounding box center [625, 425] width 73 height 27
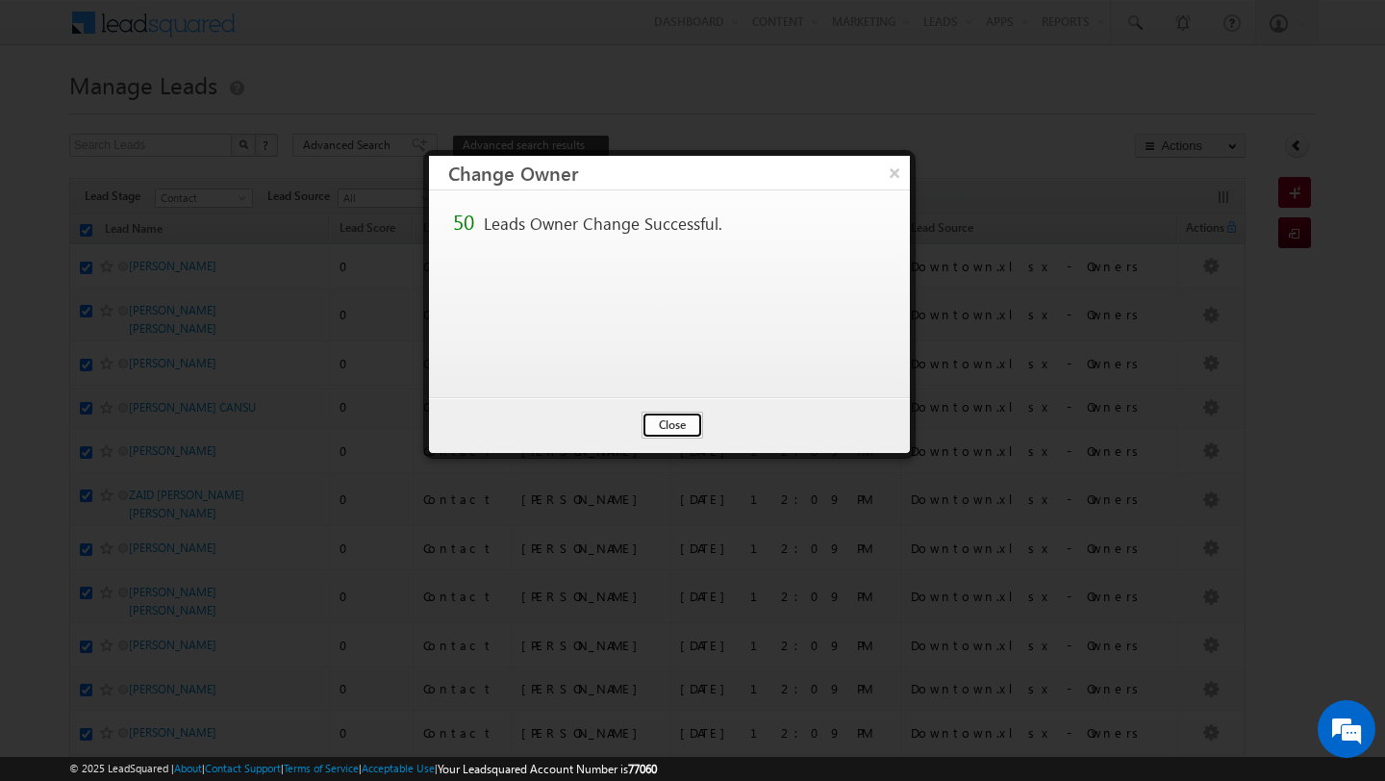
click at [684, 424] on button "Close" at bounding box center [672, 425] width 62 height 27
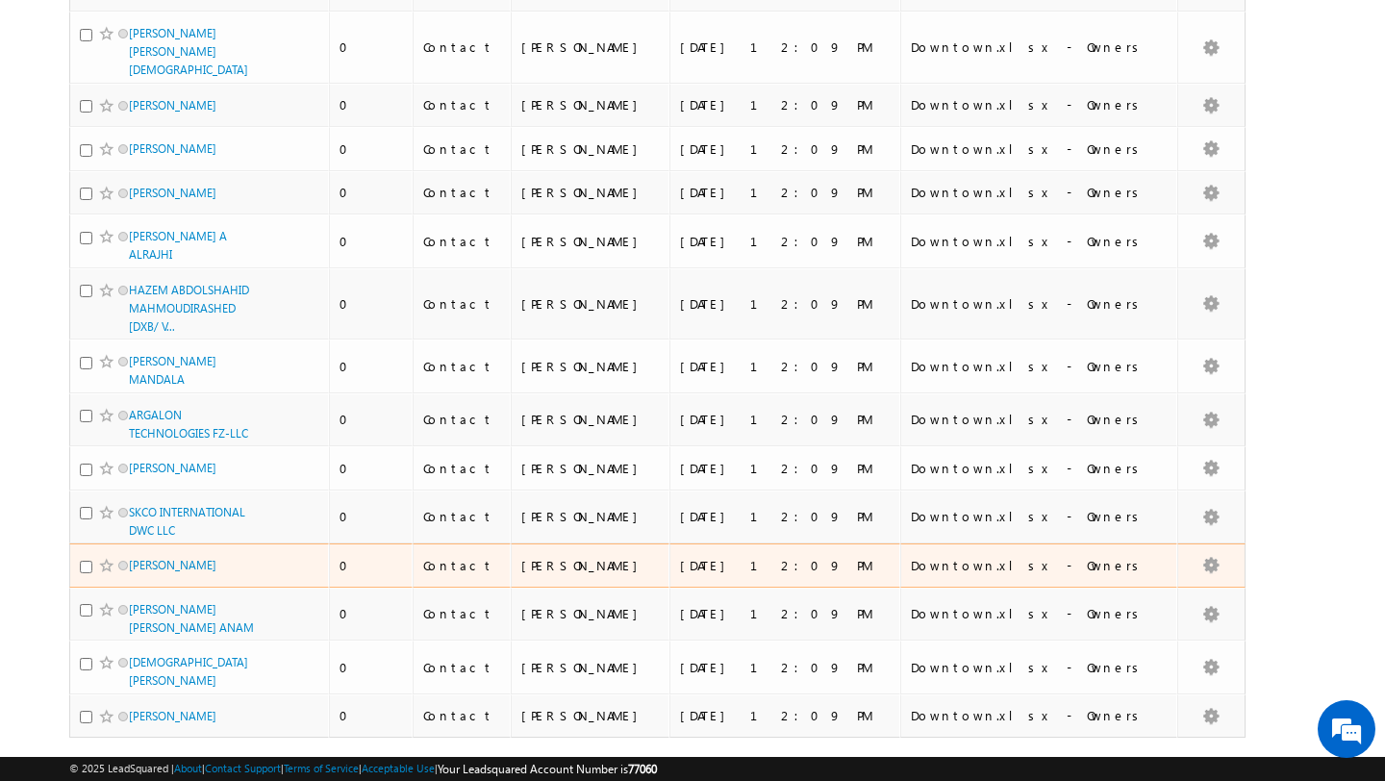
scroll to position [1979, 0]
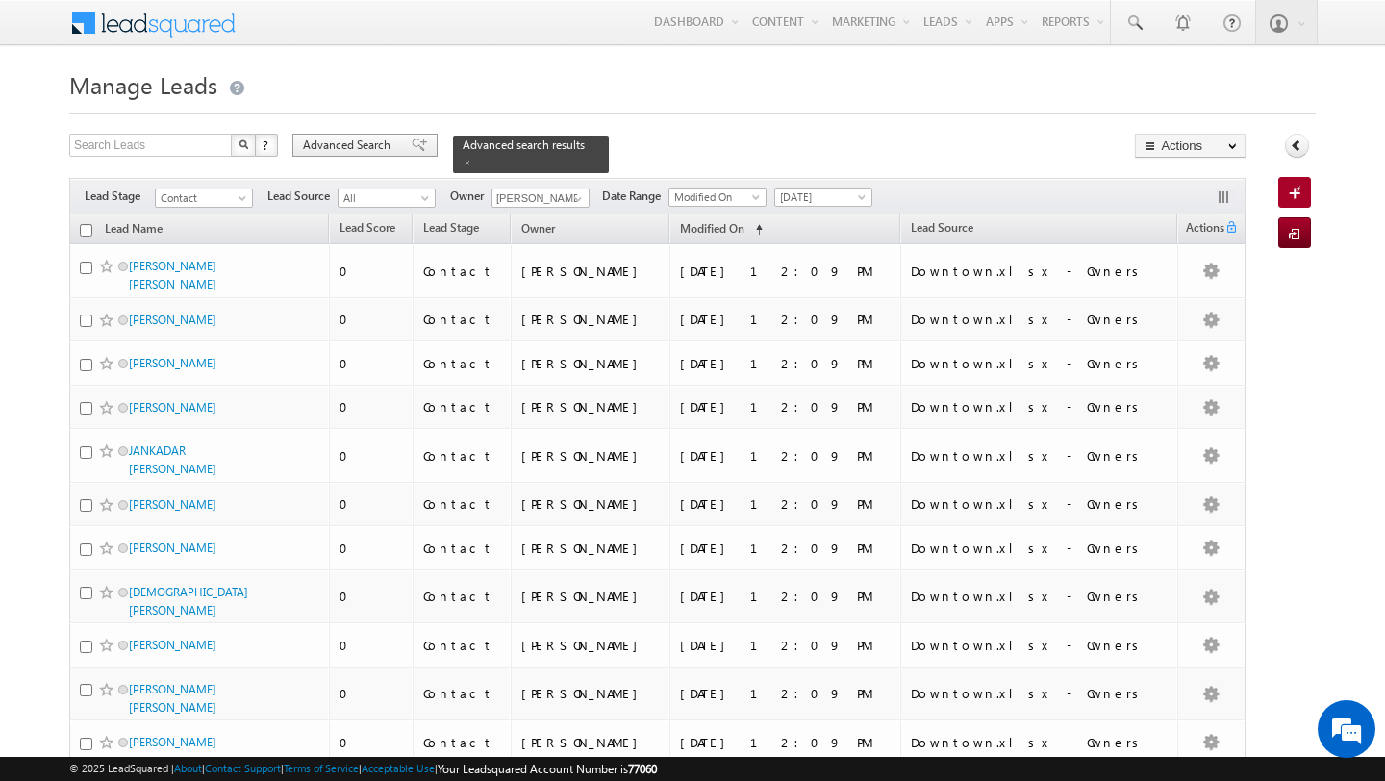
click at [348, 144] on span "Advanced Search" at bounding box center [349, 145] width 93 height 17
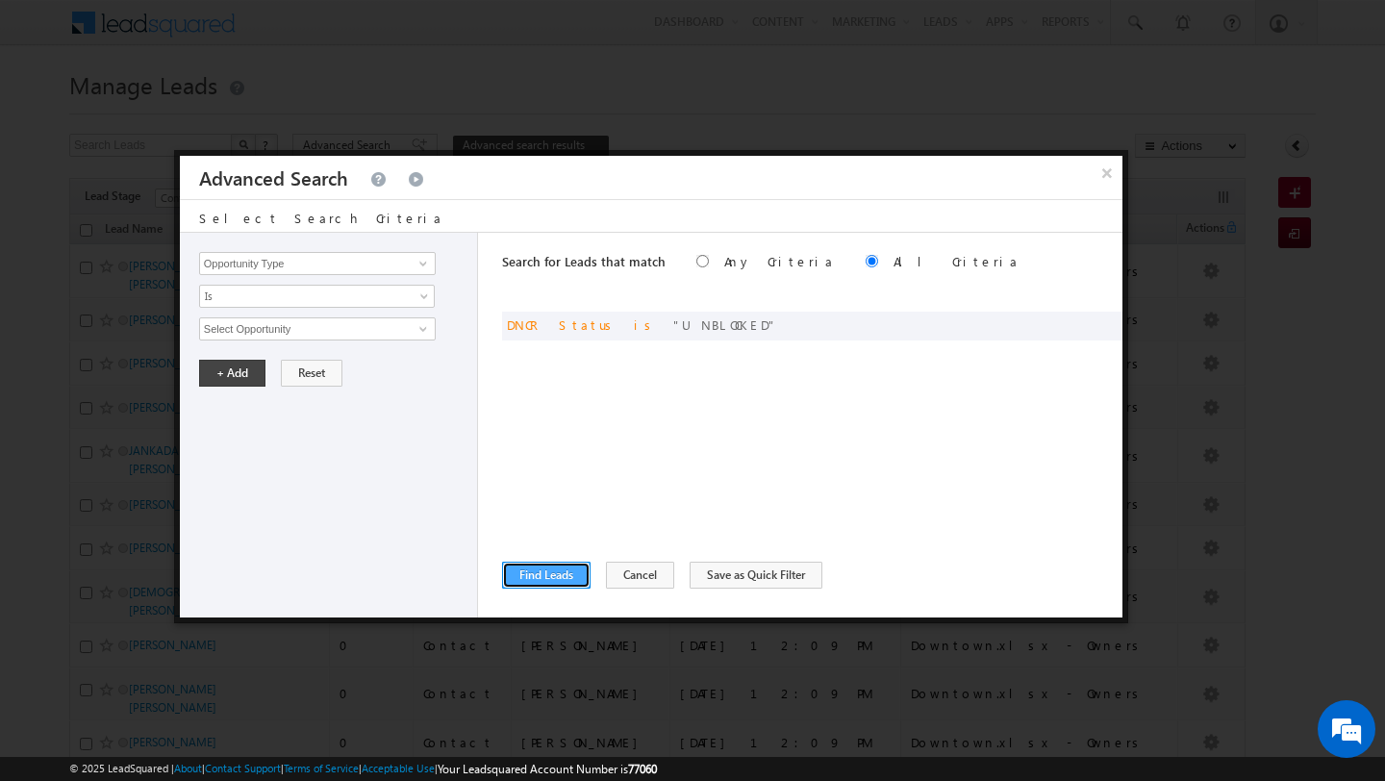
click at [550, 577] on button "Find Leads" at bounding box center [546, 575] width 88 height 27
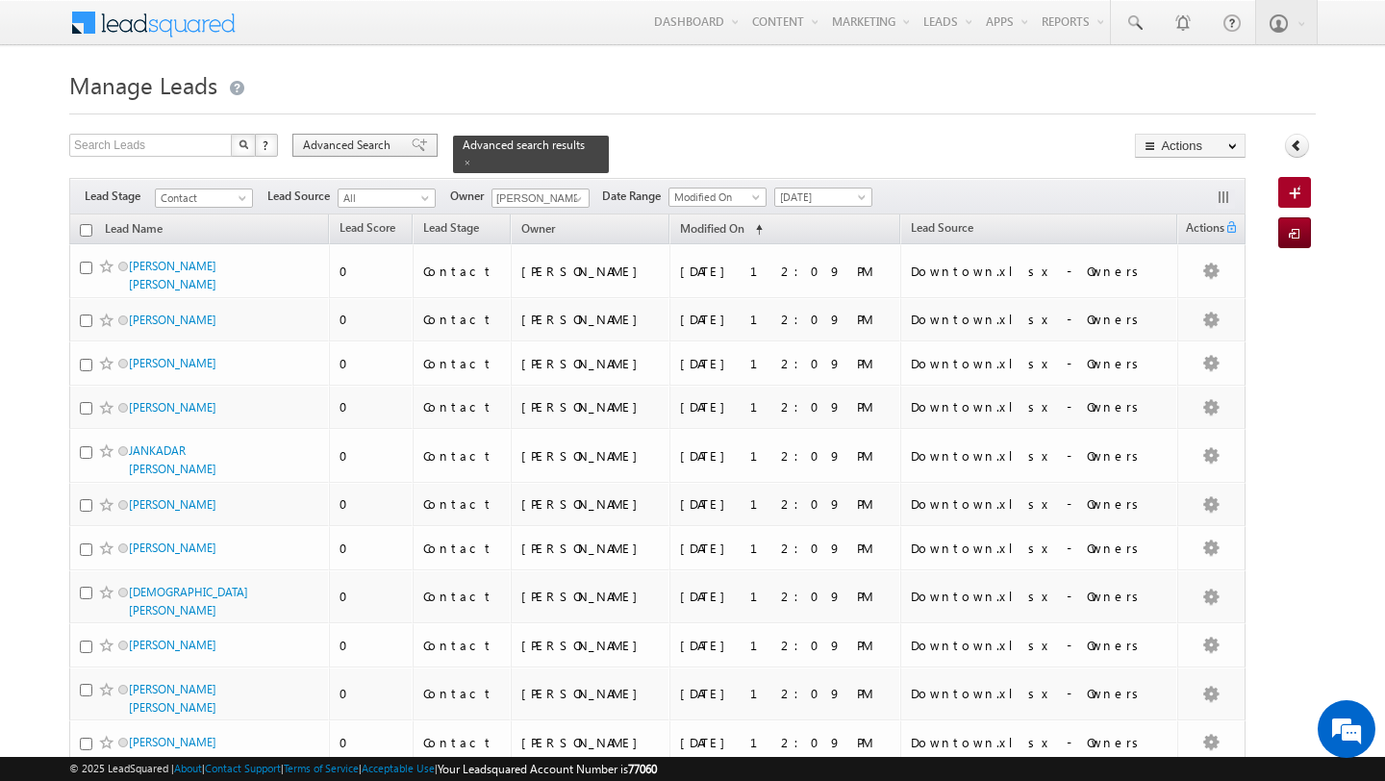
click at [348, 152] on span "Advanced Search" at bounding box center [349, 145] width 93 height 17
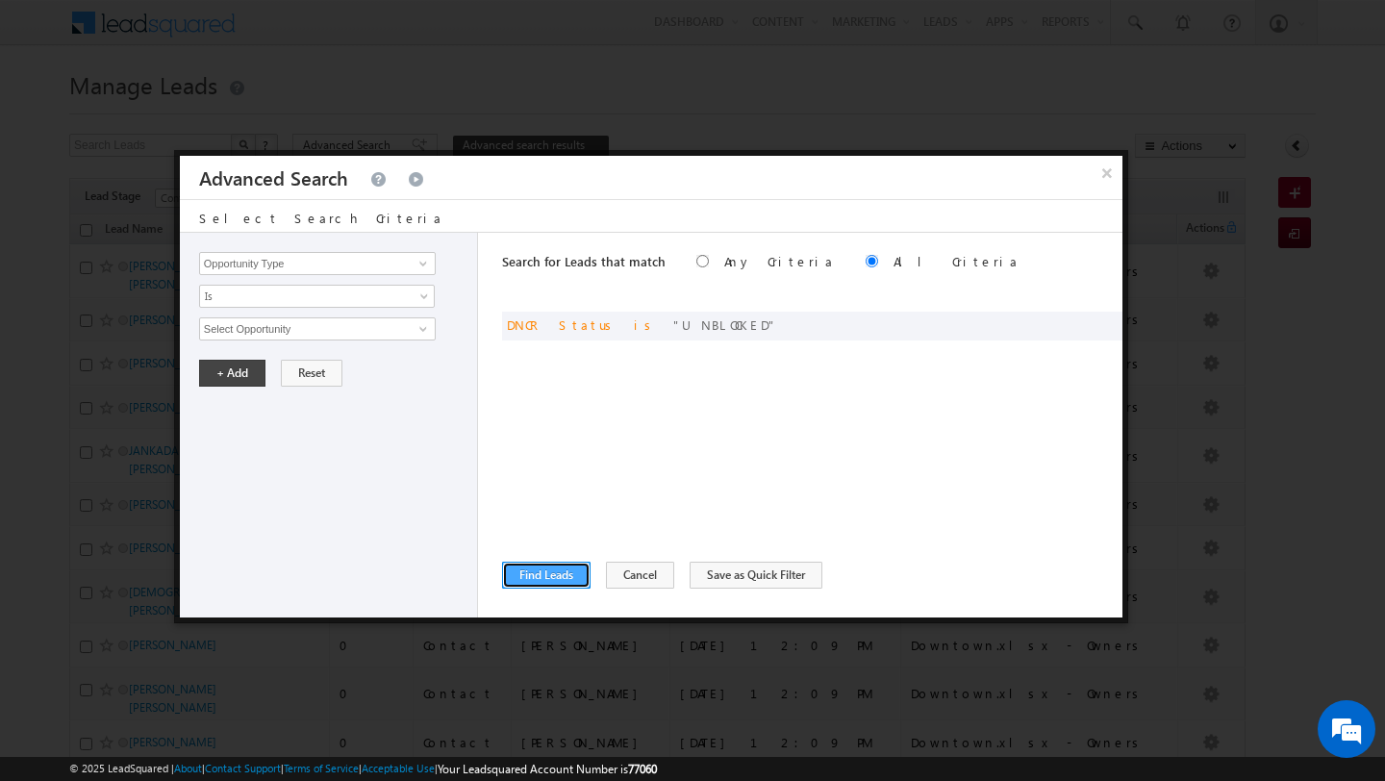
click at [541, 577] on button "Find Leads" at bounding box center [546, 575] width 88 height 27
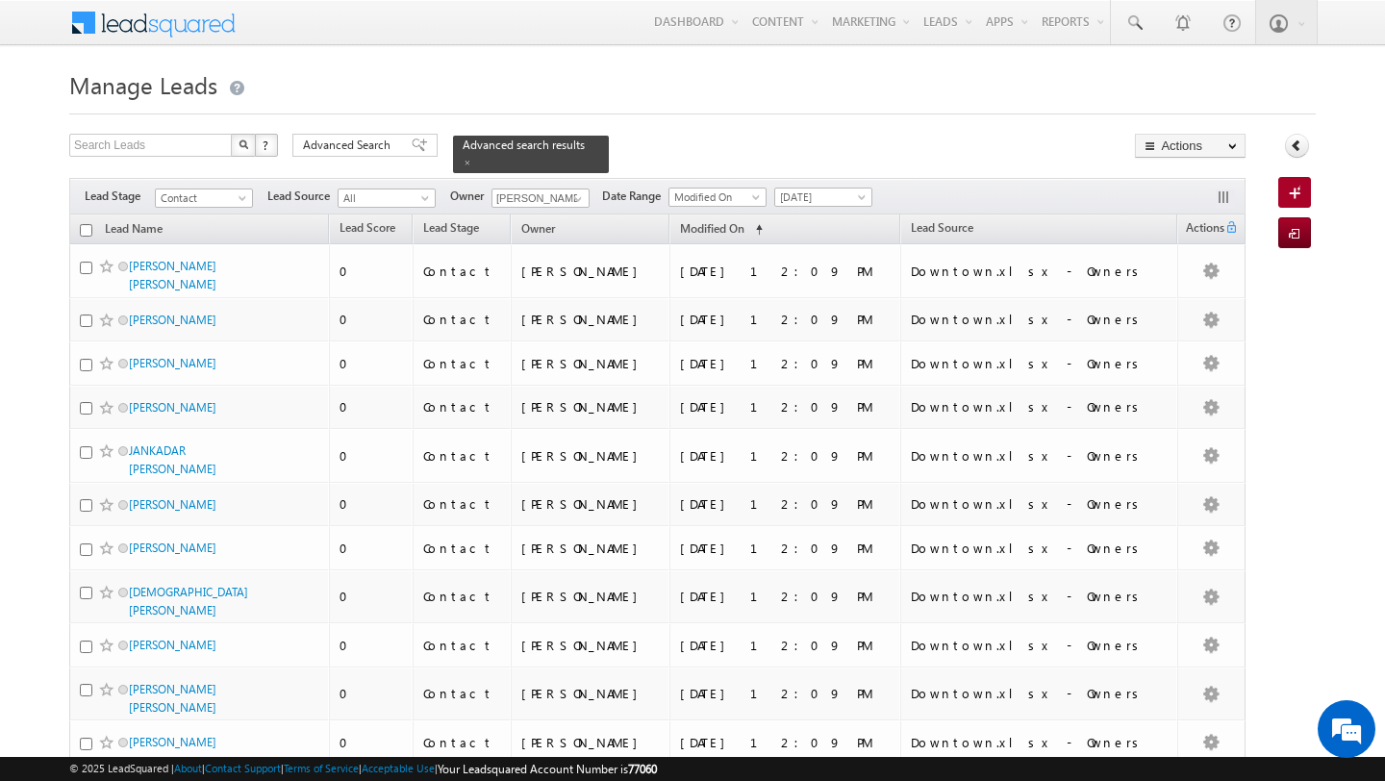
click at [80, 228] on input "checkbox" at bounding box center [86, 230] width 13 height 13
checkbox input "true"
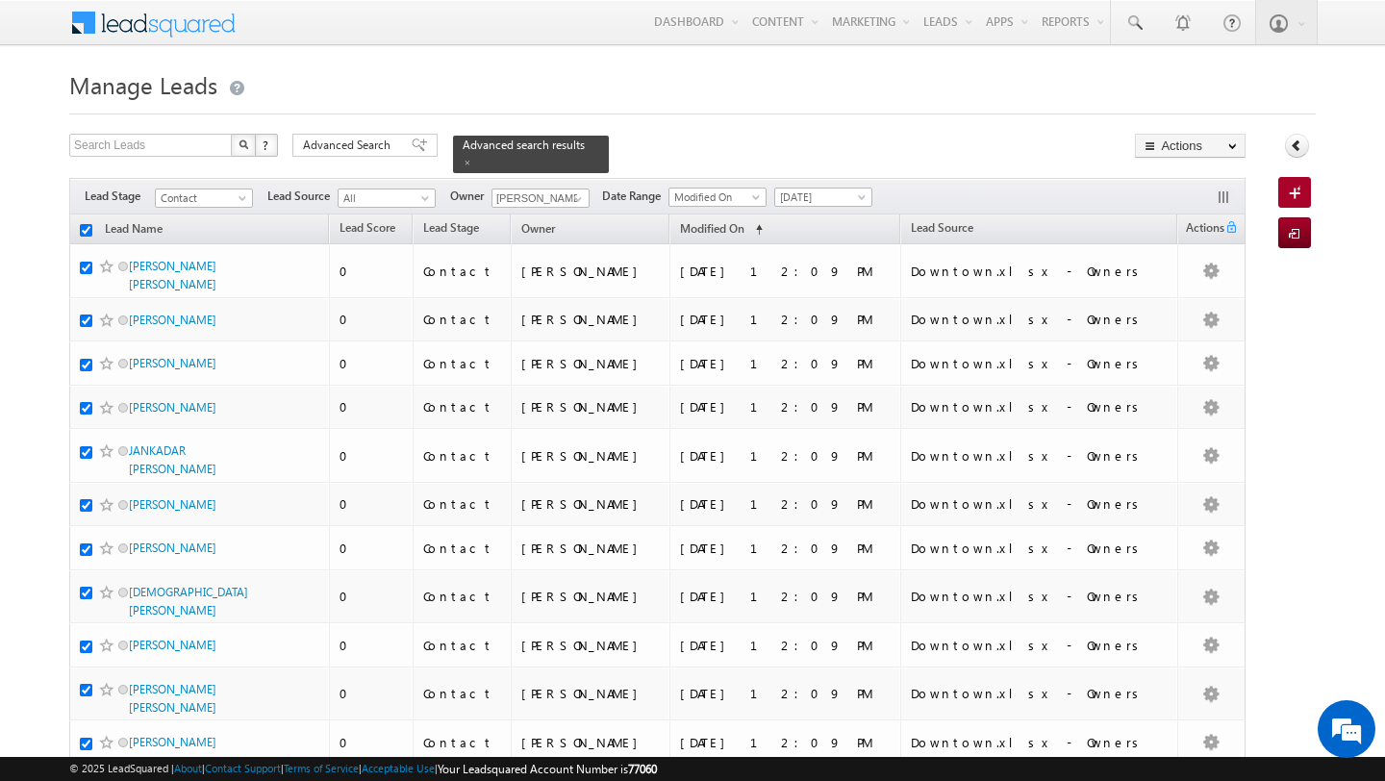
checkbox input "true"
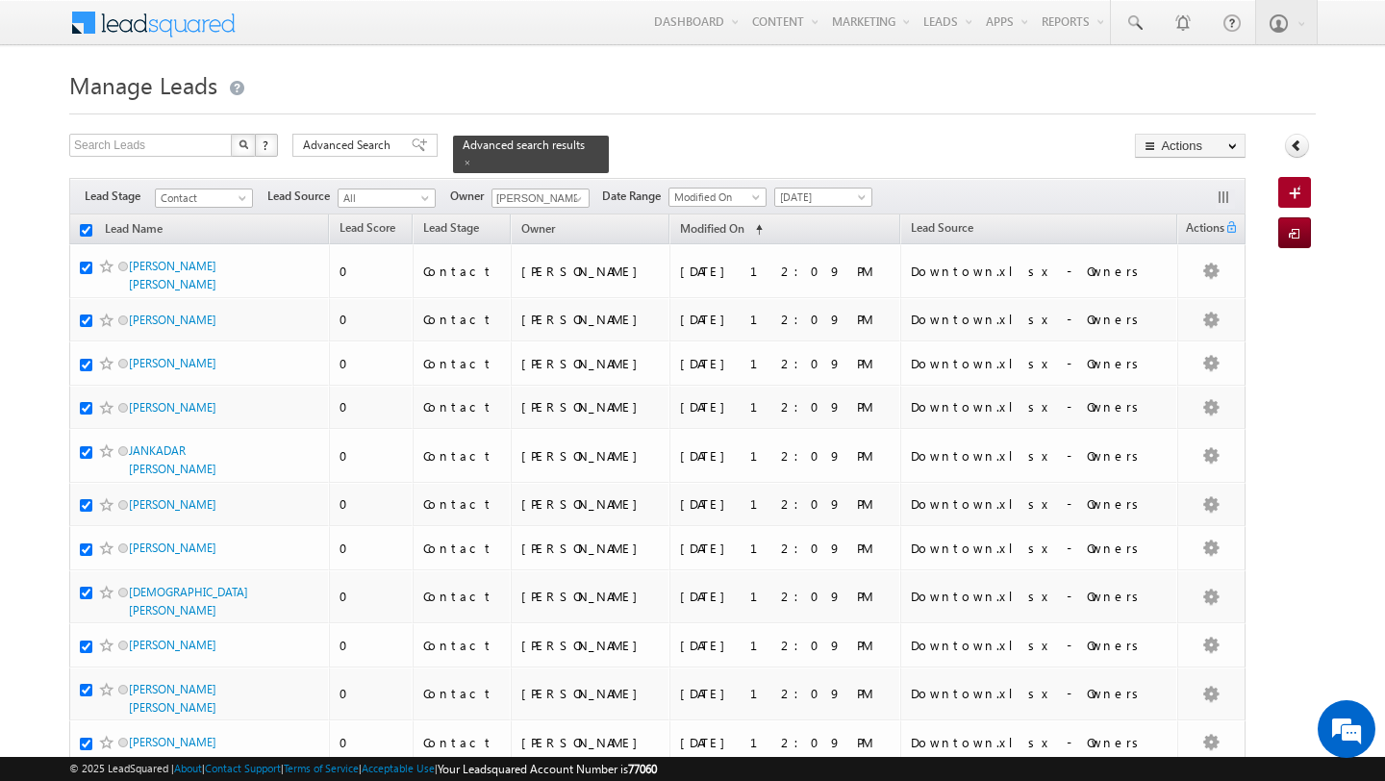
checkbox input "true"
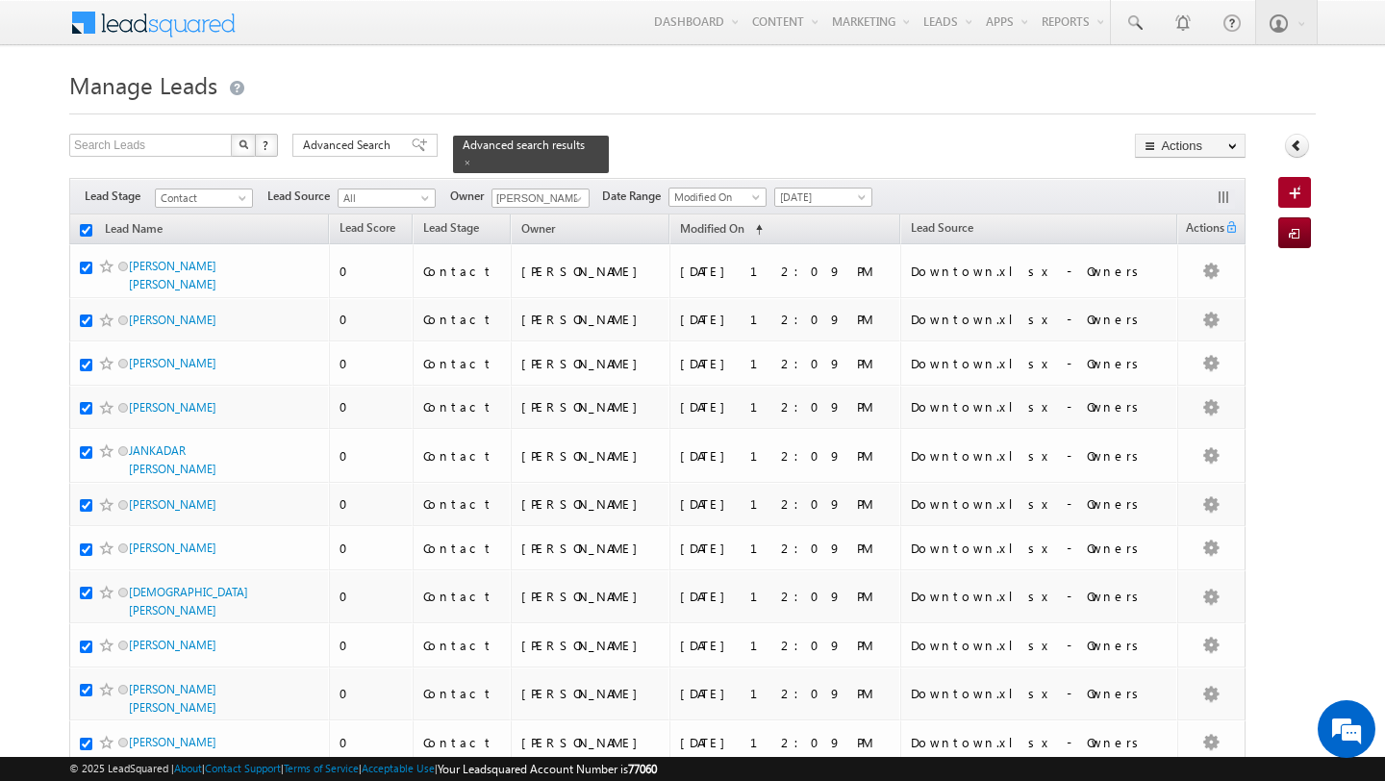
checkbox input "true"
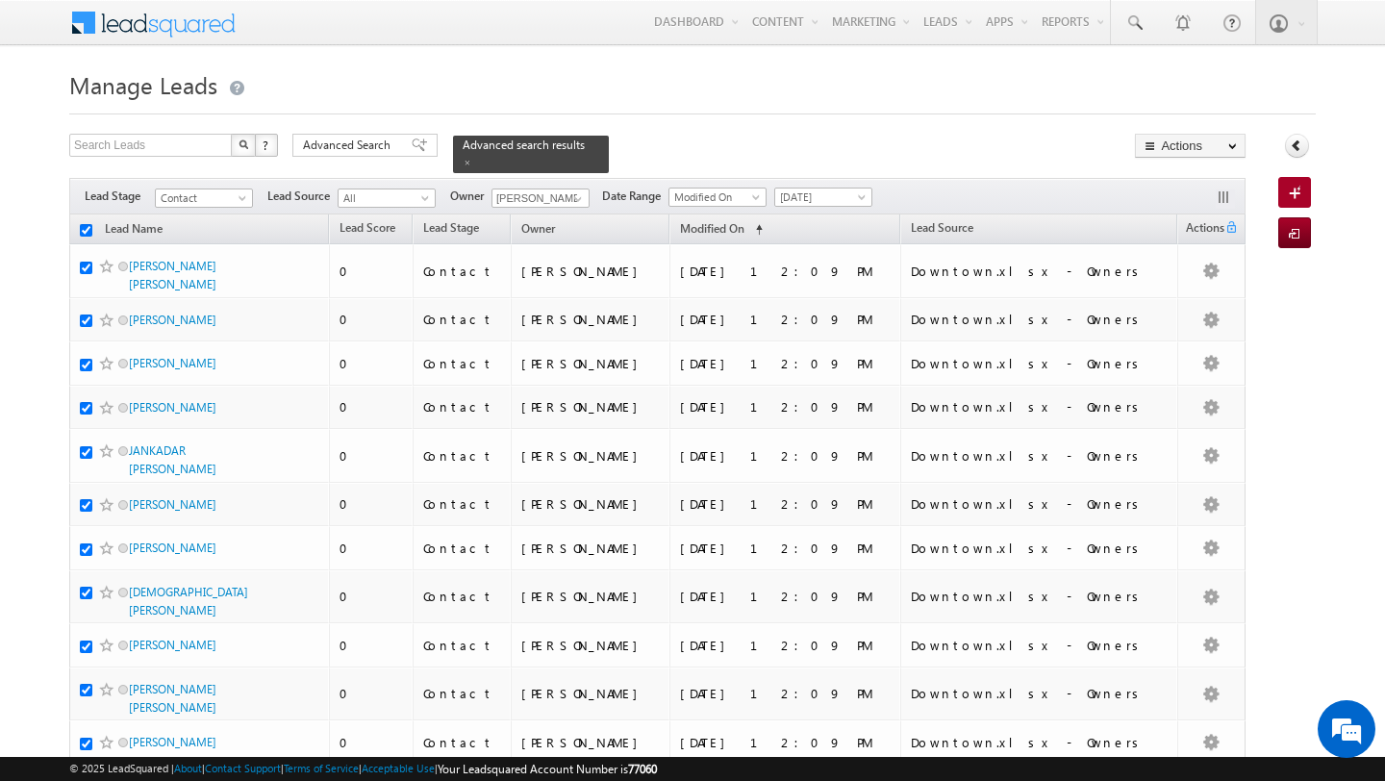
checkbox input "true"
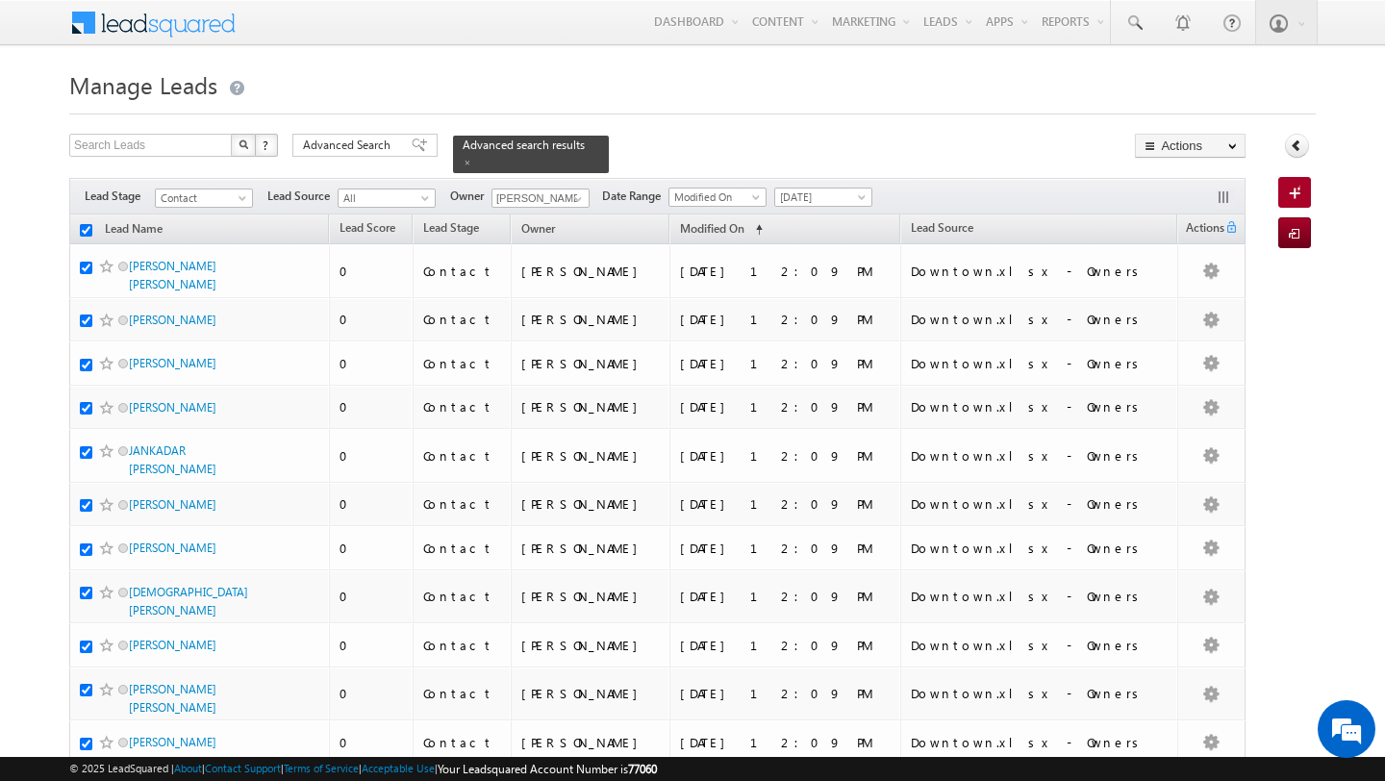
checkbox input "true"
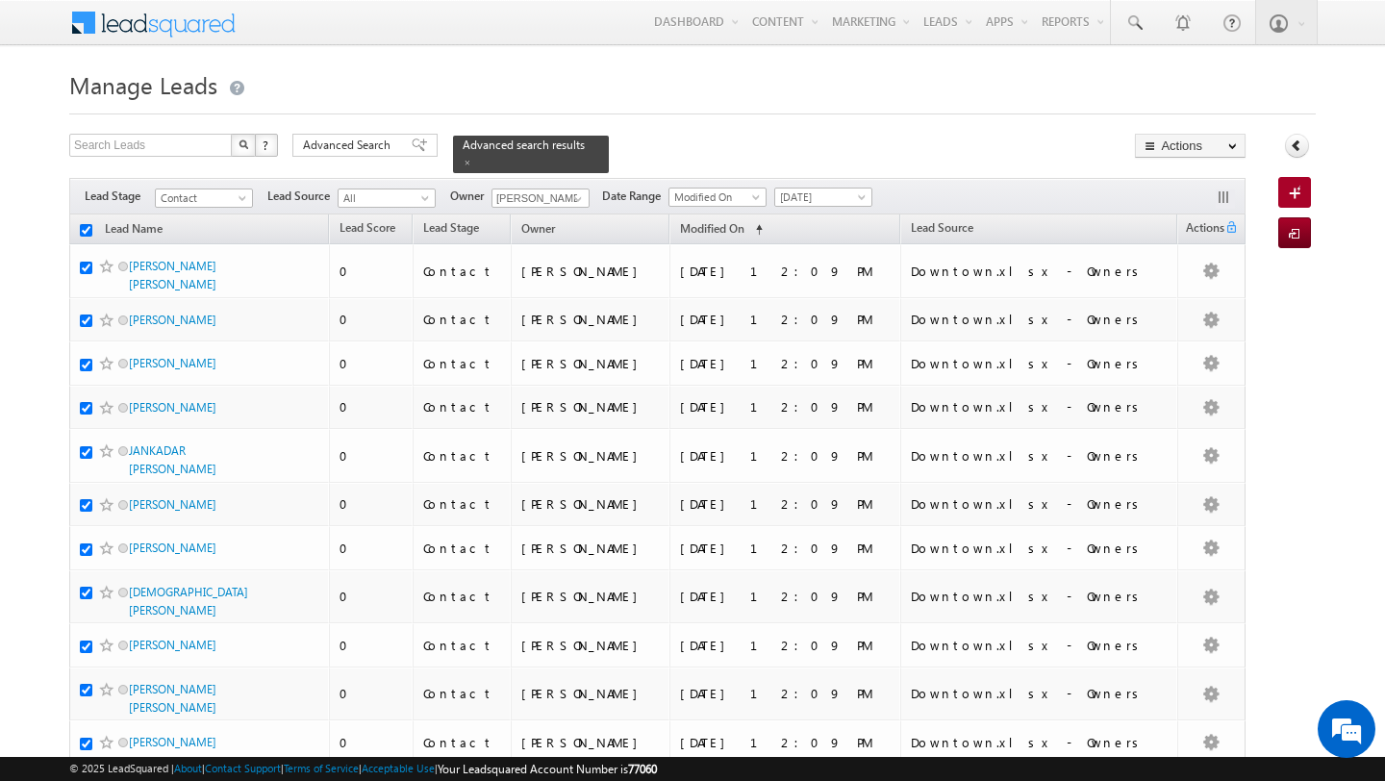
checkbox input "true"
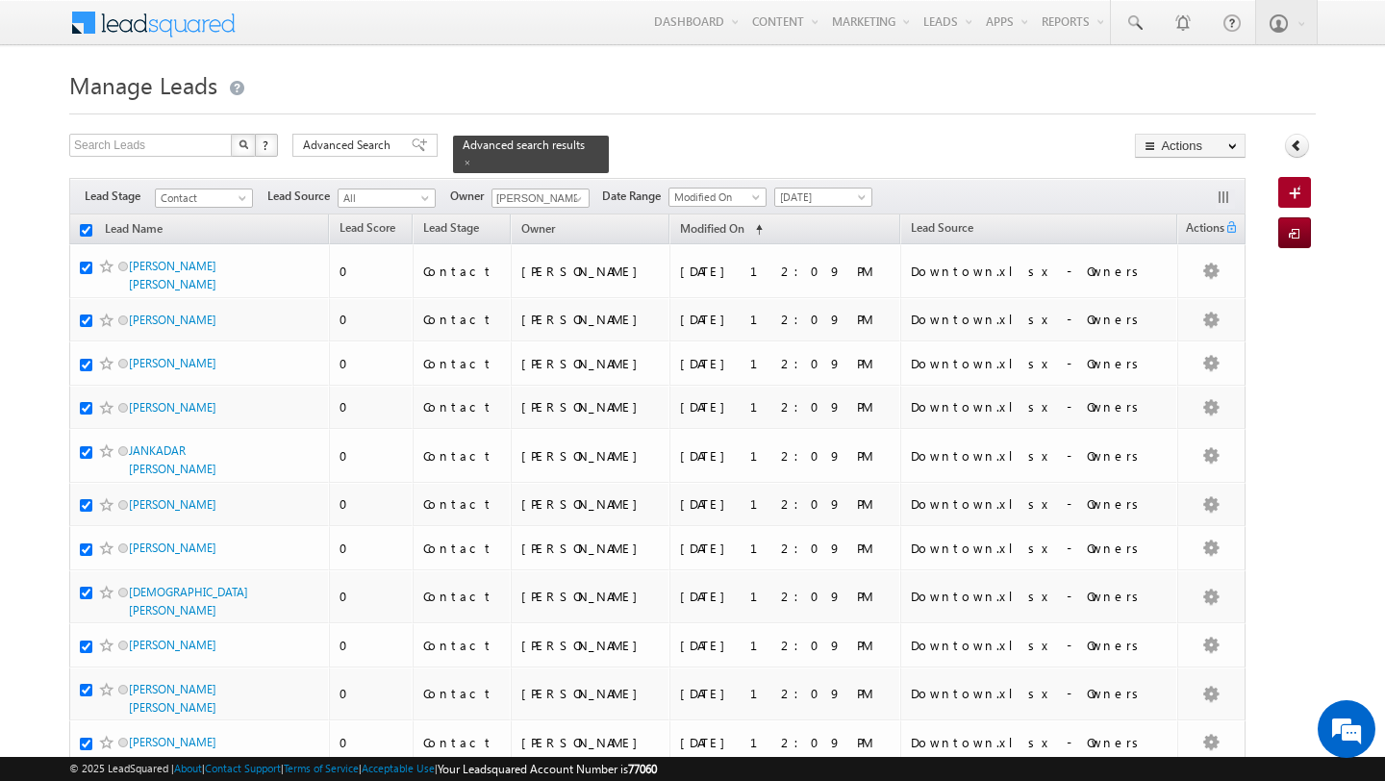
checkbox input "true"
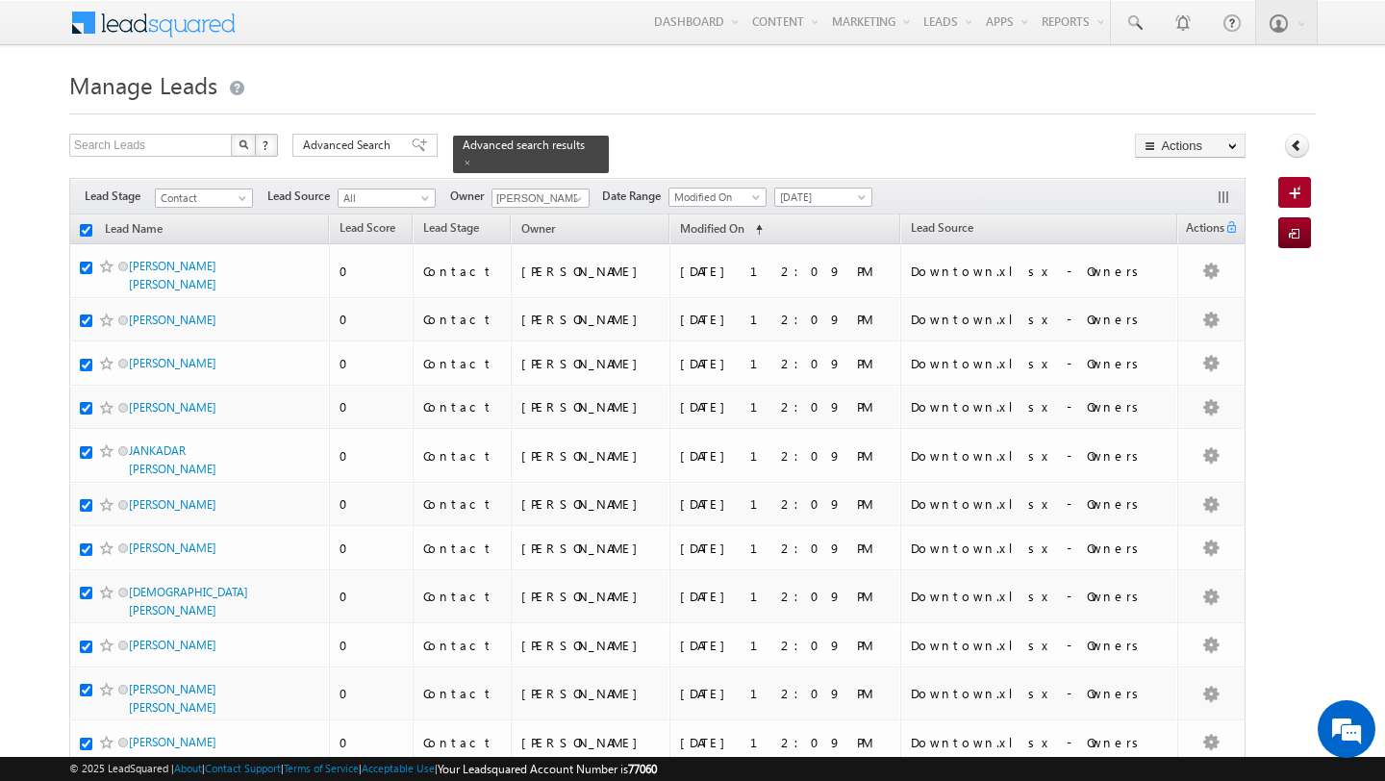
checkbox input "true"
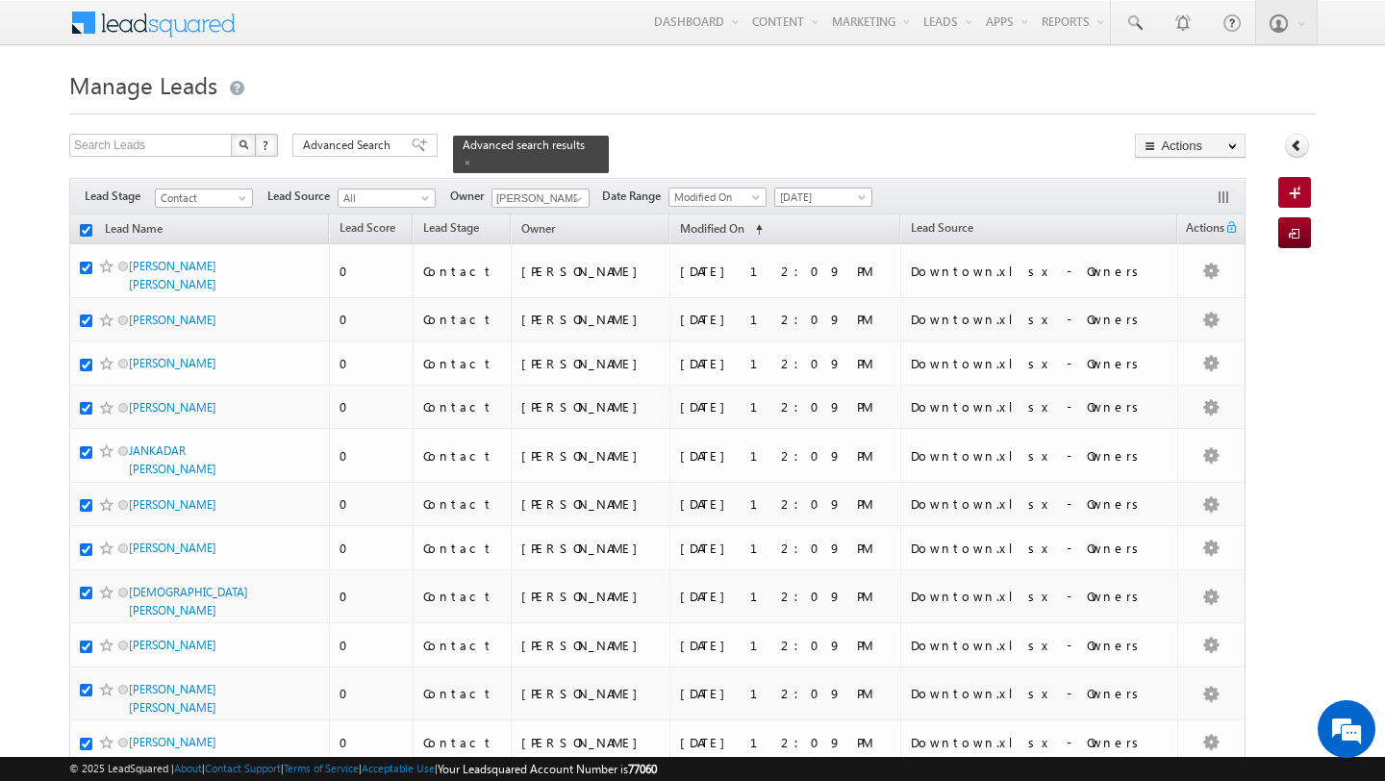
checkbox input "true"
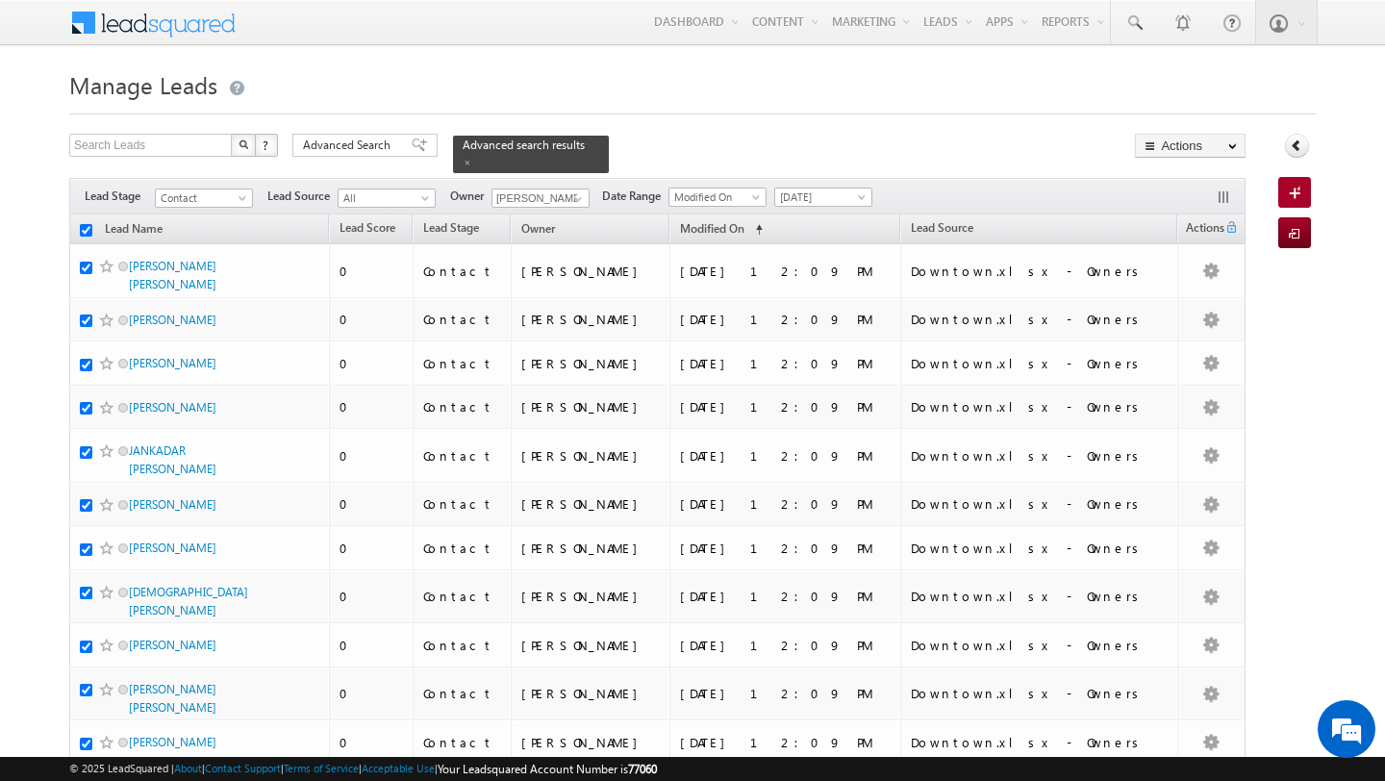
checkbox input "true"
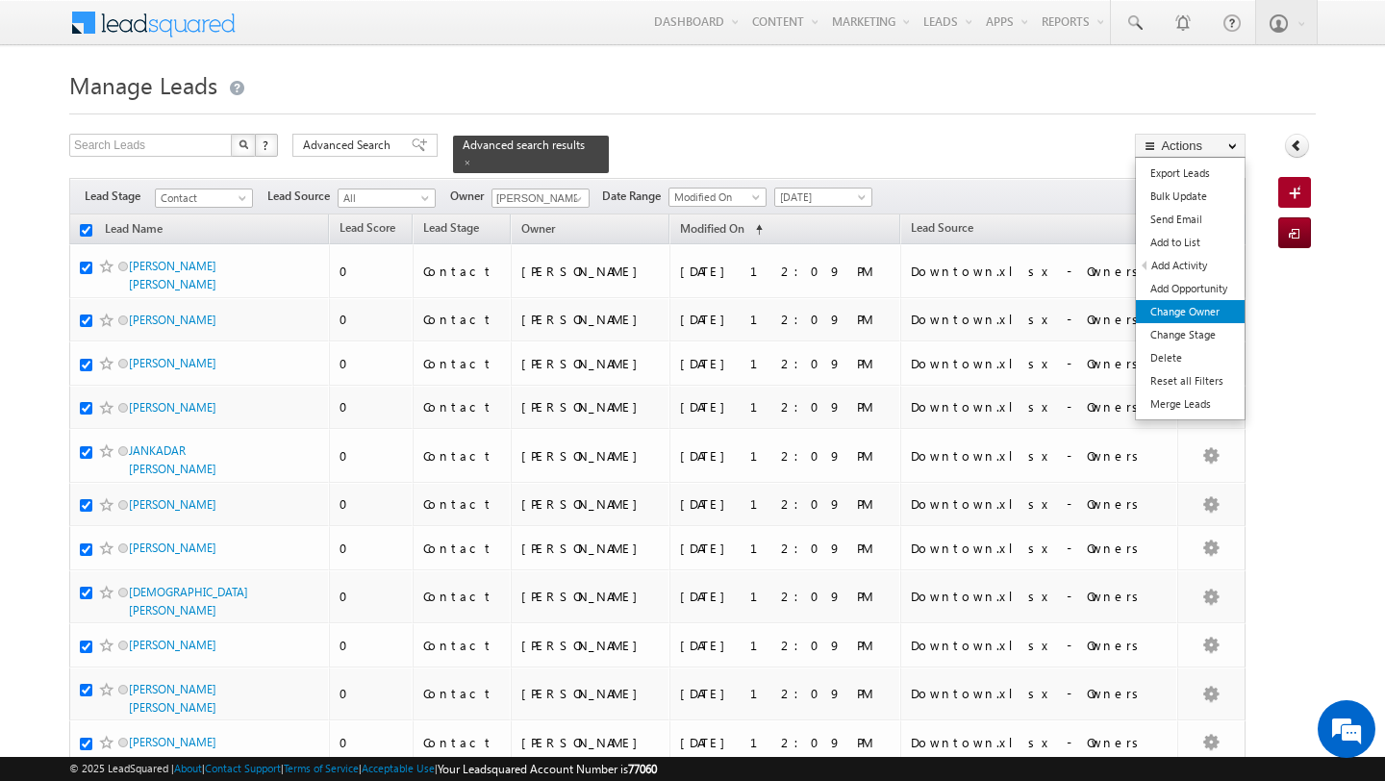
click at [1191, 304] on link "Change Owner" at bounding box center [1190, 311] width 109 height 23
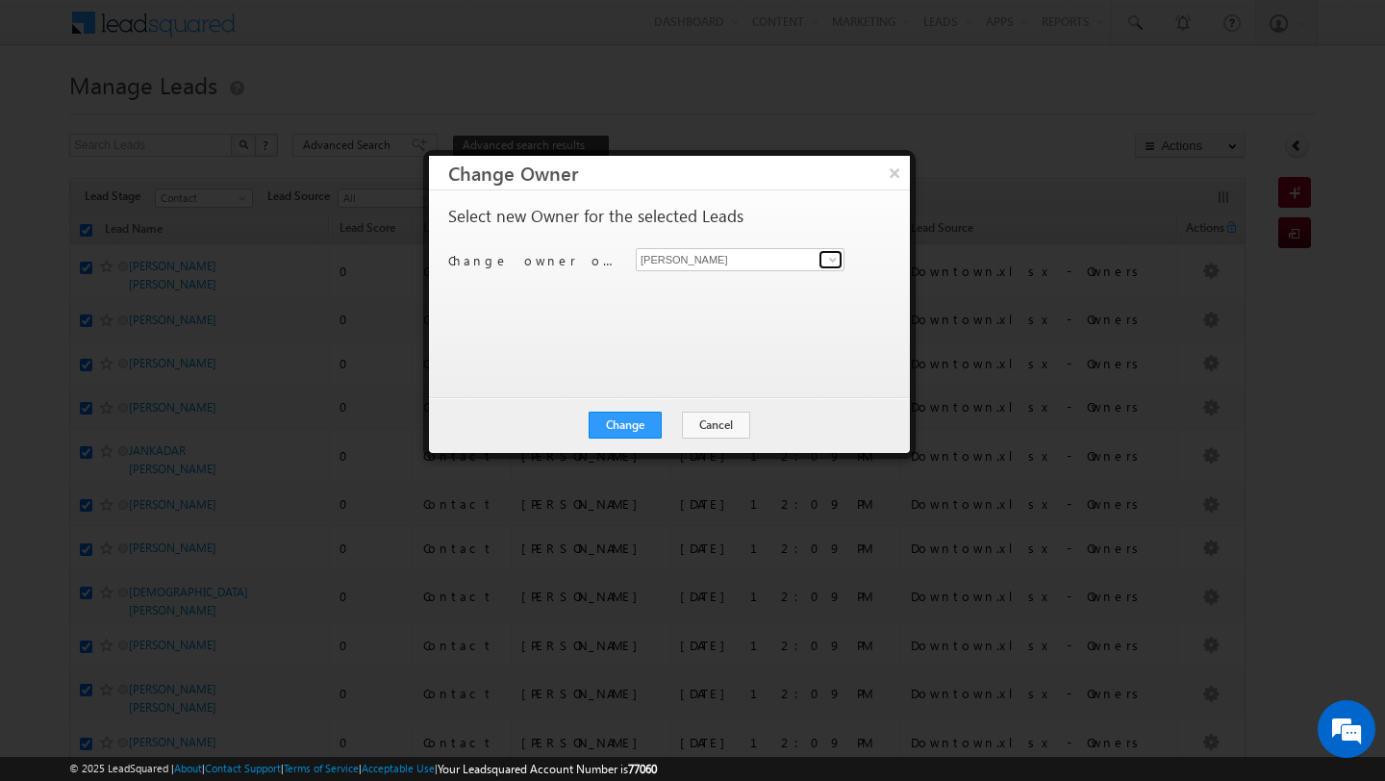
click at [842, 257] on link at bounding box center [830, 259] width 24 height 19
click at [771, 288] on link "[PERSON_NAME] [PERSON_NAME][EMAIL_ADDRESS][PERSON_NAME][DOMAIN_NAME]" at bounding box center [740, 289] width 209 height 37
type input "[PERSON_NAME]"
click at [605, 423] on button "Change" at bounding box center [625, 425] width 73 height 27
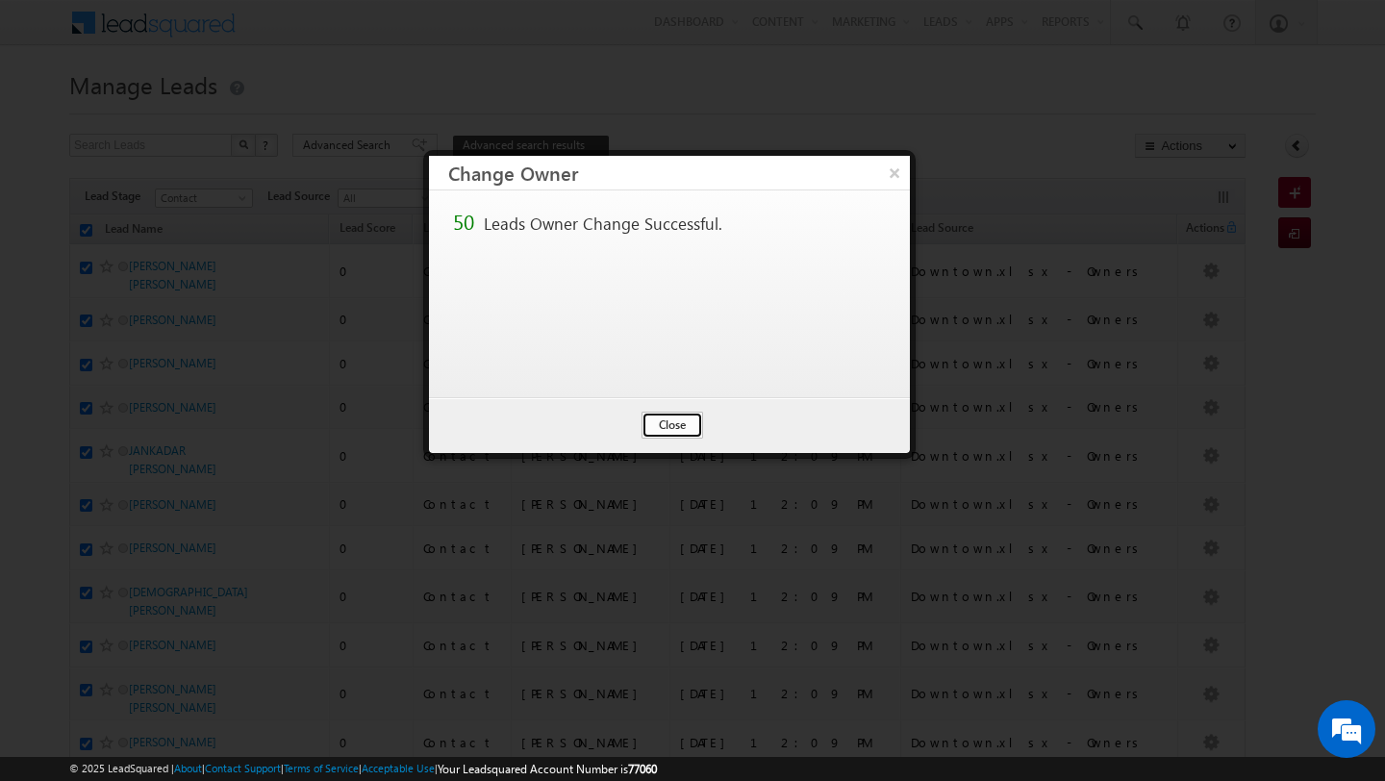
click at [677, 433] on button "Close" at bounding box center [672, 425] width 62 height 27
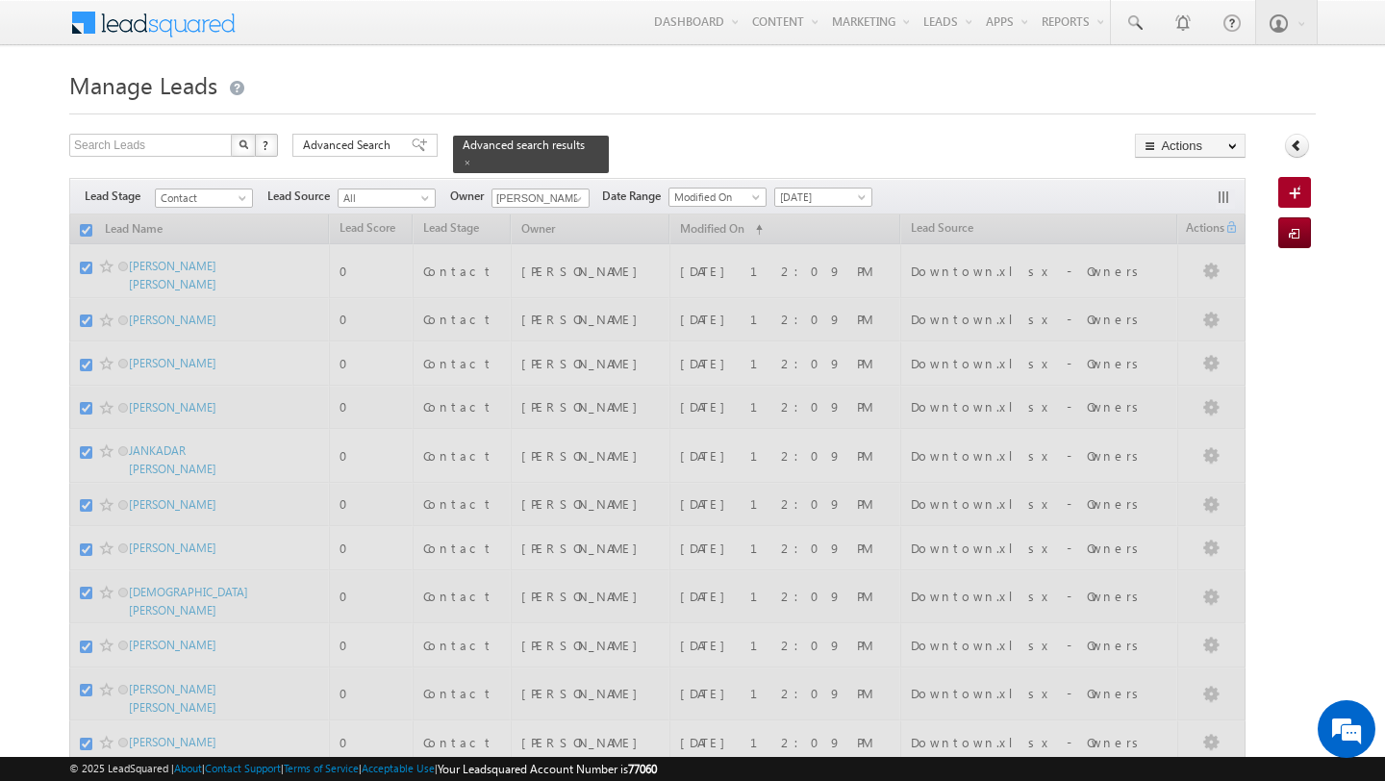
checkbox input "false"
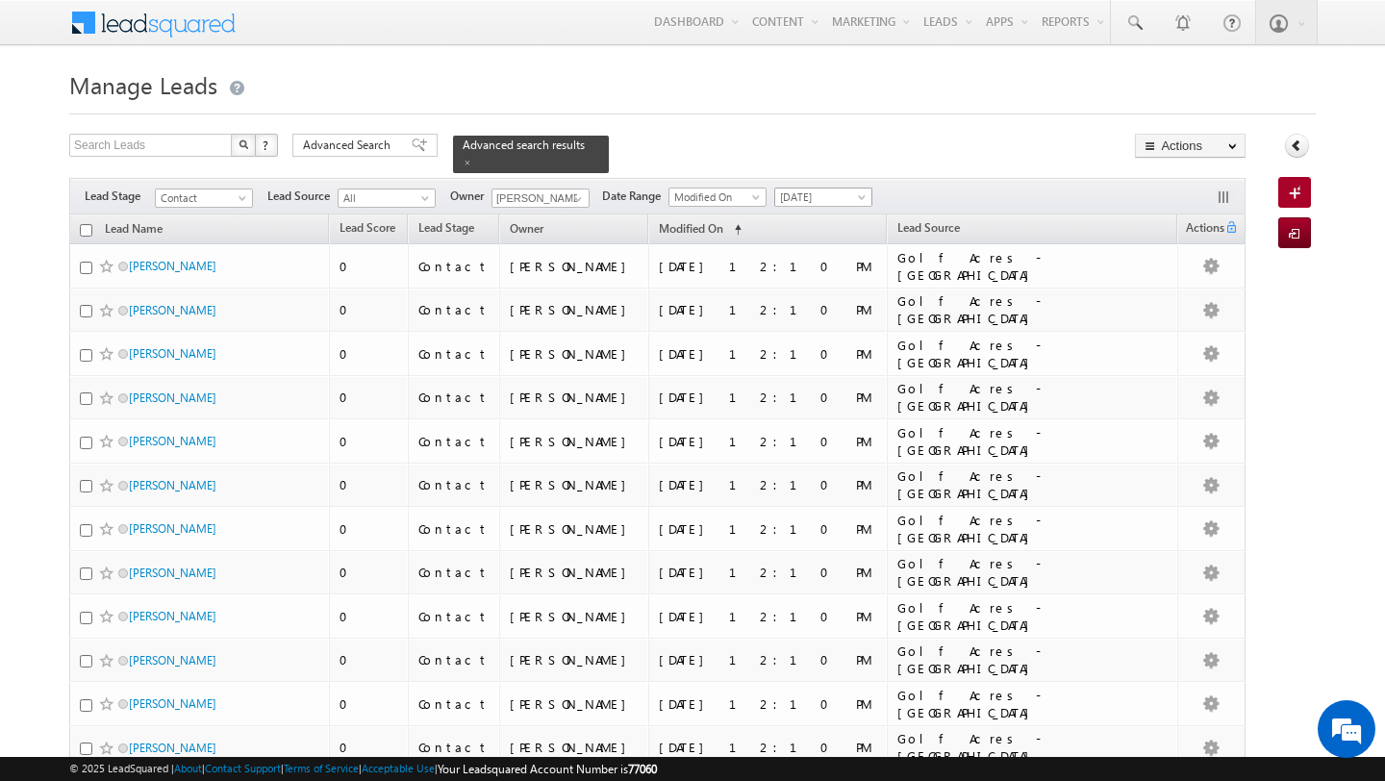
click at [796, 190] on span "[DATE]" at bounding box center [820, 197] width 91 height 17
click at [807, 222] on link "All Time" at bounding box center [816, 217] width 97 height 17
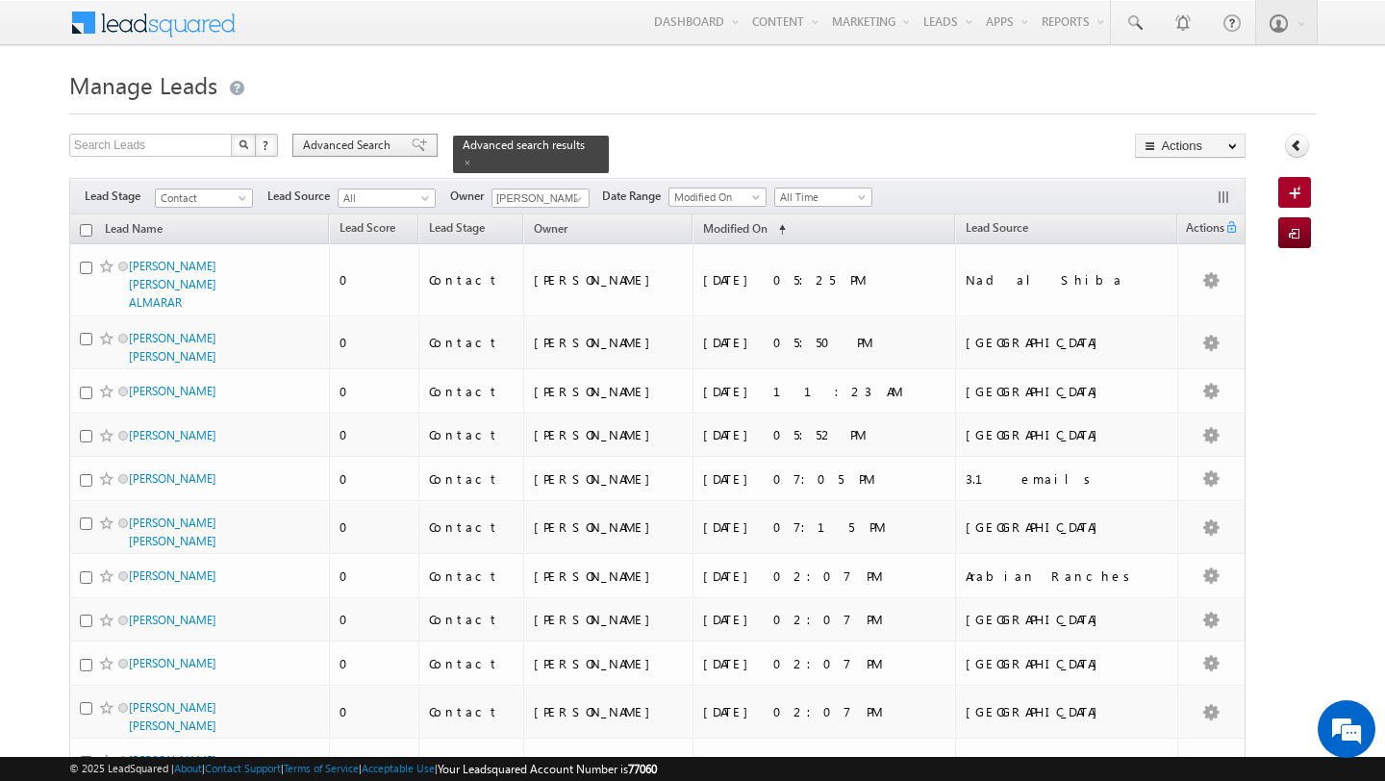
click at [363, 142] on span "Advanced Search" at bounding box center [349, 145] width 93 height 17
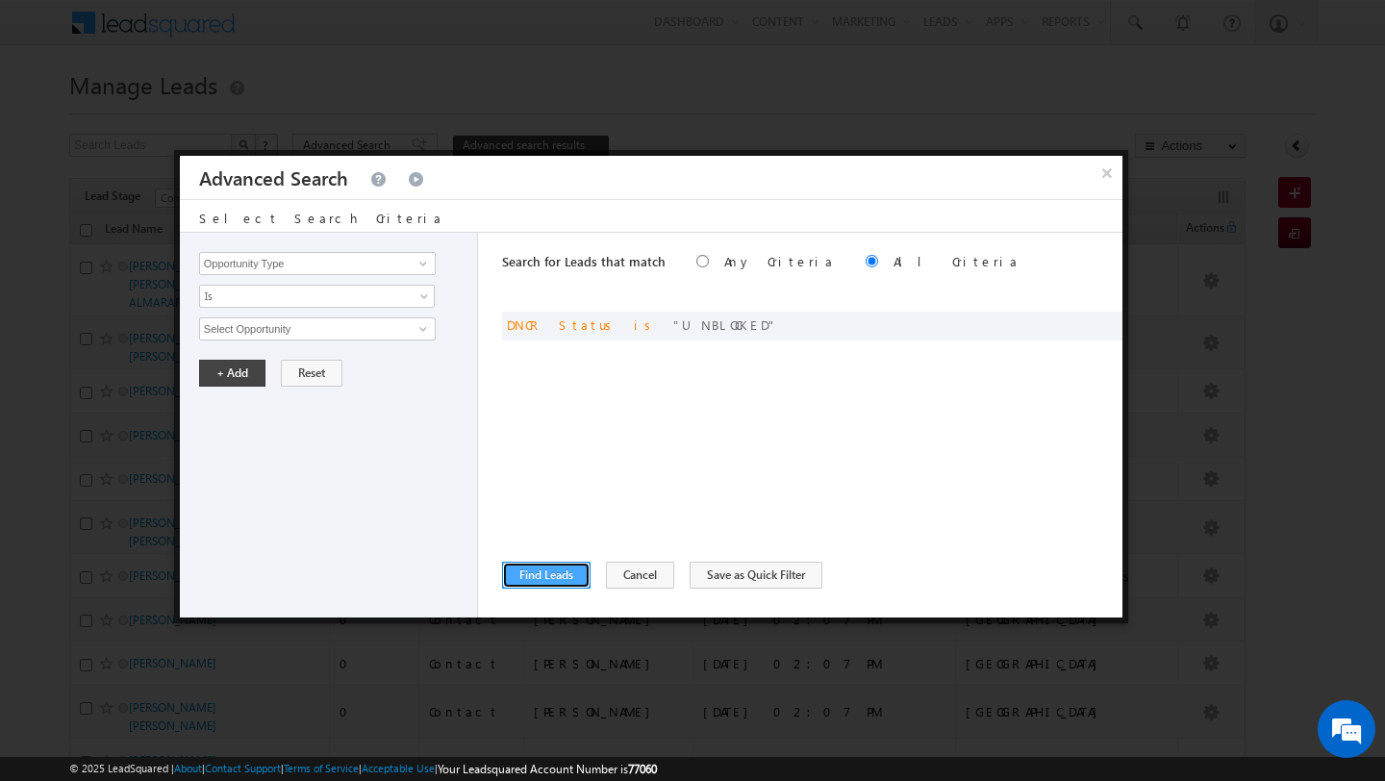
click at [556, 572] on button "Find Leads" at bounding box center [546, 575] width 88 height 27
